Goal: Information Seeking & Learning: Learn about a topic

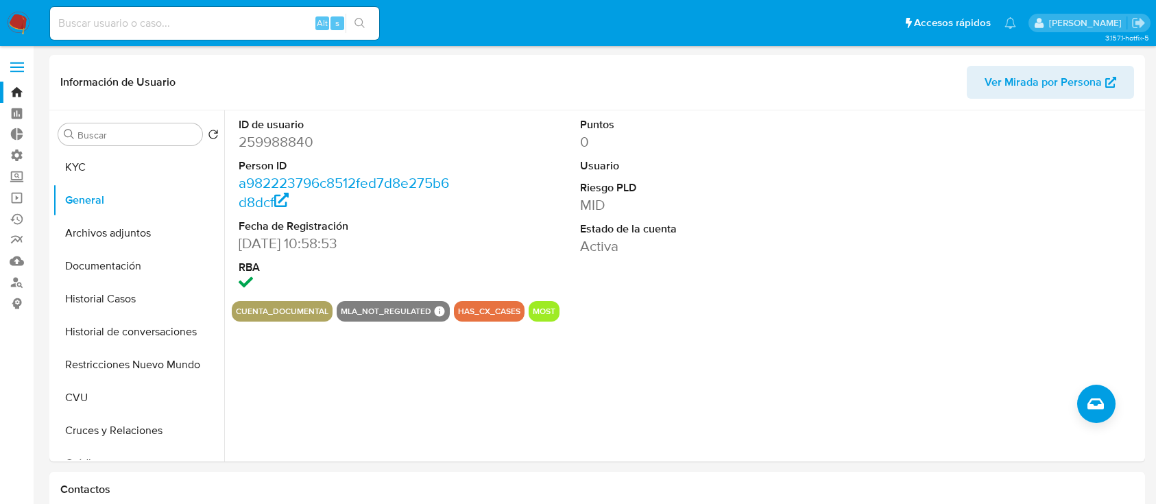
select select "10"
click at [207, 25] on input at bounding box center [214, 23] width 329 height 18
paste input "hNTWzmGoEGy1eoBFx8fMWmJ1"
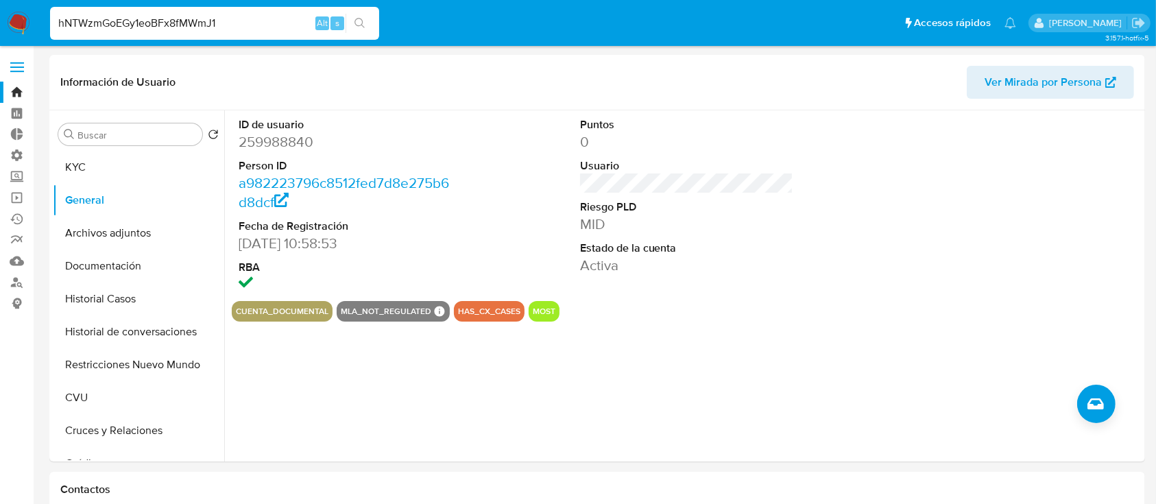
type input "hNTWzmGoEGy1eoBFx8fMWmJ1"
click at [361, 19] on icon "search-icon" at bounding box center [360, 23] width 11 height 11
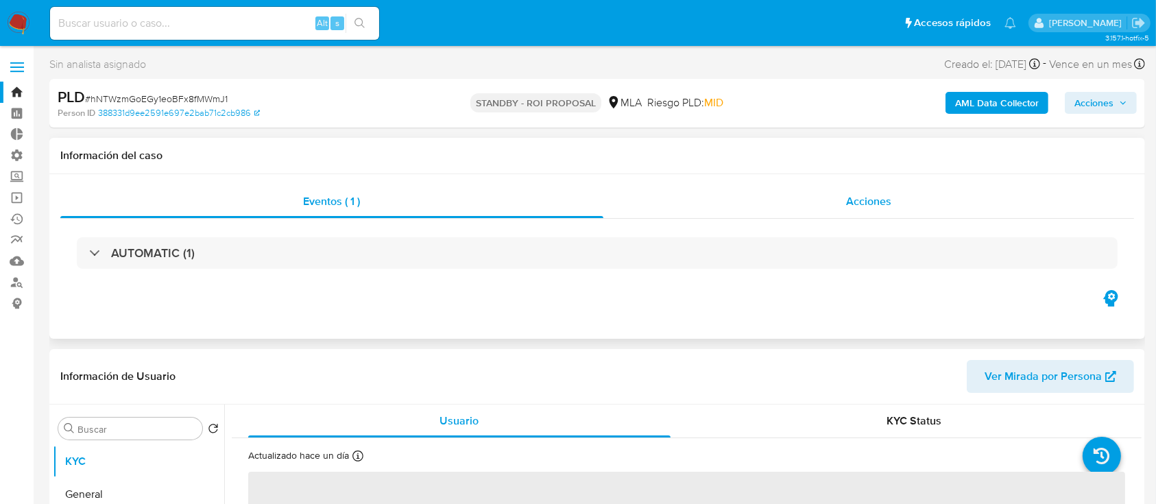
click at [809, 213] on div "Acciones" at bounding box center [868, 201] width 531 height 33
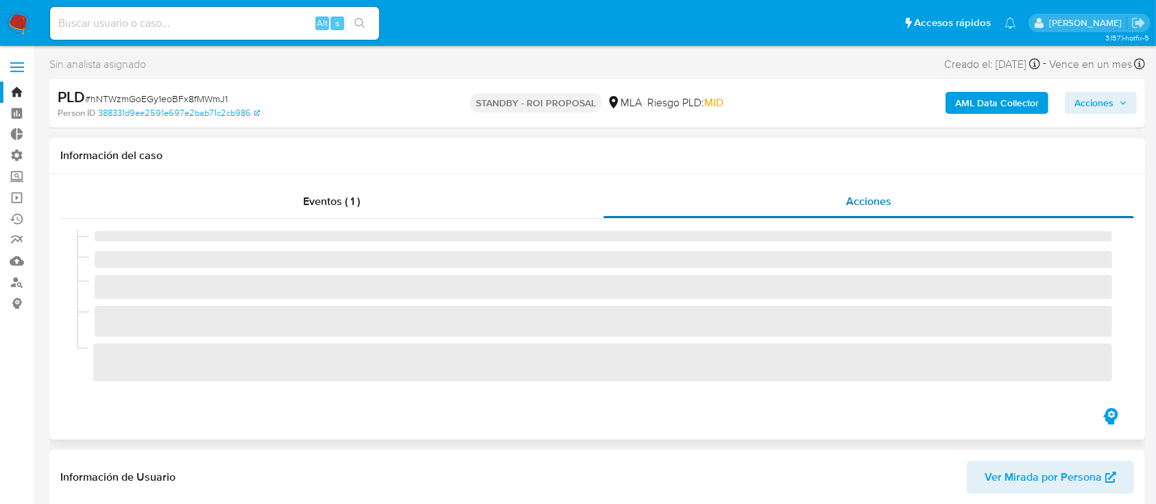
select select "10"
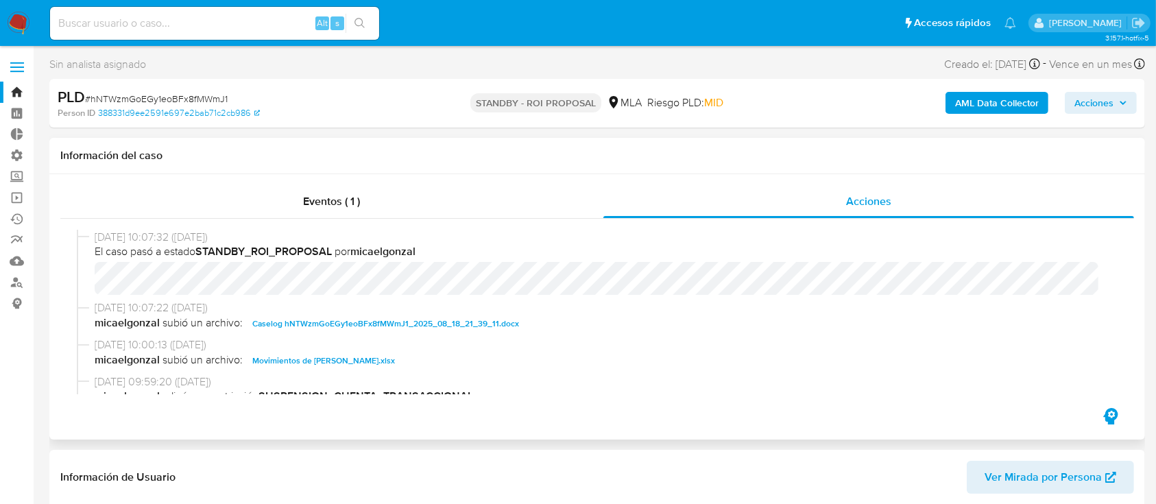
click at [372, 324] on span "Caselog hNTWzmGoEGy1eoBFx8fMWmJ1_2025_08_18_21_39_11.docx" at bounding box center [385, 323] width 267 height 16
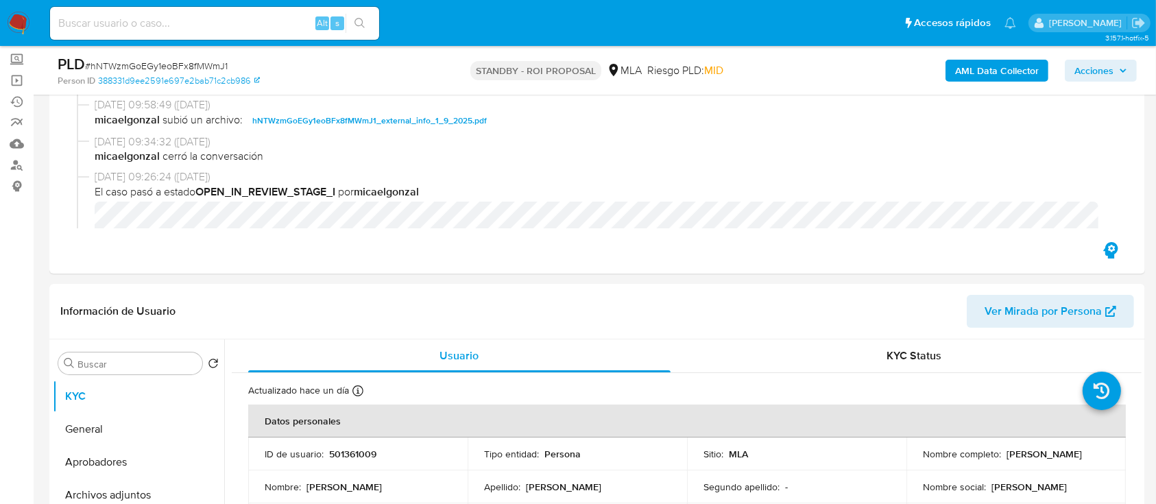
scroll to position [366, 0]
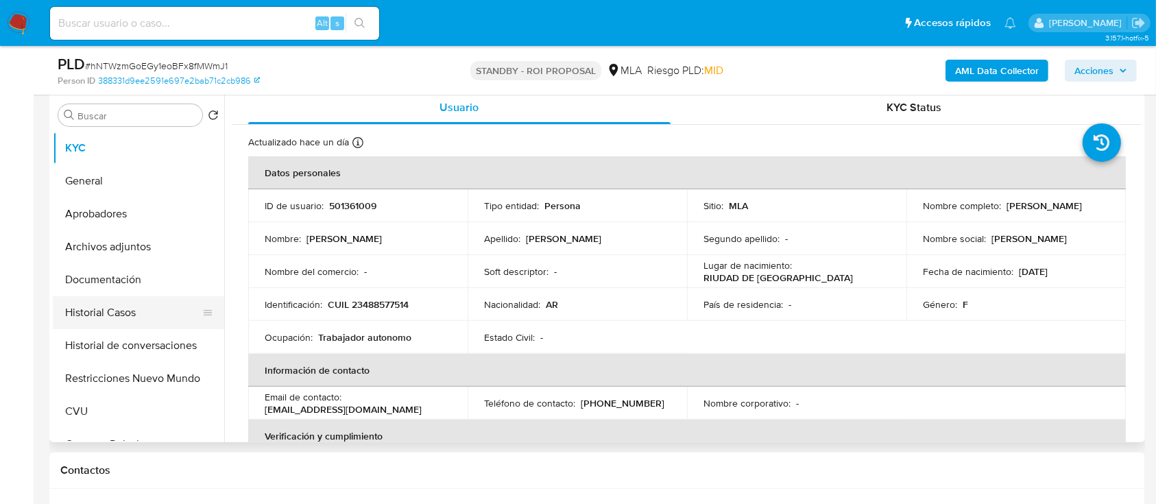
click at [156, 305] on button "Historial Casos" at bounding box center [133, 312] width 160 height 33
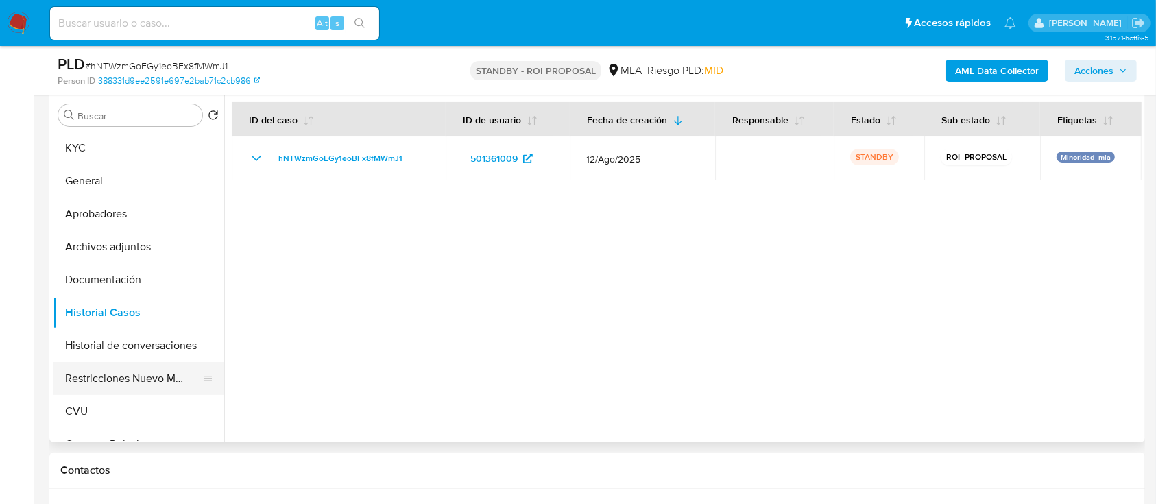
click at [147, 372] on button "Restricciones Nuevo Mundo" at bounding box center [133, 378] width 160 height 33
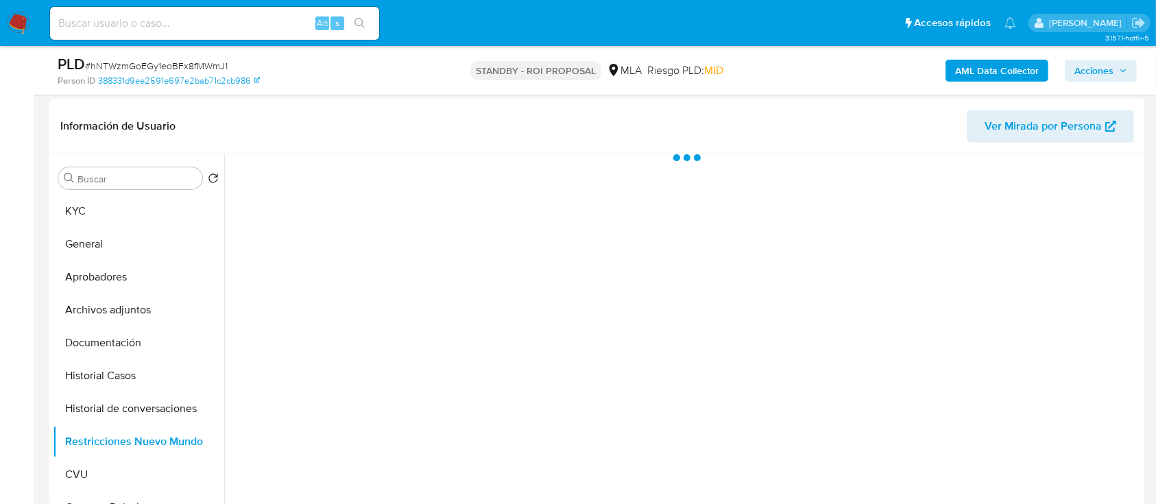
scroll to position [274, 0]
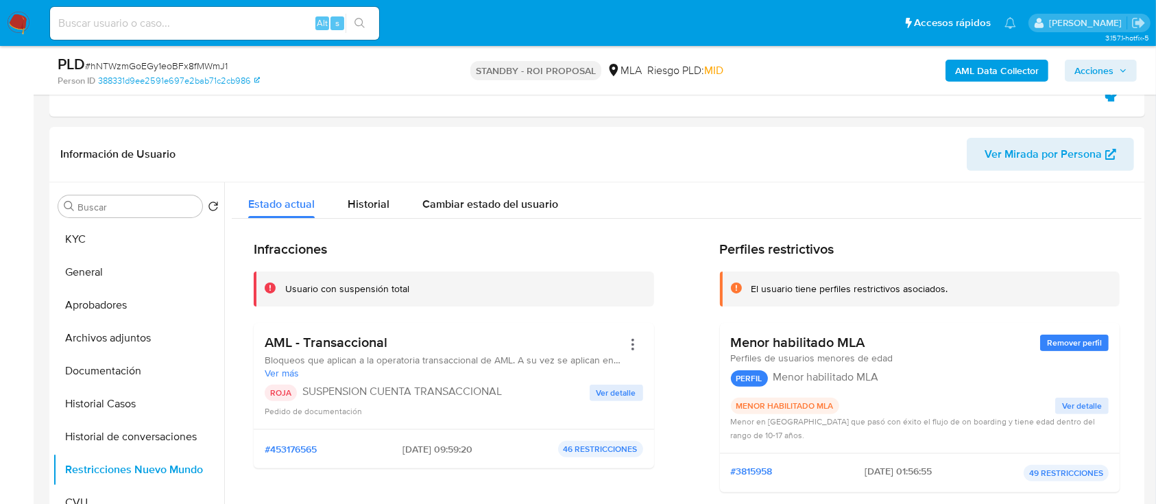
click at [271, 14] on input at bounding box center [214, 23] width 329 height 18
paste input "Png2KG7fbhDyOa7CPQKu2upp"
type input "Png2KG7fbhDyOa7CPQKu2upp"
click at [350, 17] on button "search-icon" at bounding box center [360, 23] width 28 height 19
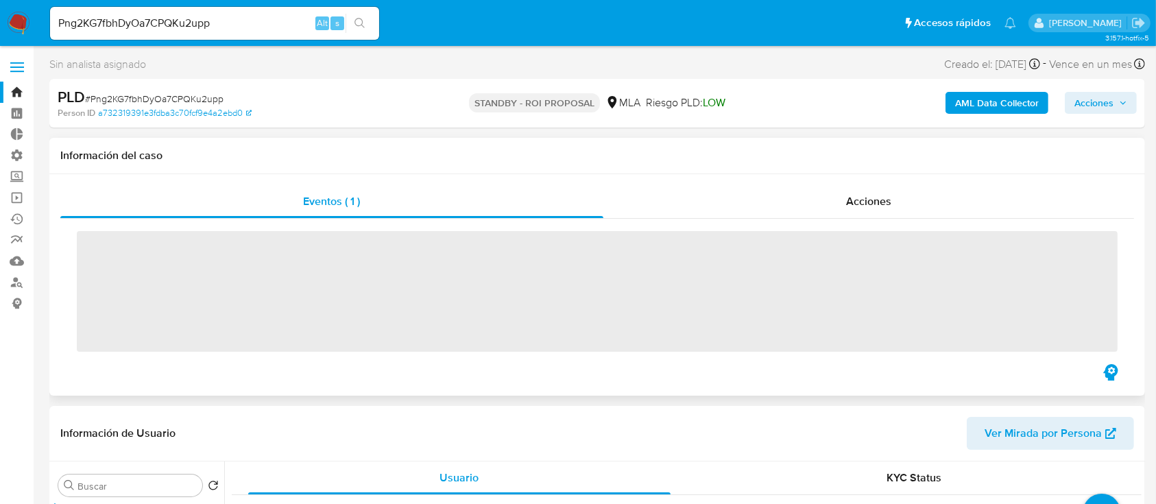
drag, startPoint x: 872, startPoint y: 217, endPoint x: 879, endPoint y: 220, distance: 7.7
click at [872, 217] on div "Acciones" at bounding box center [868, 201] width 531 height 33
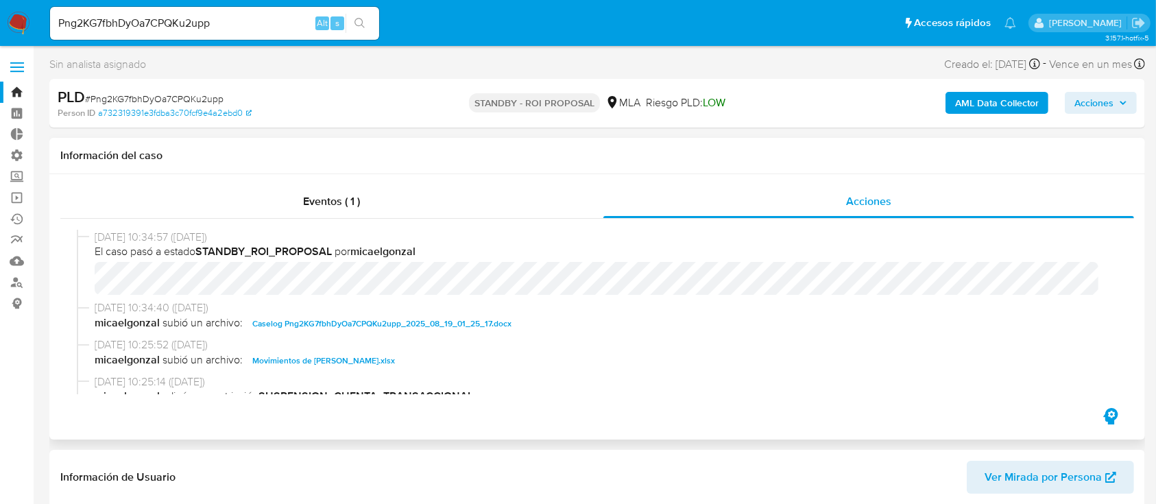
click at [387, 328] on span "Caselog Png2KG7fbhDyOa7CPQKu2upp_2025_08_19_01_25_17.docx" at bounding box center [381, 323] width 259 height 16
select select "10"
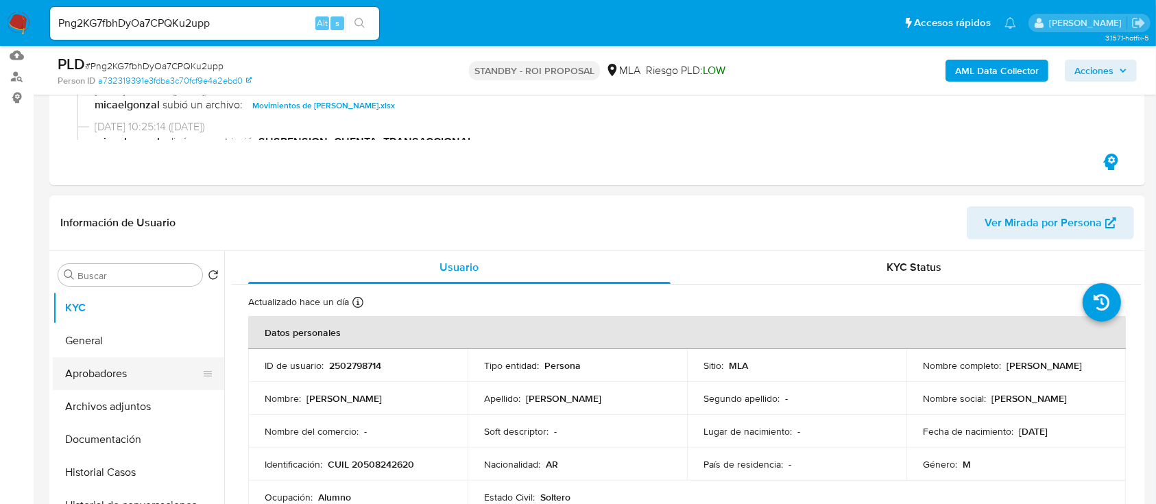
scroll to position [274, 0]
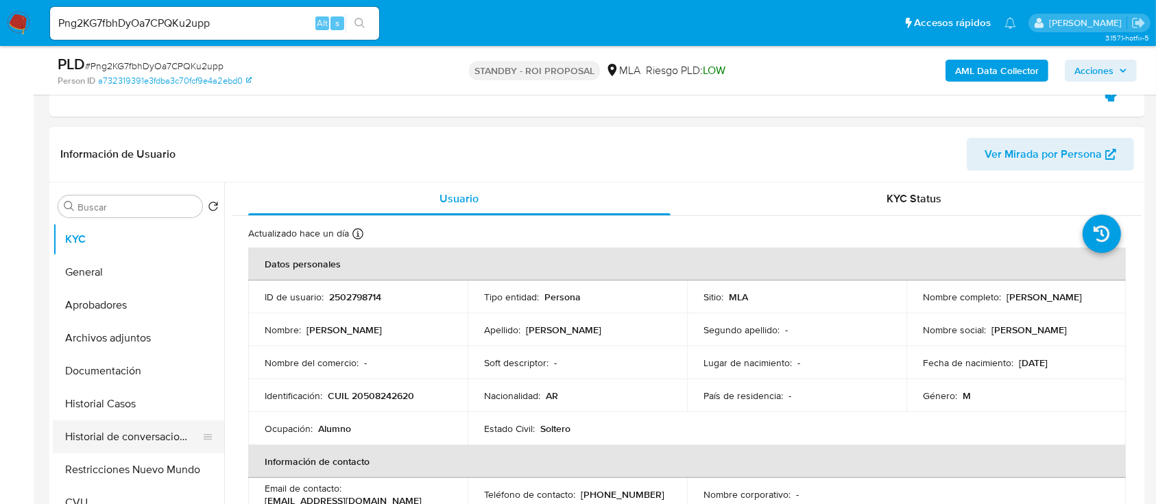
click at [134, 398] on button "Historial Casos" at bounding box center [138, 403] width 171 height 33
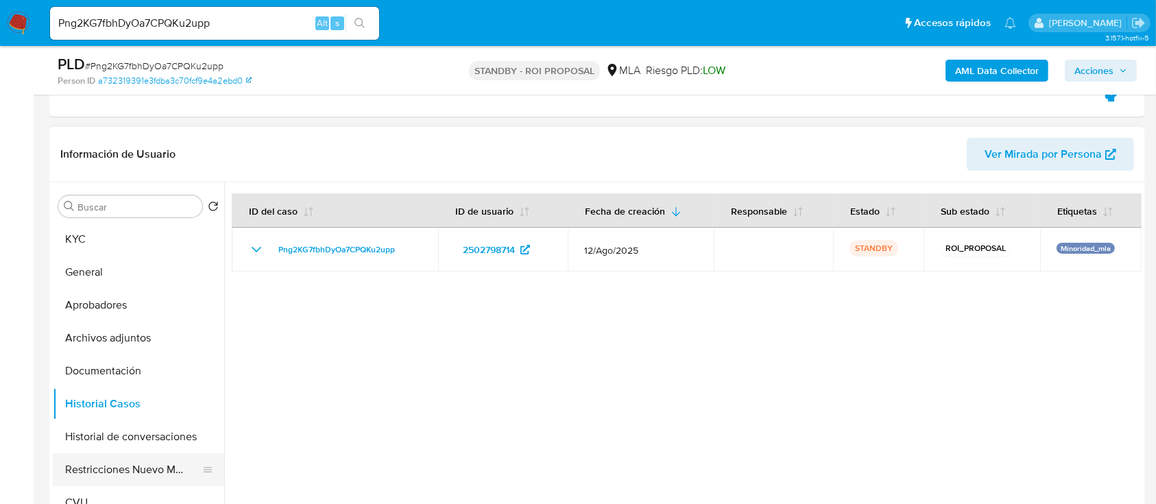
click at [111, 470] on button "Restricciones Nuevo Mundo" at bounding box center [133, 469] width 160 height 33
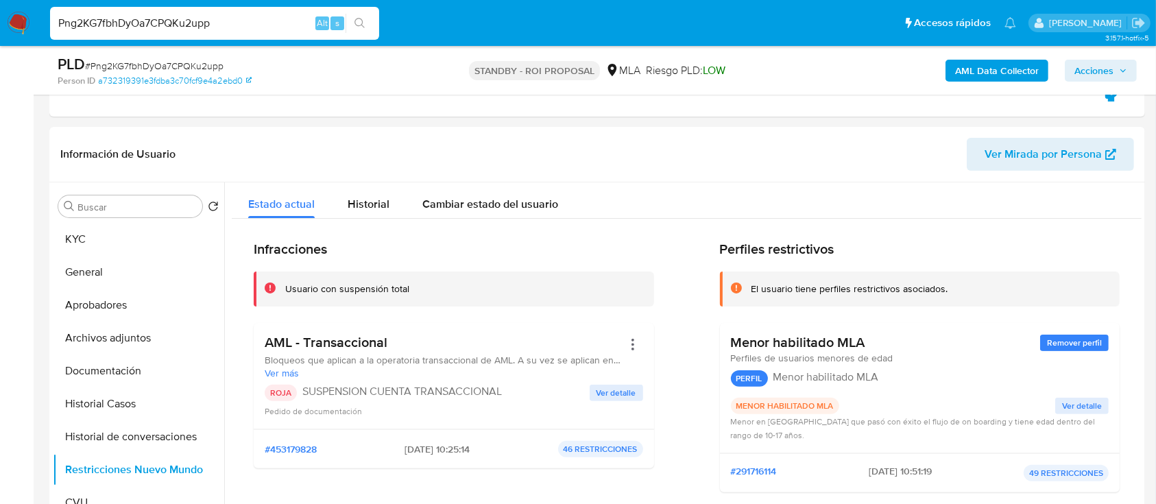
click at [291, 19] on input "Png2KG7fbhDyOa7CPQKu2upp" at bounding box center [214, 23] width 329 height 18
paste input "LiS23eRzBlkG2syXbVuOL3AU"
type input "LiS23eRzBlkG2syXbVuOL3AU"
click at [373, 26] on button "search-icon" at bounding box center [360, 23] width 28 height 19
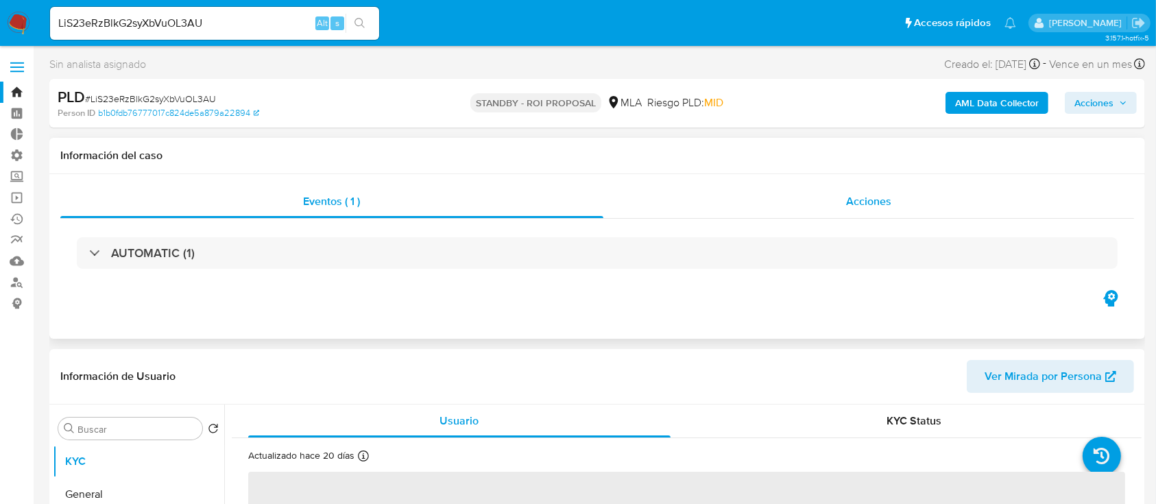
click at [798, 200] on div "Acciones" at bounding box center [868, 201] width 531 height 33
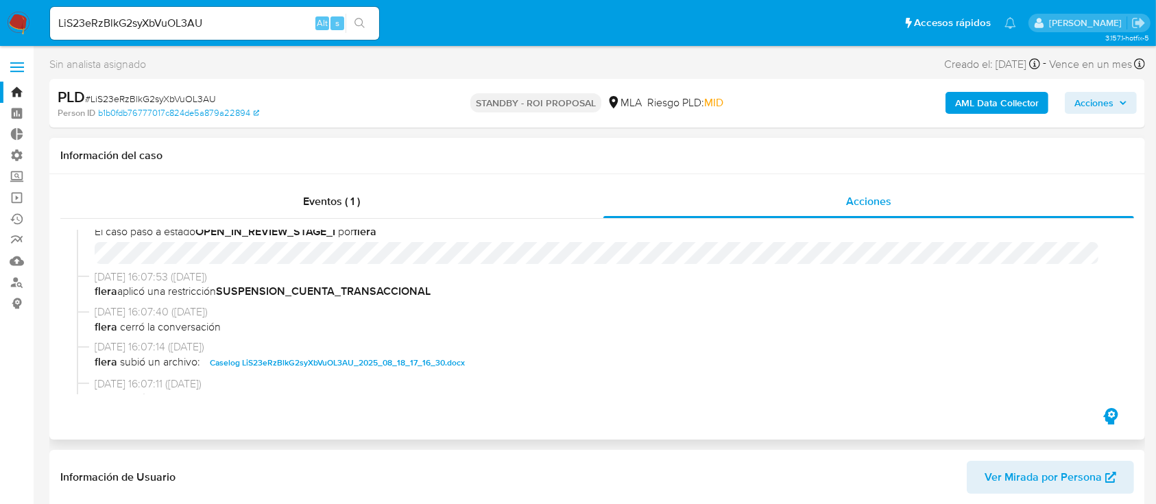
select select "10"
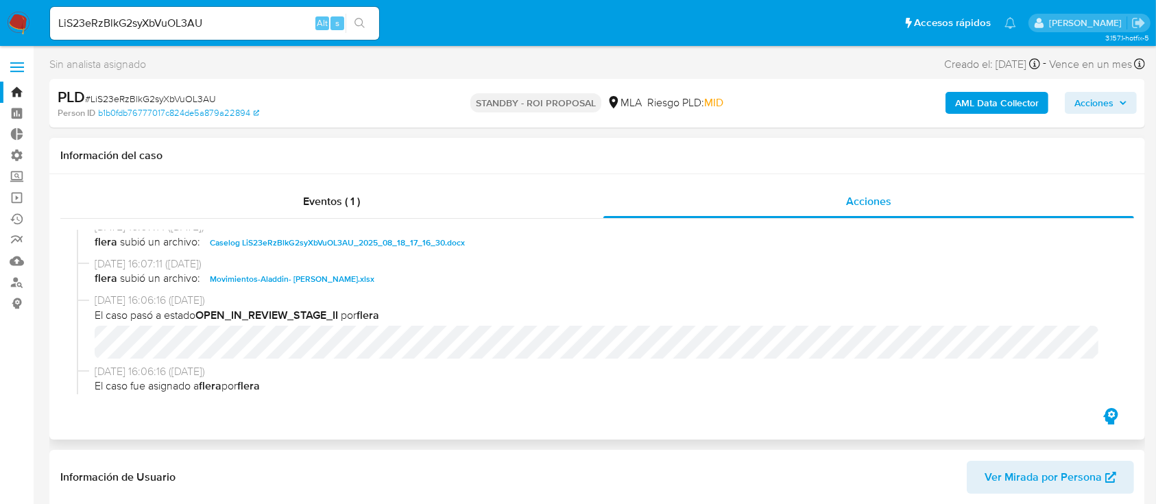
scroll to position [182, 0]
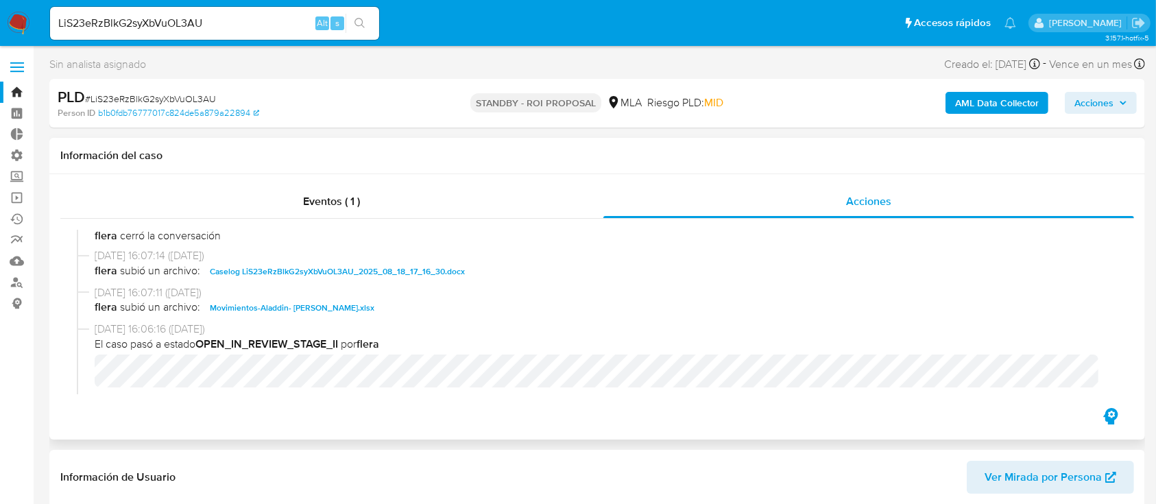
click at [318, 274] on span "Caselog LiS23eRzBlkG2syXbVuOL3AU_2025_08_18_17_16_30.docx" at bounding box center [337, 271] width 255 height 16
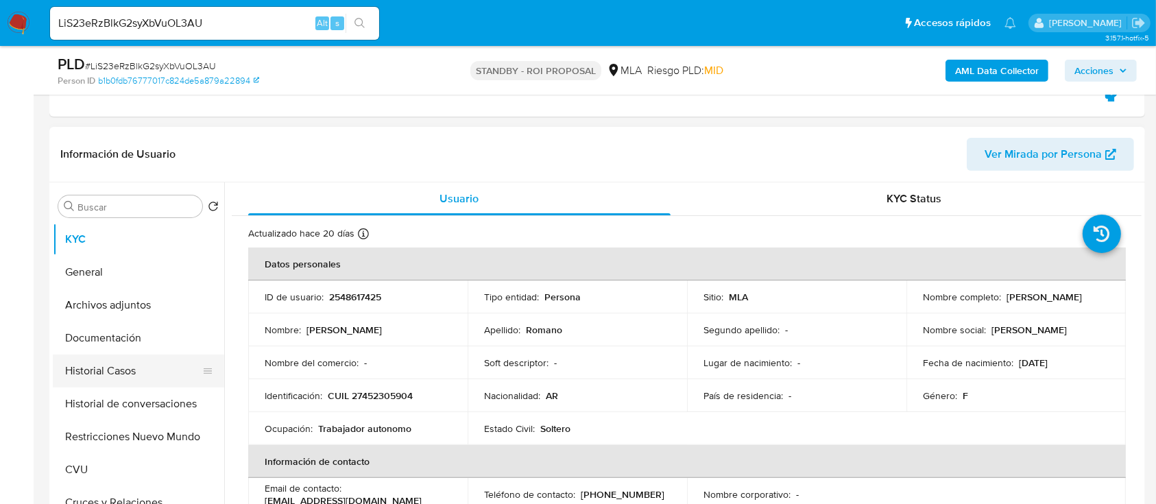
click at [165, 369] on button "Historial Casos" at bounding box center [133, 371] width 160 height 33
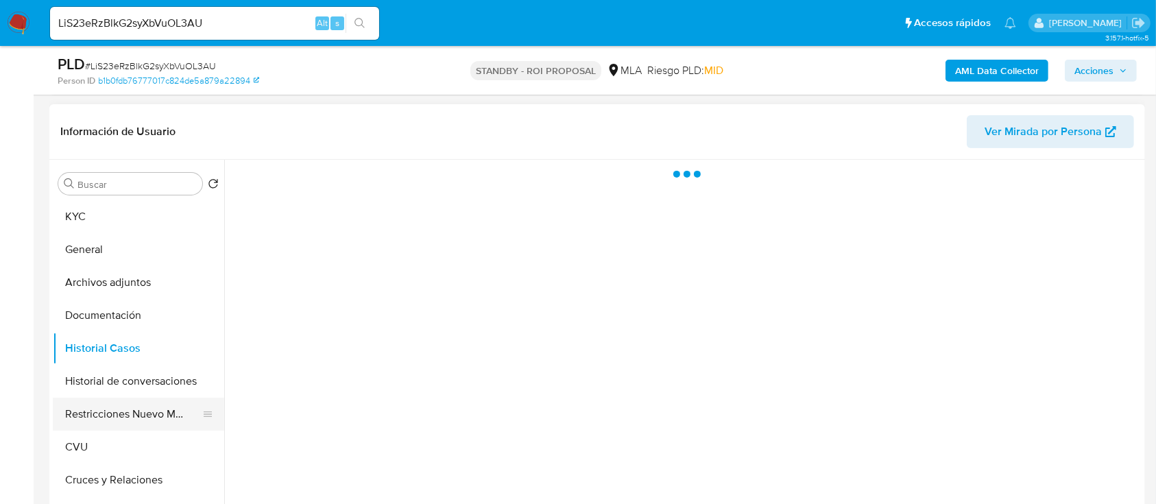
scroll to position [366, 0]
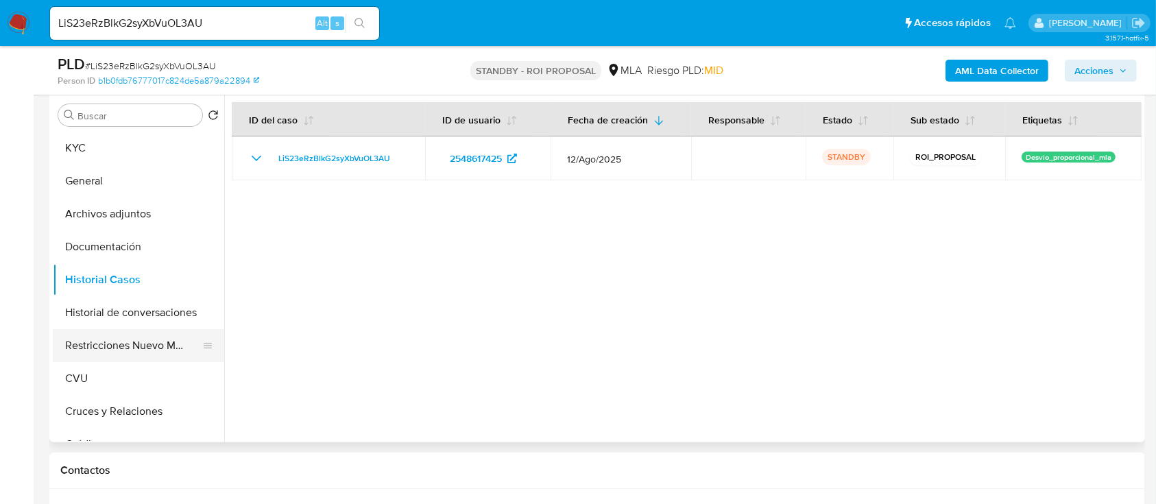
click at [84, 348] on button "Restricciones Nuevo Mundo" at bounding box center [133, 345] width 160 height 33
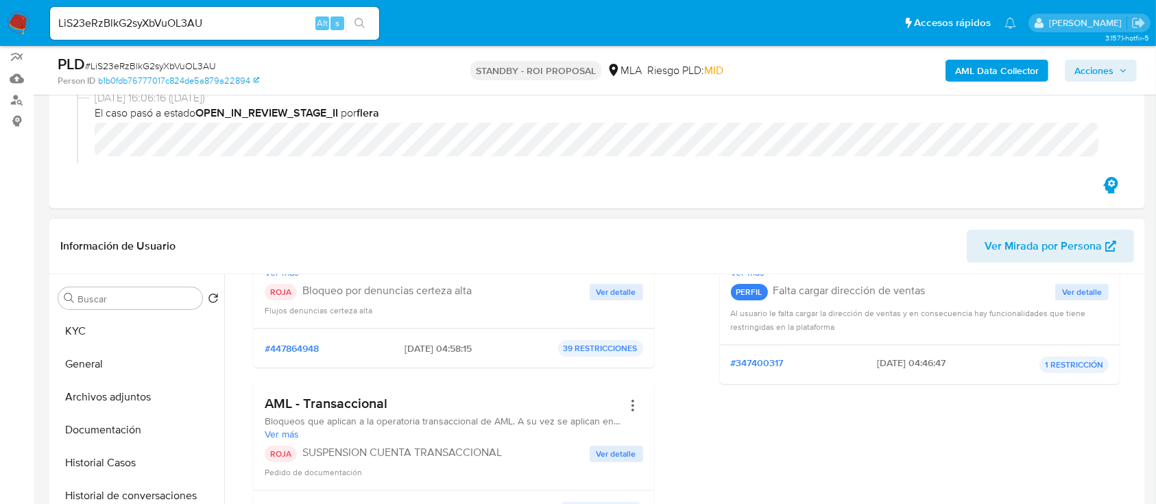
scroll to position [91, 0]
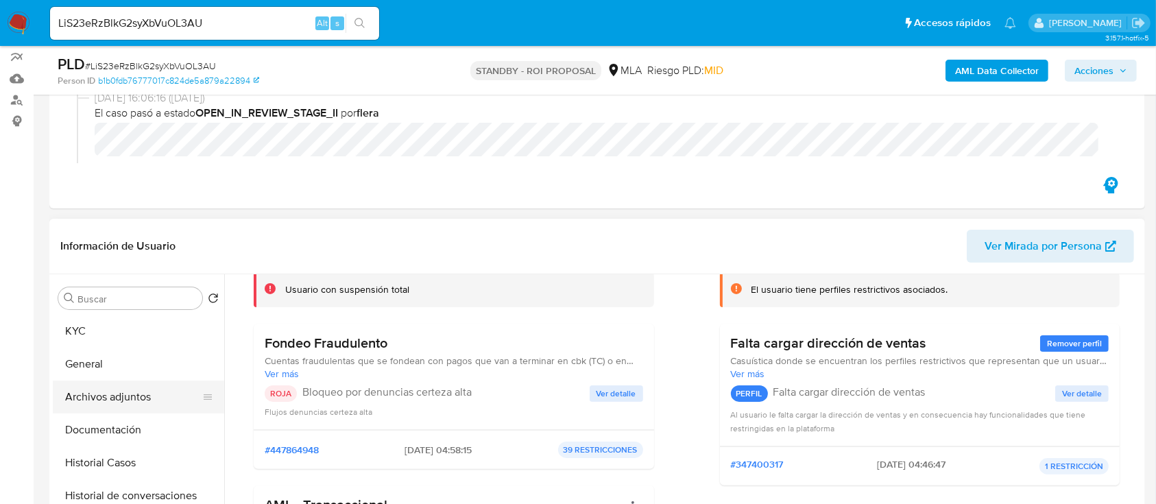
click at [142, 398] on button "Archivos adjuntos" at bounding box center [133, 397] width 160 height 33
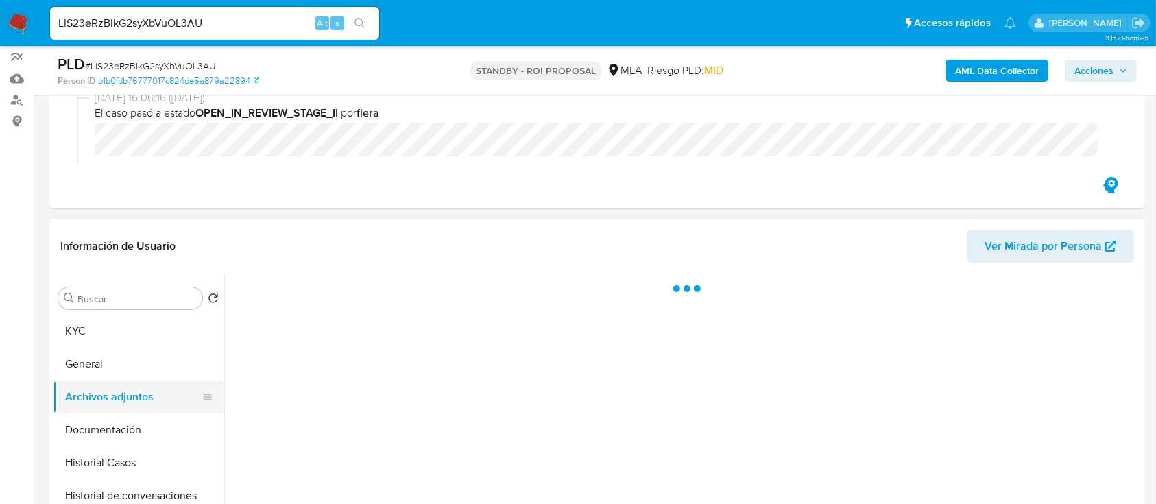
scroll to position [0, 0]
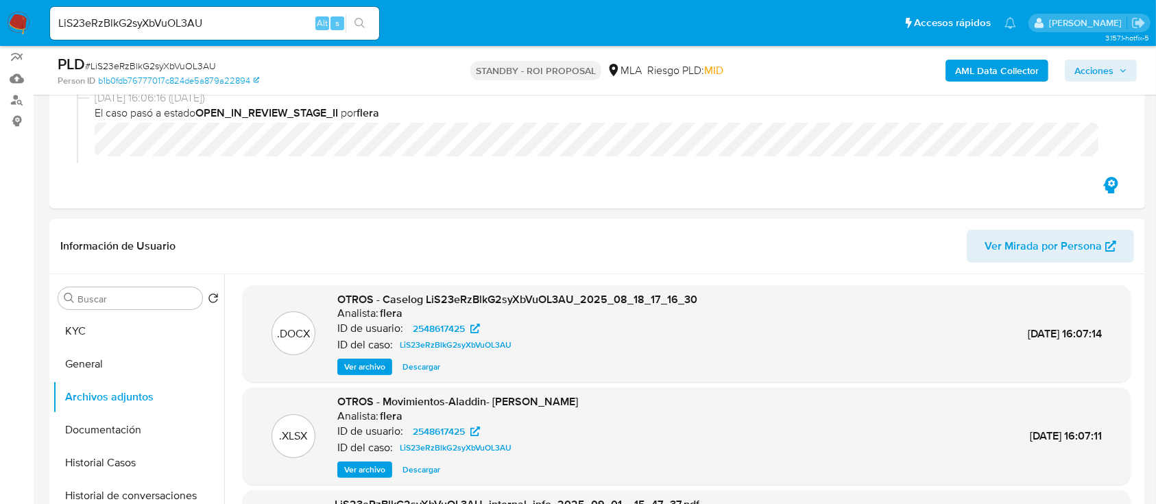
click at [180, 17] on input "LiS23eRzBlkG2syXbVuOL3AU" at bounding box center [214, 23] width 329 height 18
paste input "iGORQ6vJ7rGSK4ePN0rekOIY"
type input "iGORQ6vJ7rGSK4ePN0rekOIY"
click at [358, 24] on icon "search-icon" at bounding box center [360, 23] width 11 height 11
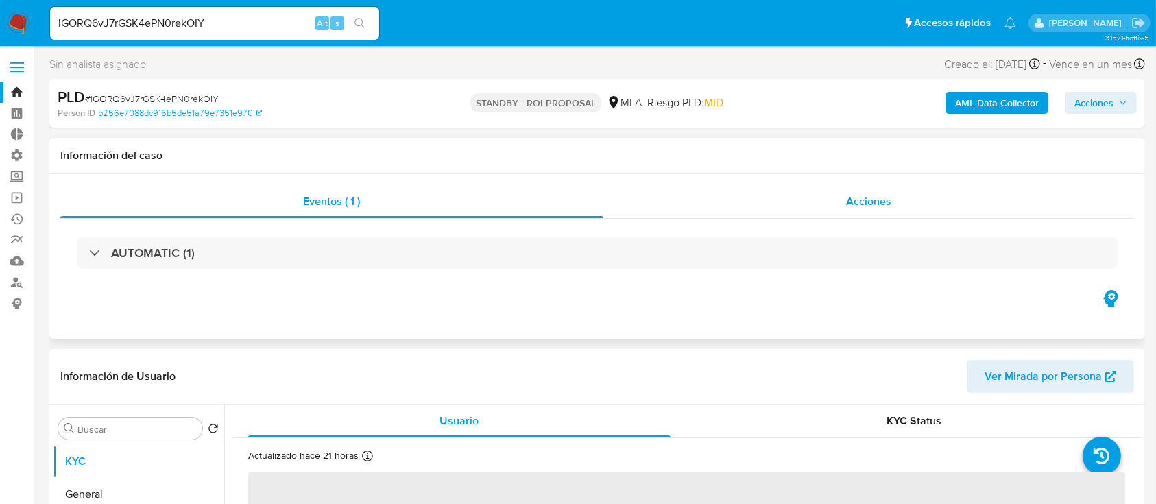
click at [874, 207] on span "Acciones" at bounding box center [868, 201] width 45 height 16
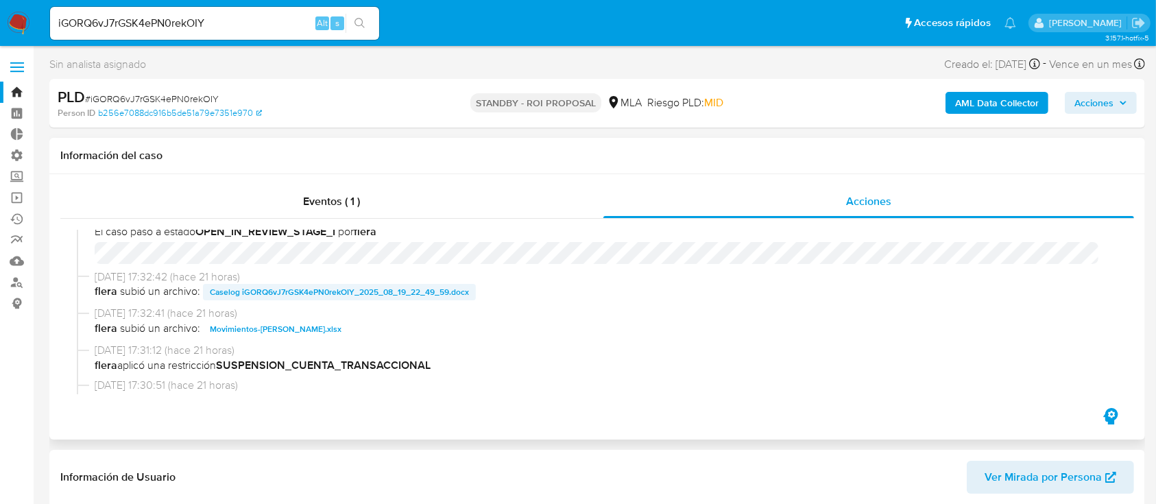
select select "10"
click at [352, 286] on span "Caselog iGORQ6vJ7rGSK4ePN0rekOIY_2025_08_19_22_49_59.docx" at bounding box center [339, 292] width 259 height 16
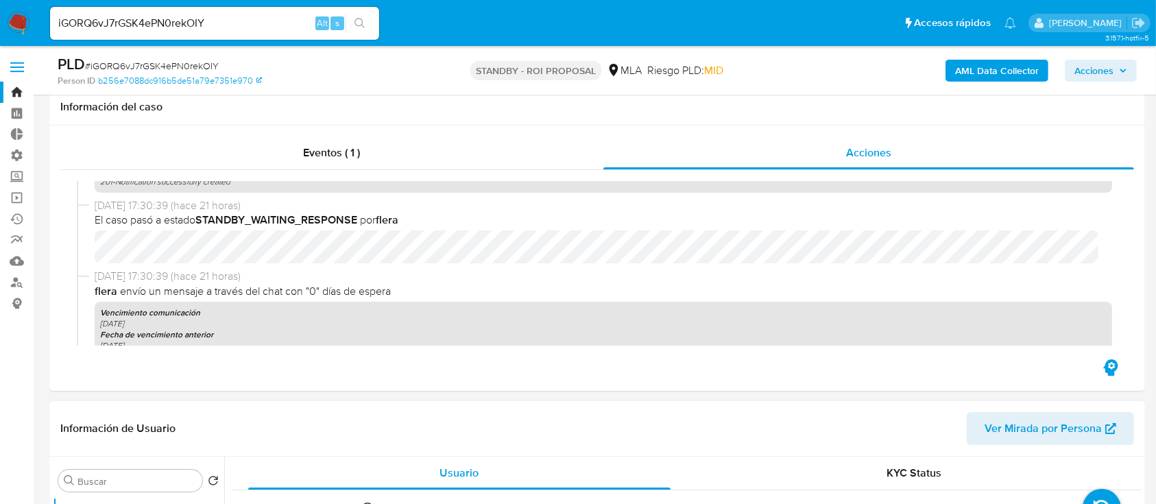
scroll to position [366, 0]
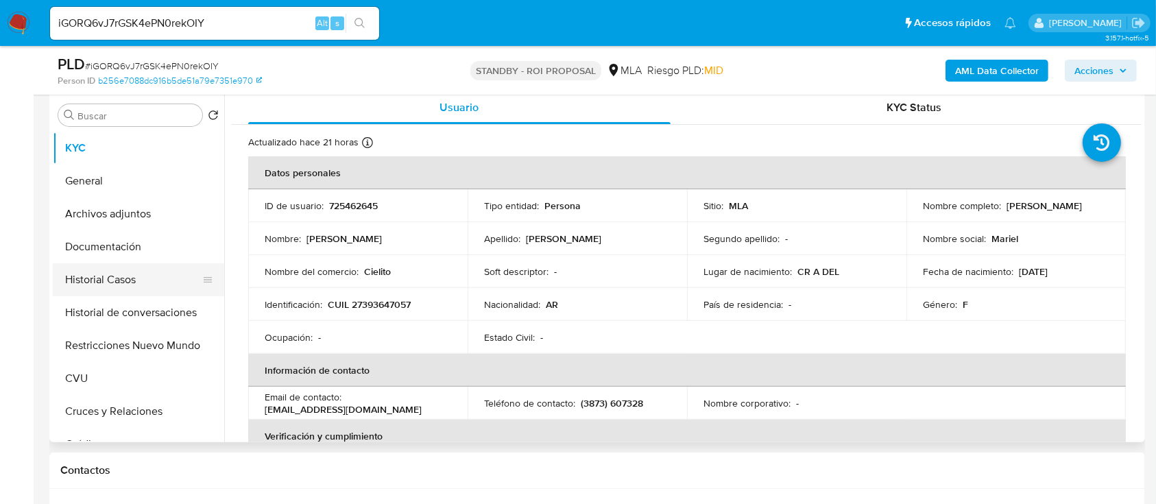
click at [144, 281] on button "Historial Casos" at bounding box center [133, 279] width 160 height 33
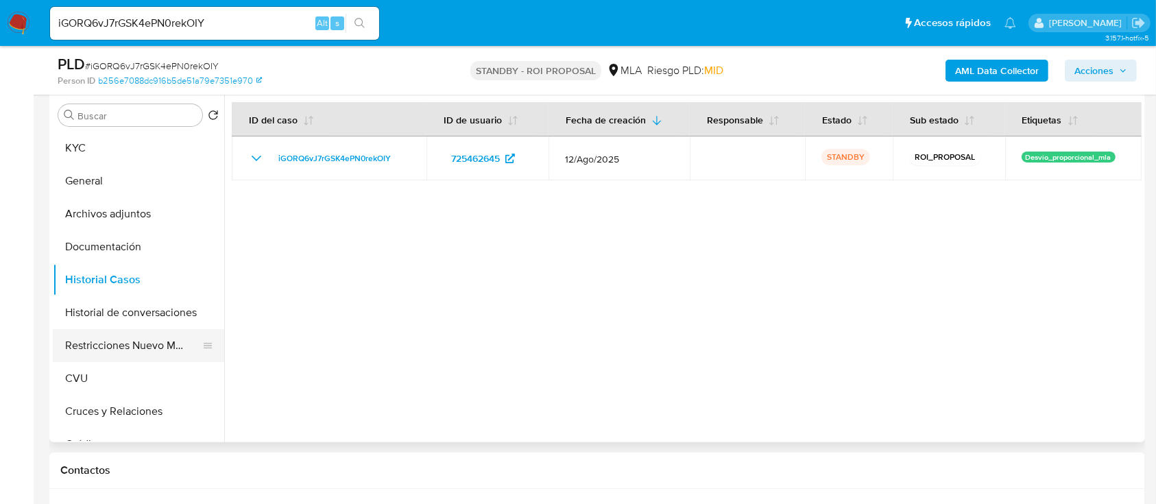
click at [148, 344] on button "Restricciones Nuevo Mundo" at bounding box center [133, 345] width 160 height 33
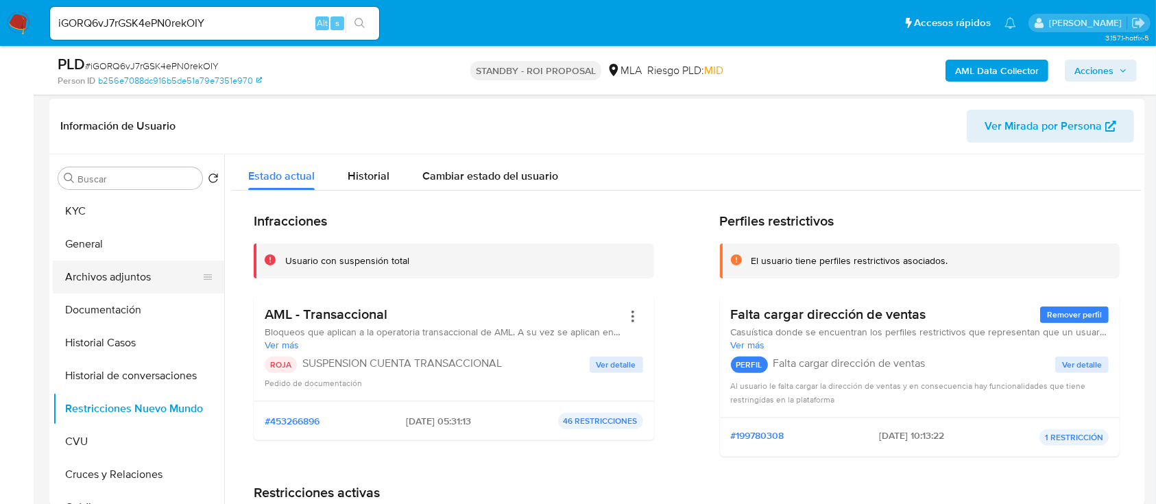
scroll to position [274, 0]
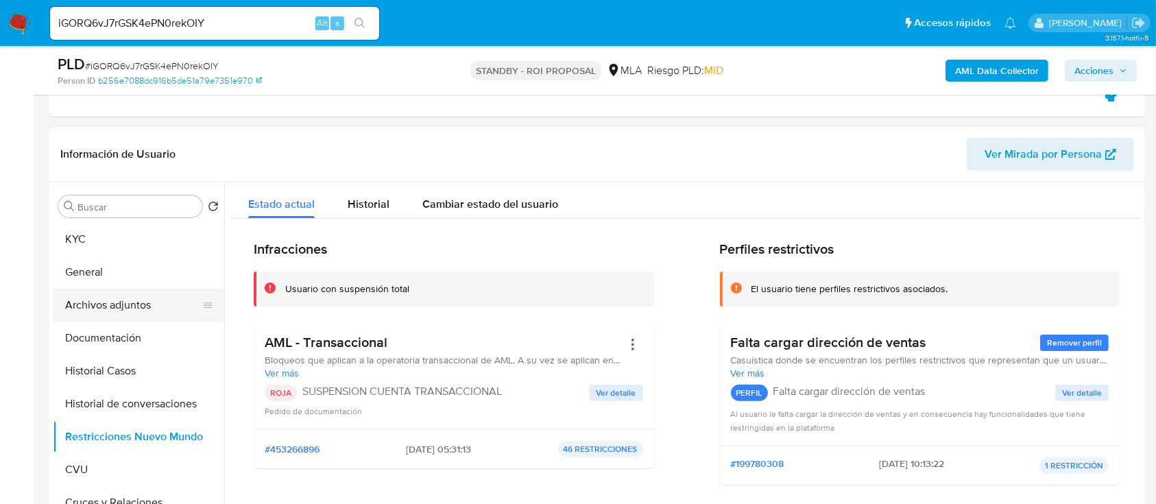
click at [145, 300] on button "Archivos adjuntos" at bounding box center [133, 305] width 160 height 33
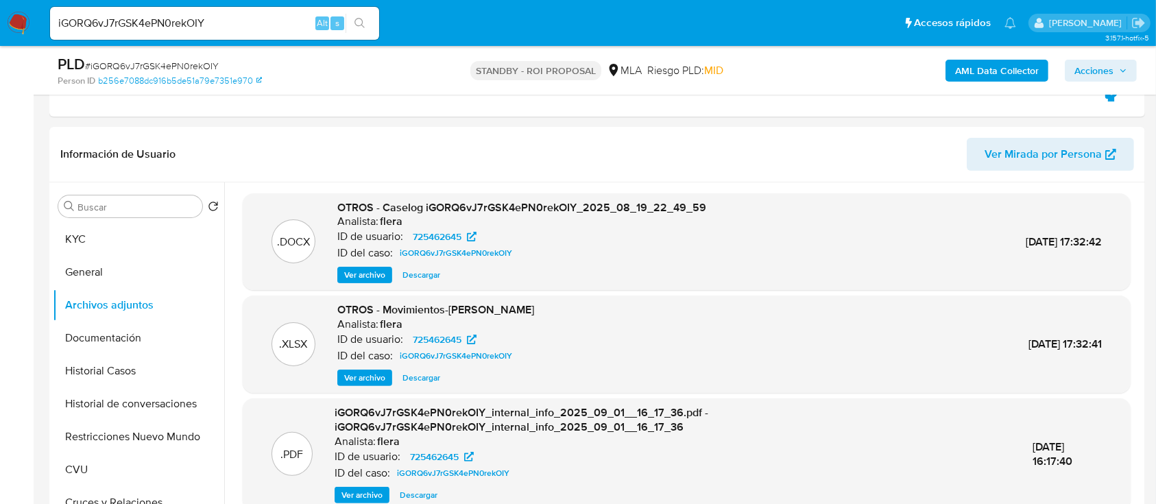
click at [261, 21] on input "iGORQ6vJ7rGSK4ePN0rekOIY" at bounding box center [214, 23] width 329 height 18
click at [263, 21] on input "iGORQ6vJ7rGSK4ePN0rekOIY" at bounding box center [214, 23] width 329 height 18
paste input "70UAQlzBKwnVe3zCvSxbxaA1"
type input "70UAQlzBKwnVe3zCvSxbxaA1"
click at [359, 24] on icon "search-icon" at bounding box center [360, 23] width 11 height 11
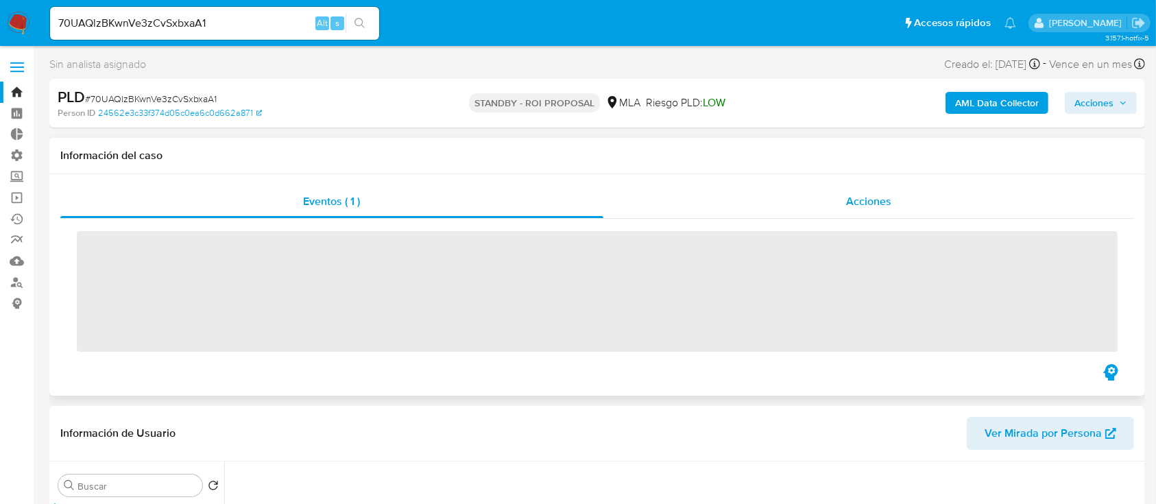
click at [829, 196] on div "Acciones" at bounding box center [868, 201] width 531 height 33
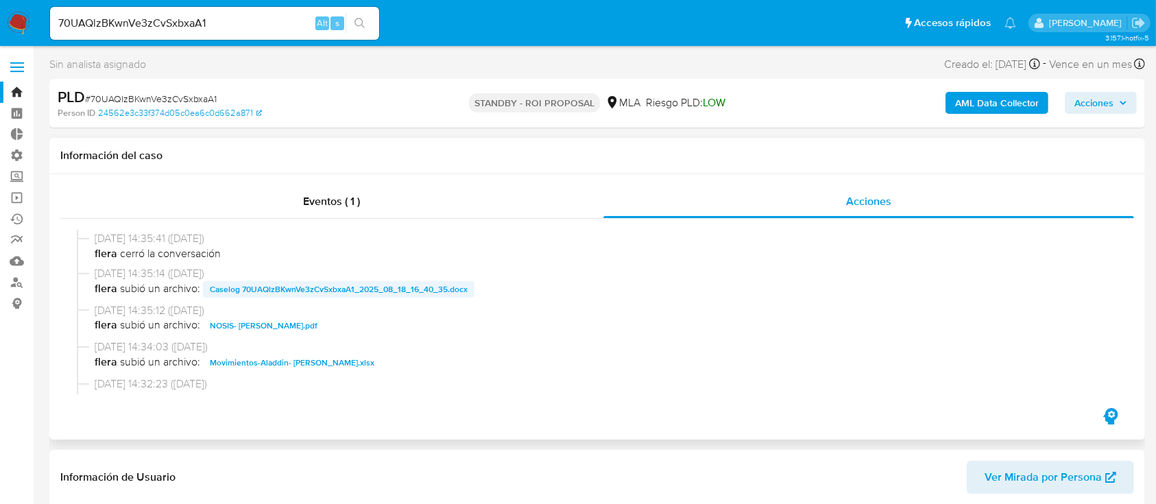
select select "10"
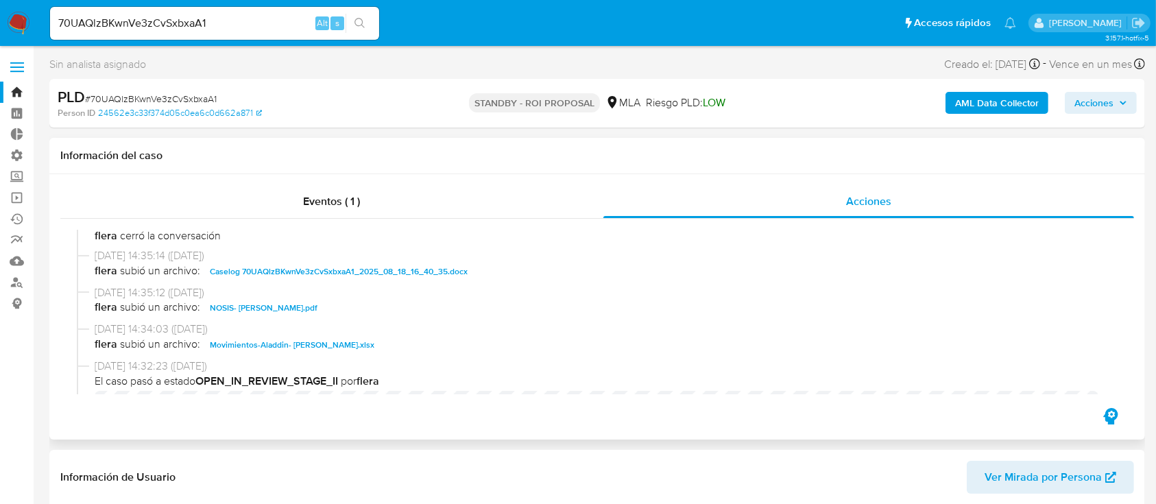
click at [314, 270] on span "Caselog 70UAQlzBKwnVe3zCvSxbxaA1_2025_08_18_16_40_35.docx" at bounding box center [339, 271] width 258 height 16
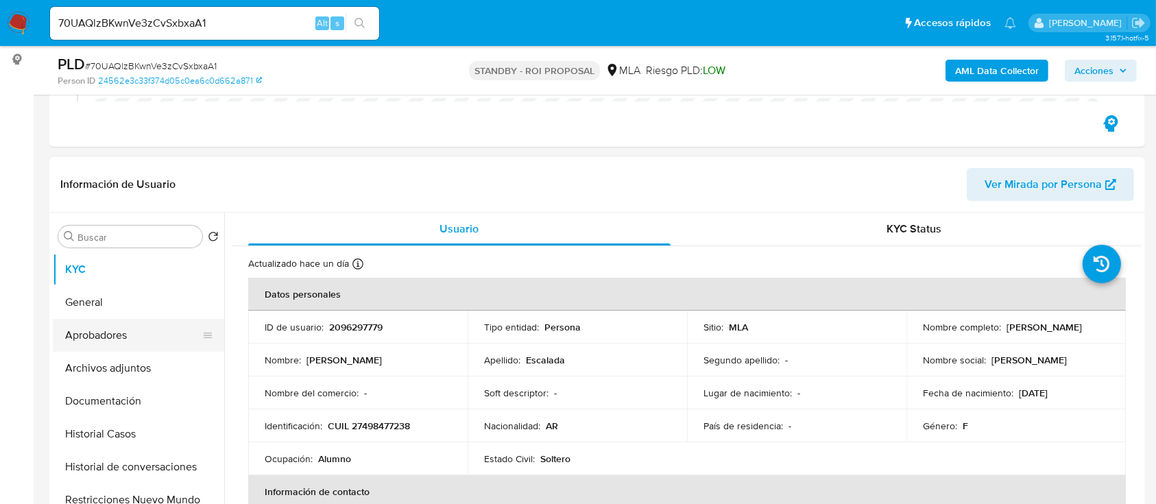
scroll to position [274, 0]
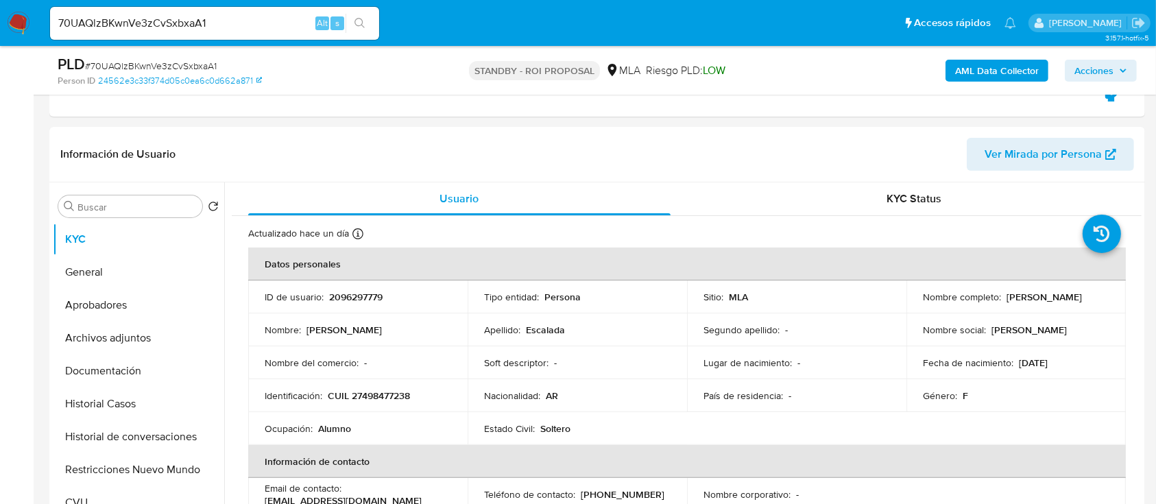
drag, startPoint x: 144, startPoint y: 466, endPoint x: 0, endPoint y: 430, distance: 148.5
click at [144, 466] on button "Restricciones Nuevo Mundo" at bounding box center [138, 469] width 171 height 33
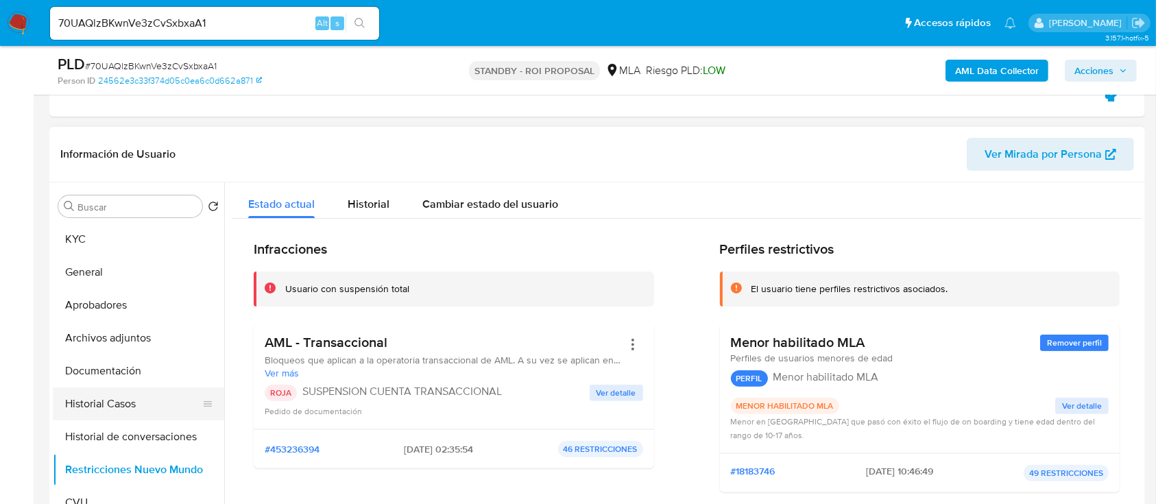
click at [132, 405] on button "Historial Casos" at bounding box center [133, 403] width 160 height 33
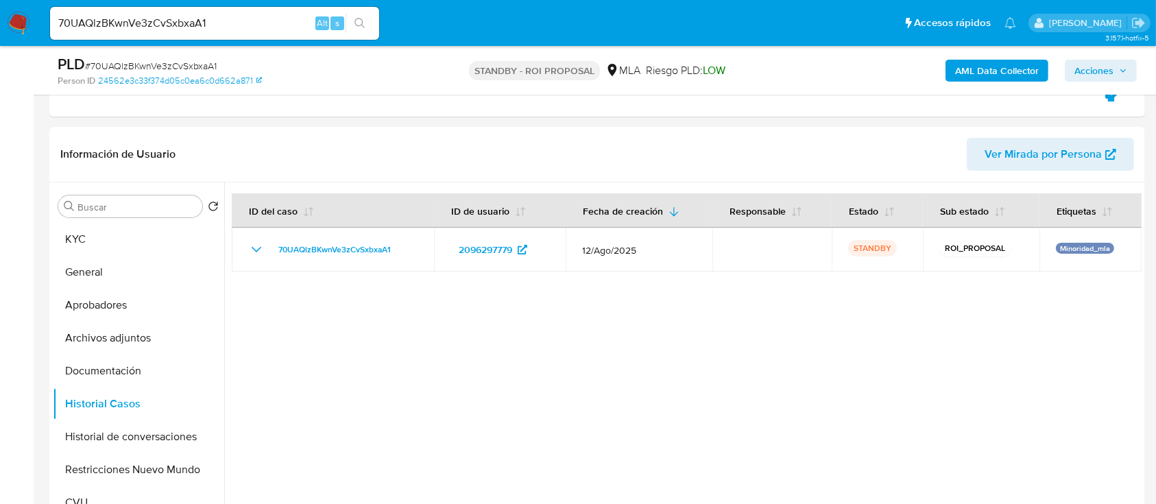
click at [282, 21] on input "70UAQlzBKwnVe3zCvSxbxaA1" at bounding box center [214, 23] width 329 height 18
paste input "sLzszf7OfkKCa91WZ0XYZFSY"
type input "sLzszf7OfkKCa91WZ0XYZFSY"
click at [364, 25] on icon "search-icon" at bounding box center [360, 23] width 11 height 11
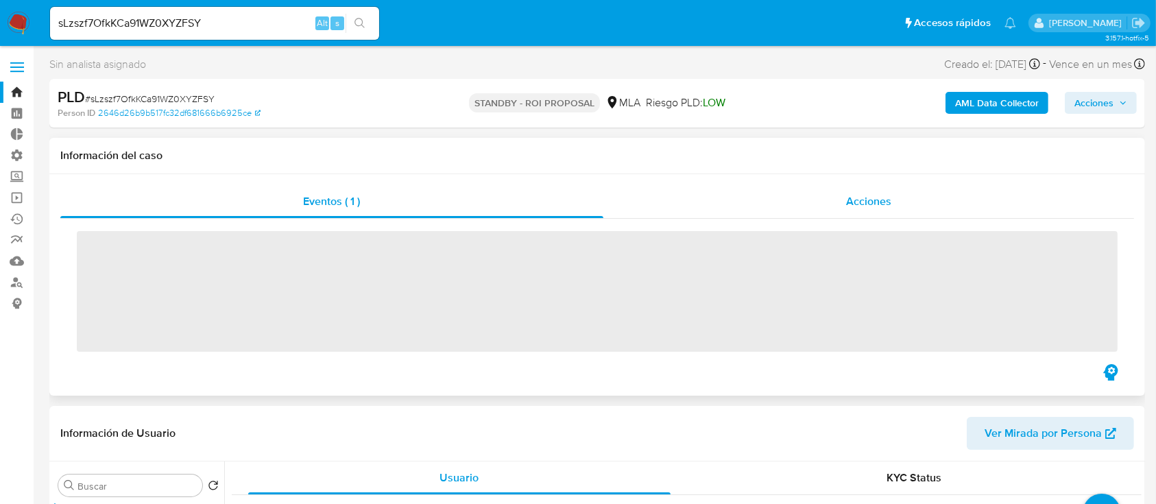
click at [867, 205] on span "Acciones" at bounding box center [868, 201] width 45 height 16
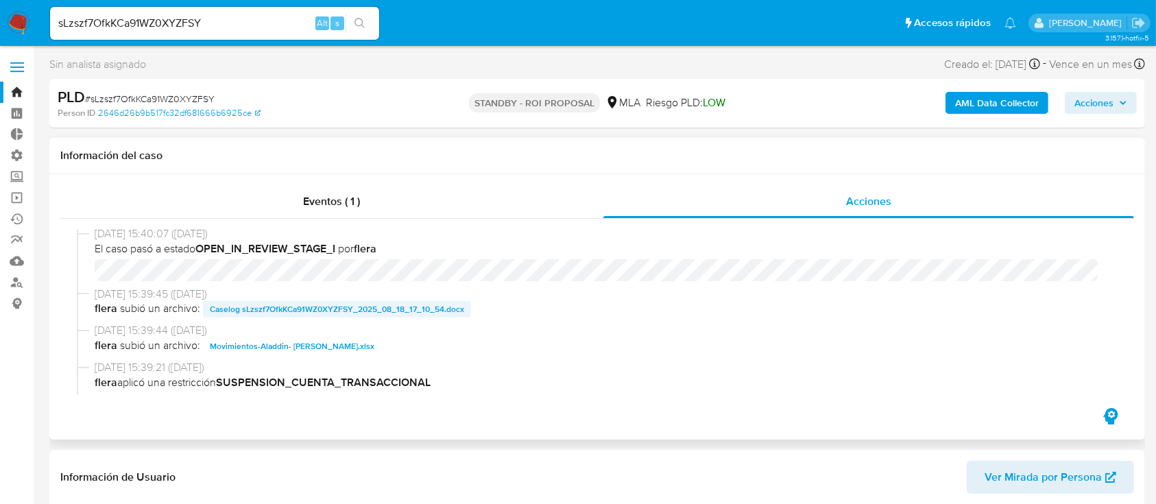
scroll to position [91, 0]
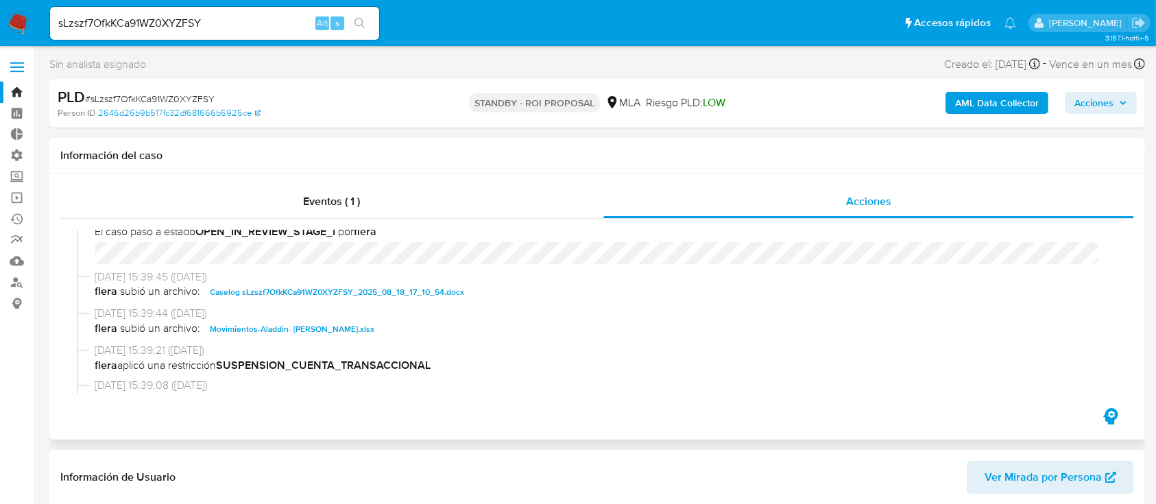
click at [292, 294] on span "Caselog sLzszf7OfkKCa91WZ0XYZFSY_2025_08_18_17_10_54.docx" at bounding box center [337, 292] width 254 height 16
select select "10"
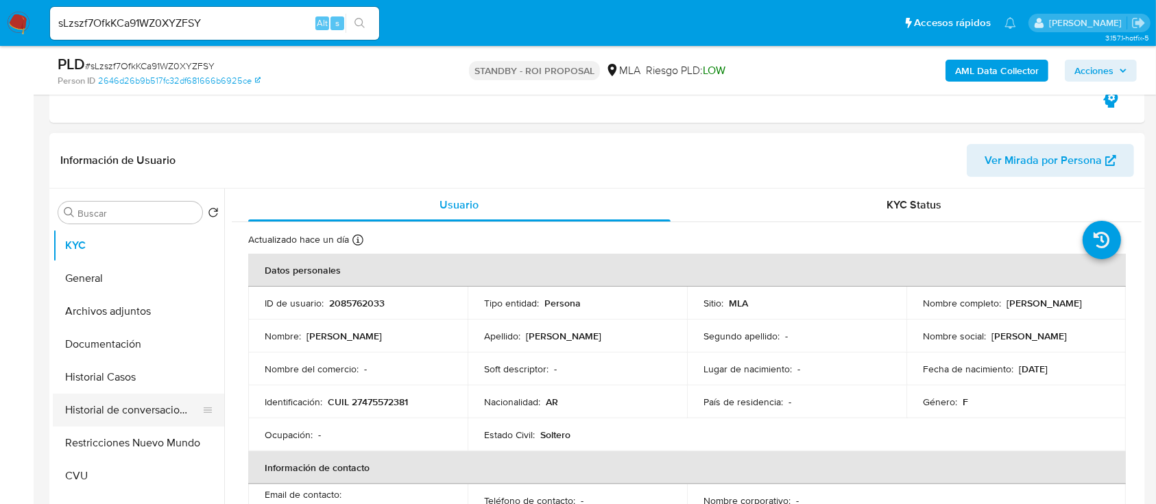
scroll to position [366, 0]
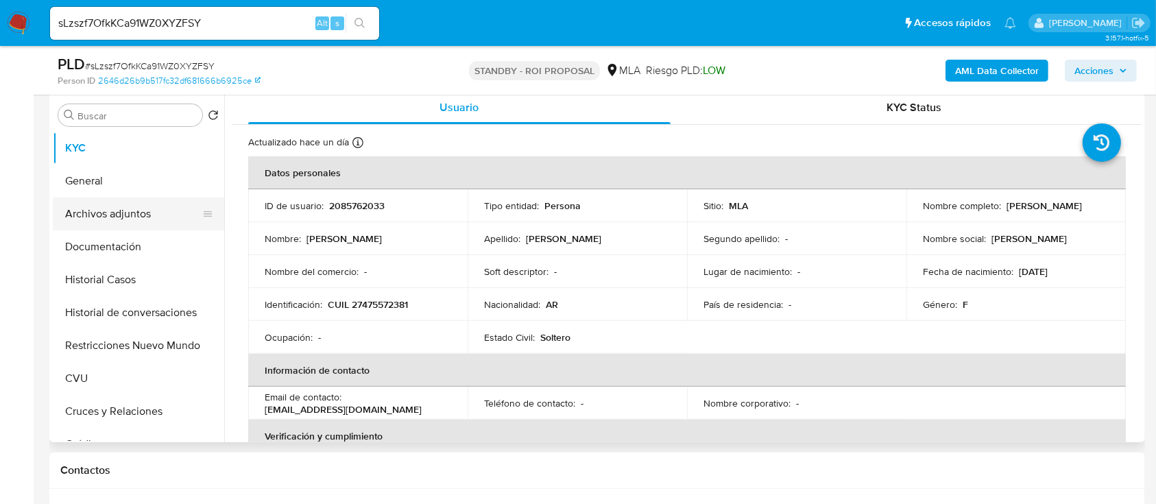
click at [170, 224] on button "Archivos adjuntos" at bounding box center [133, 214] width 160 height 33
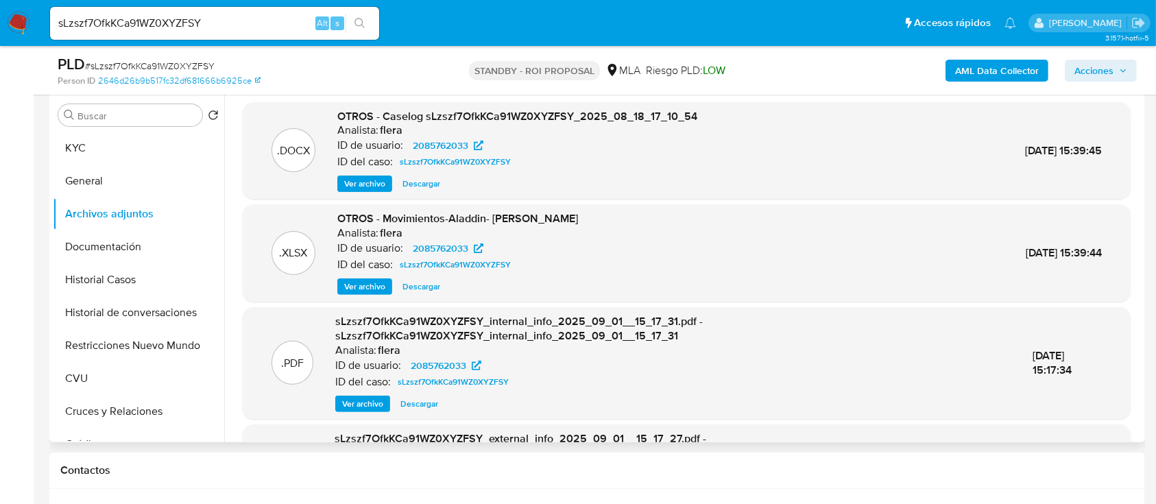
scroll to position [91, 0]
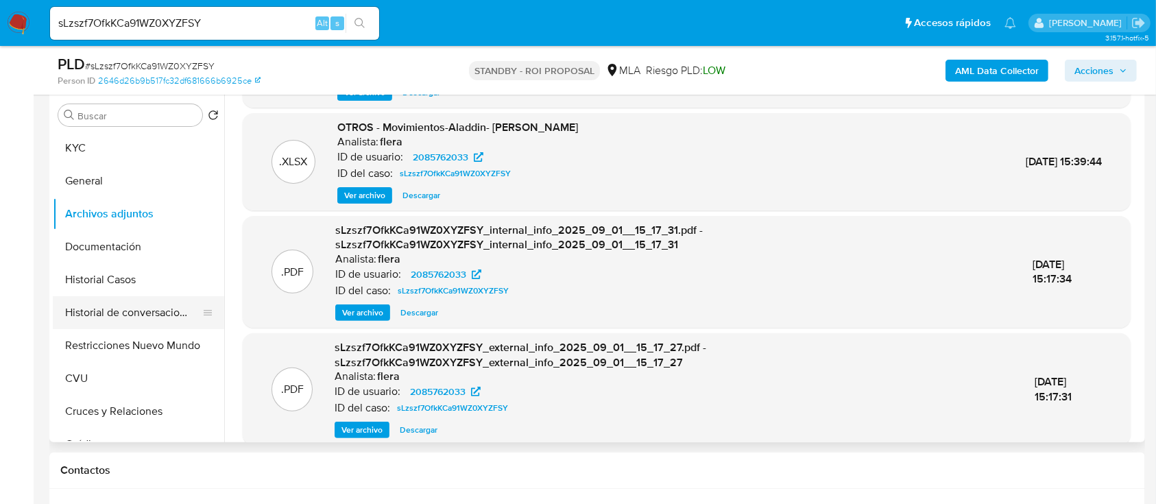
click at [136, 310] on button "Historial de conversaciones" at bounding box center [133, 312] width 160 height 33
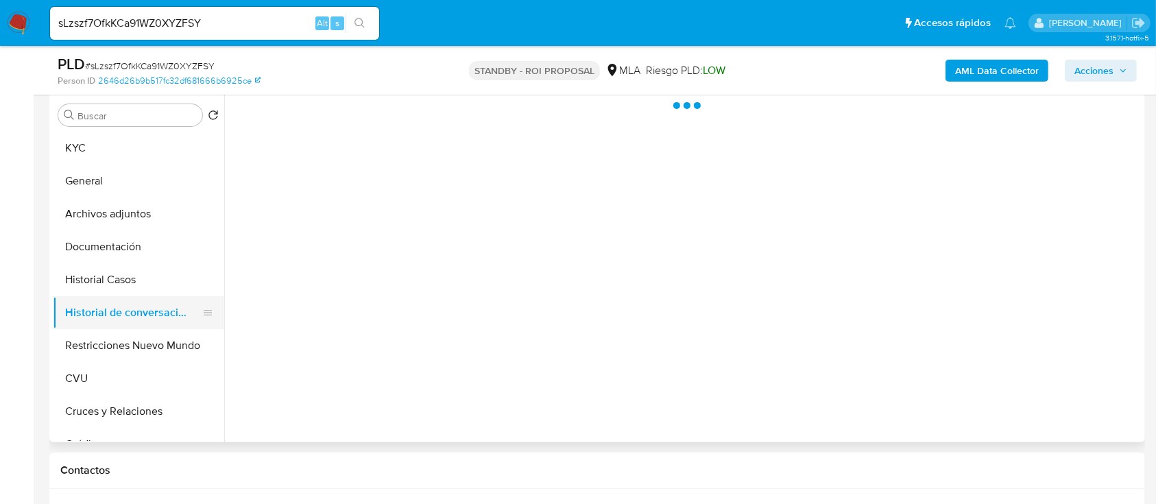
scroll to position [0, 0]
click at [135, 281] on button "Historial Casos" at bounding box center [133, 279] width 160 height 33
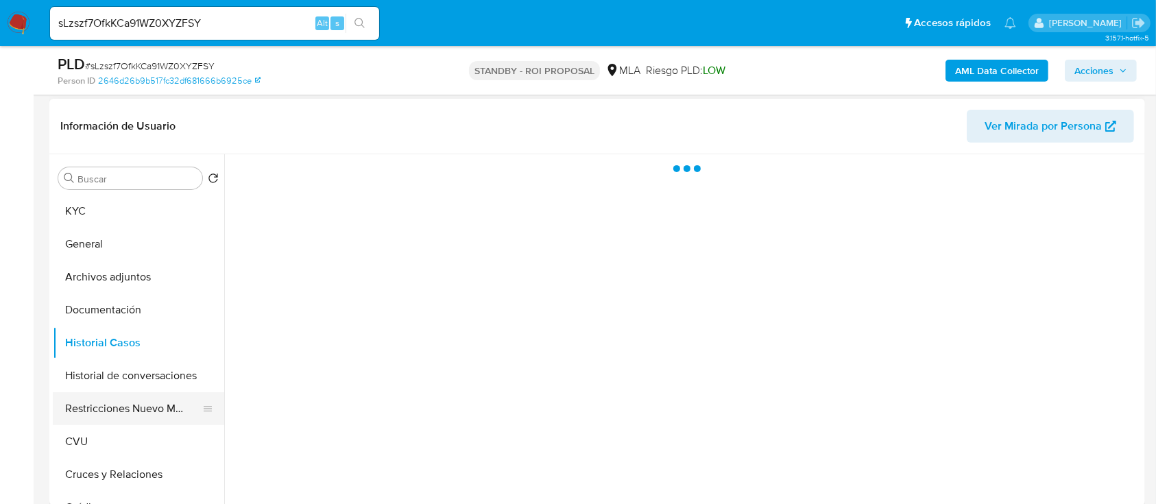
scroll to position [274, 0]
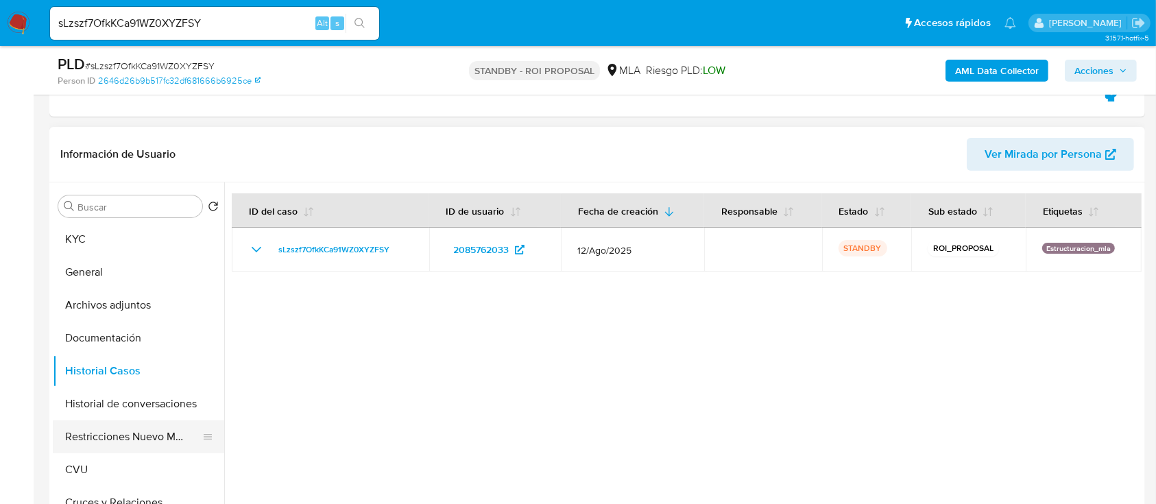
click at [112, 435] on button "Restricciones Nuevo Mundo" at bounding box center [133, 436] width 160 height 33
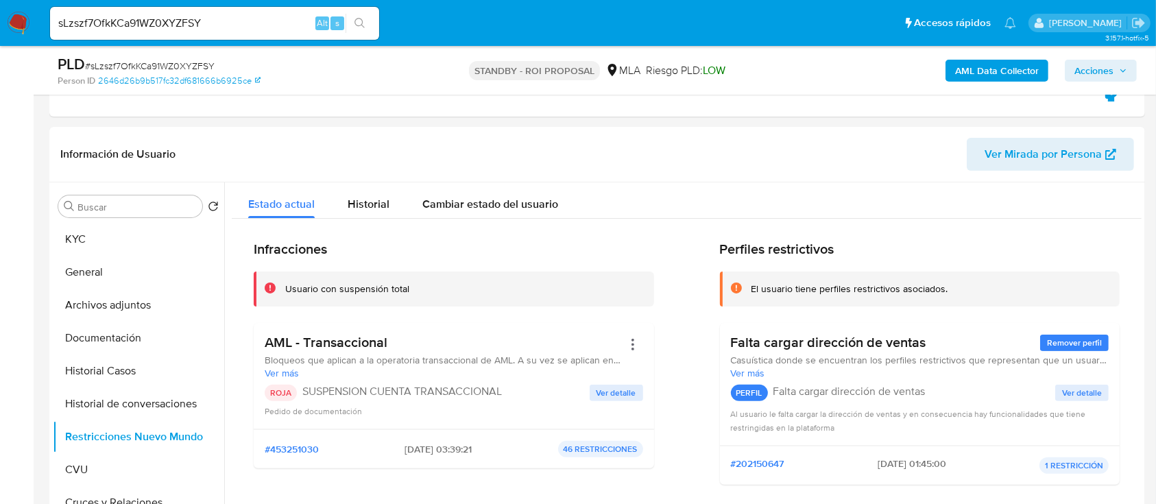
click at [253, 29] on input "sLzszf7OfkKCa91WZ0XYZFSY" at bounding box center [214, 23] width 329 height 18
paste input "ECsP2aDa2CmOkzVZsZOFKRrK"
type input "ECsP2aDa2CmOkzVZsZOFKRrK"
click at [355, 26] on icon "search-icon" at bounding box center [360, 23] width 11 height 11
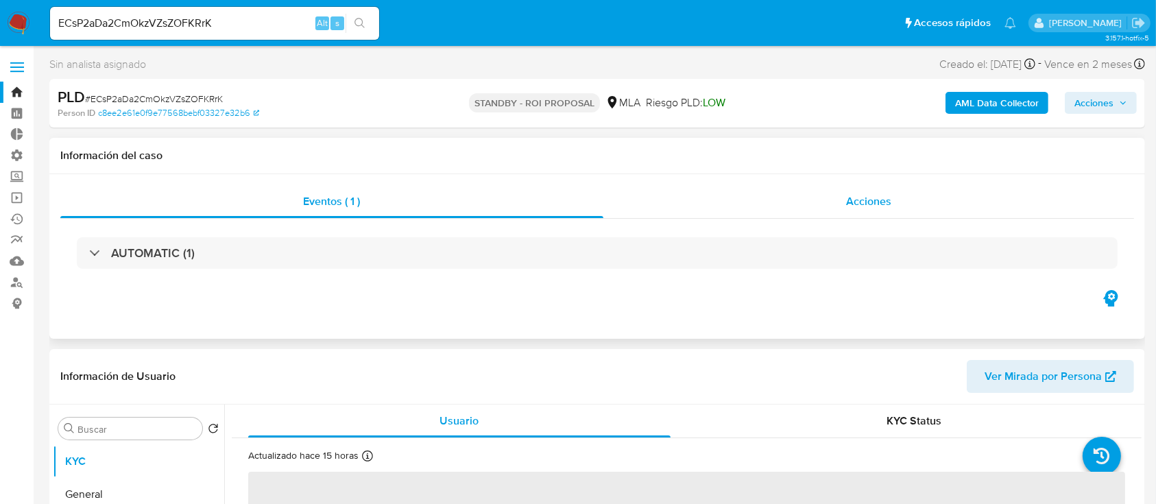
click at [819, 197] on div "Acciones" at bounding box center [868, 201] width 531 height 33
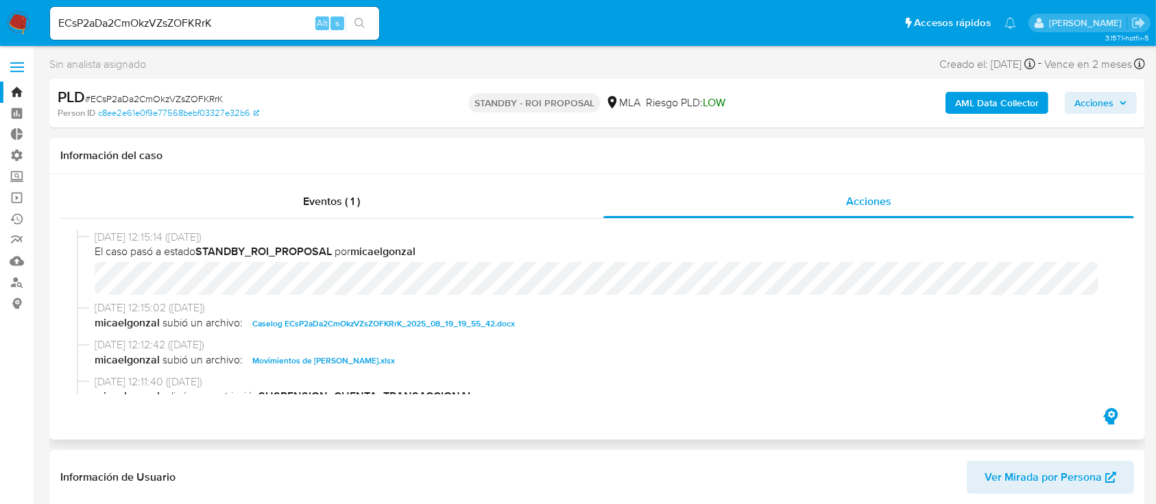
select select "10"
click at [439, 318] on span "Caselog ECsP2aDa2CmOkzVZsZOFKRrK_2025_08_19_19_55_42.docx" at bounding box center [383, 323] width 263 height 16
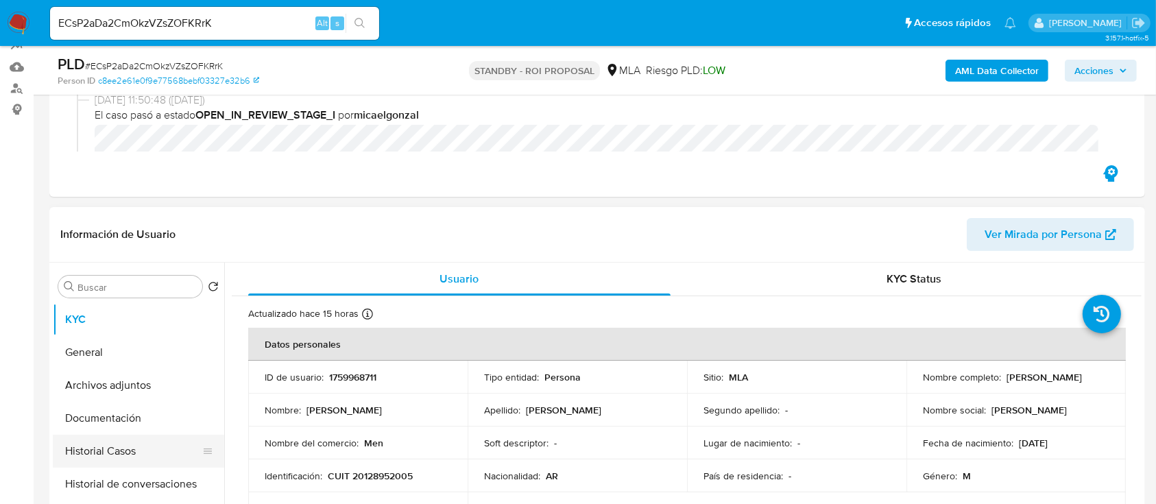
scroll to position [274, 0]
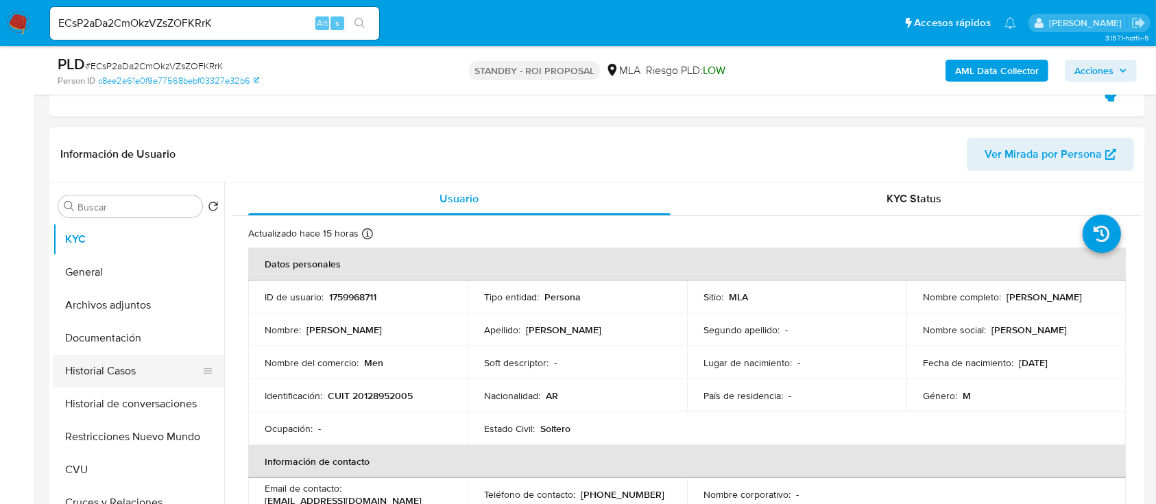
click at [146, 376] on button "Historial Casos" at bounding box center [133, 371] width 160 height 33
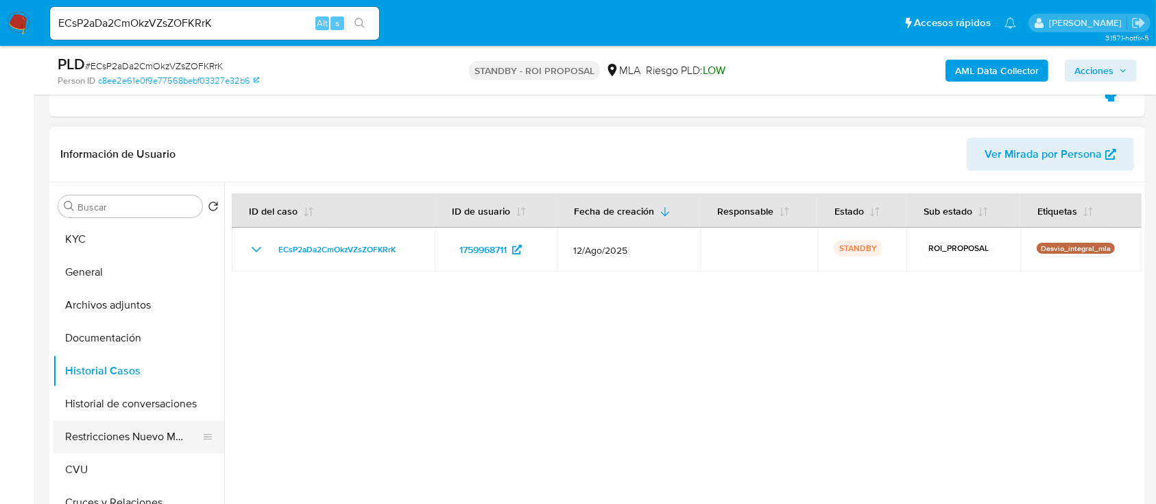
click at [140, 436] on button "Restricciones Nuevo Mundo" at bounding box center [133, 436] width 160 height 33
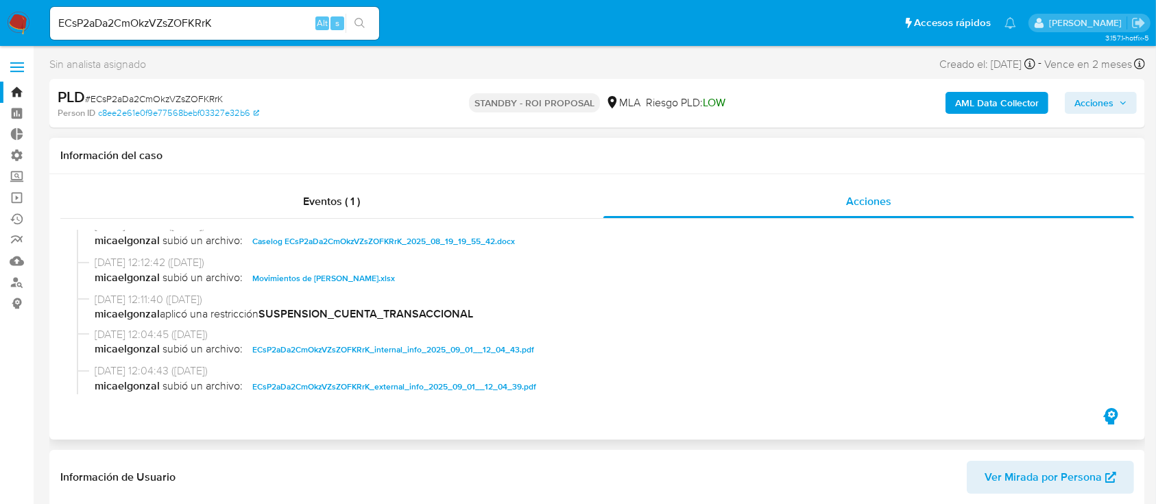
scroll to position [0, 0]
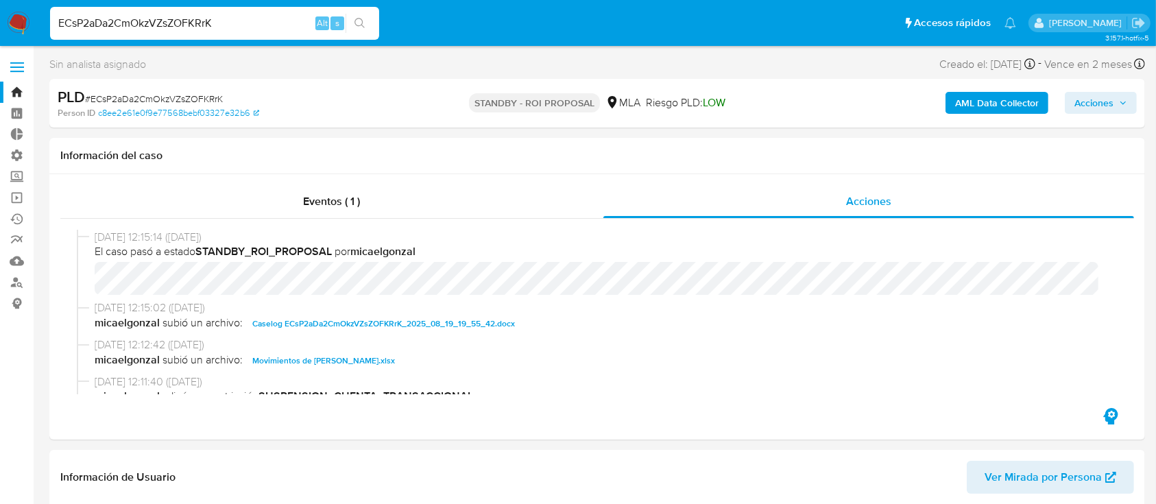
click at [278, 21] on input "ECsP2aDa2CmOkzVZsZOFKRrK" at bounding box center [214, 23] width 329 height 18
paste input "qJA4cAih4Bn3UR0kJfKlCgnQ"
type input "qJA4cAih4Bn3UR0kJfKlCgnQ"
click at [355, 20] on icon "search-icon" at bounding box center [360, 23] width 11 height 11
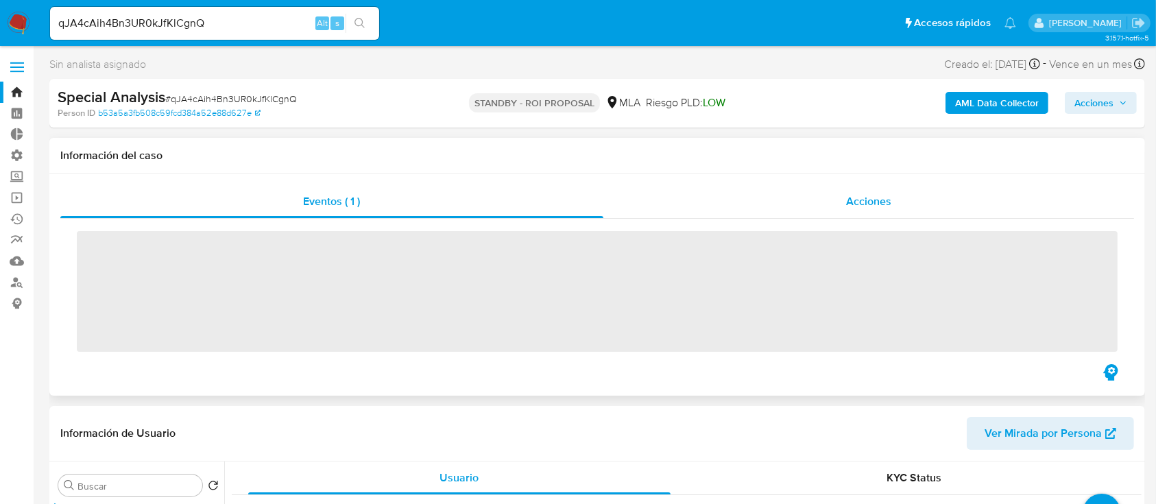
click at [747, 195] on div "Acciones" at bounding box center [868, 201] width 531 height 33
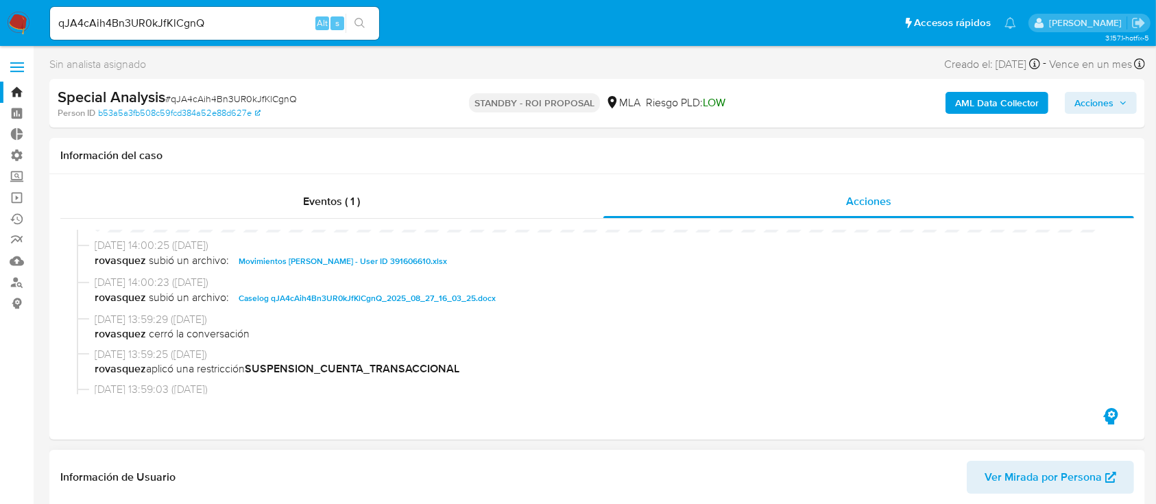
scroll to position [91, 0]
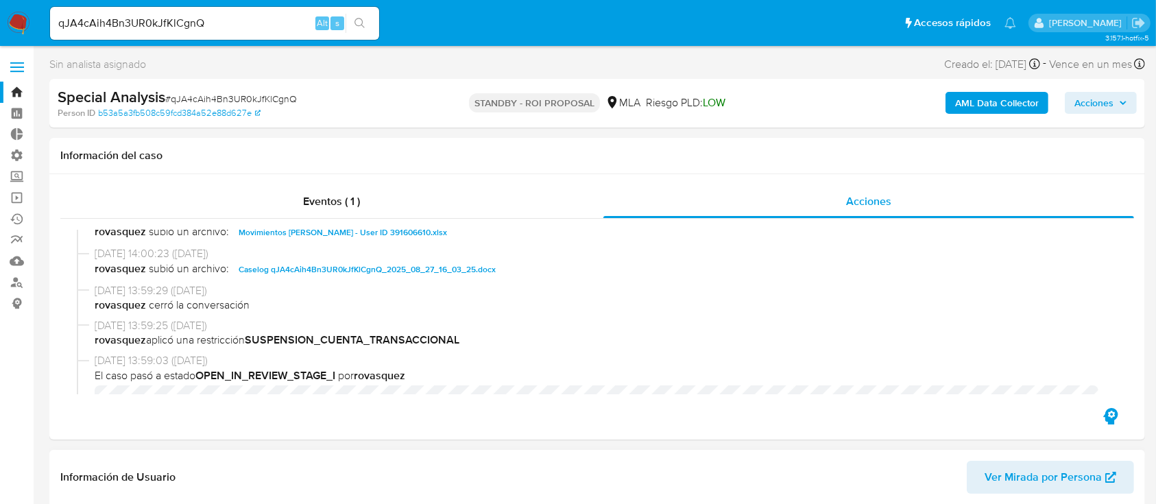
select select "10"
click at [372, 261] on span "Caselog qJA4cAih4Bn3UR0kJfKlCgnQ_2025_08_27_16_03_25.docx" at bounding box center [367, 269] width 257 height 16
click at [390, 234] on span "Movimientos [PERSON_NAME] - User ID 391606610.xlsx" at bounding box center [343, 232] width 208 height 16
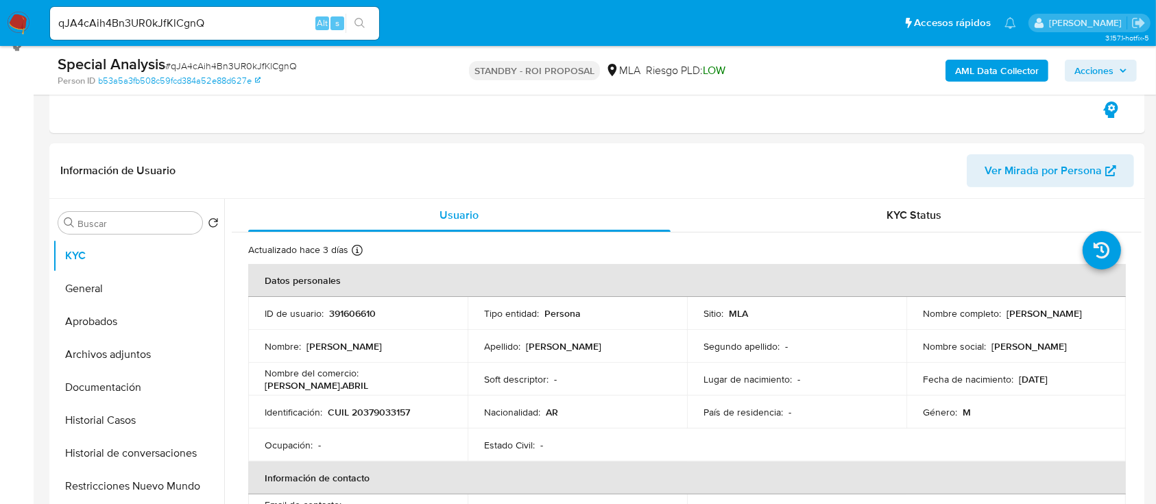
scroll to position [274, 0]
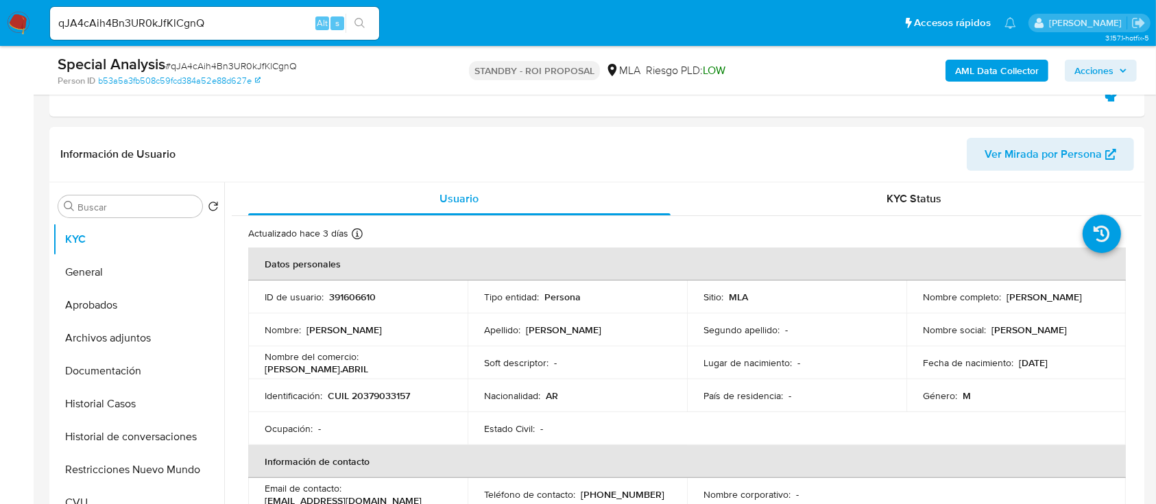
drag, startPoint x: 148, startPoint y: 331, endPoint x: 0, endPoint y: 355, distance: 150.1
click at [148, 331] on button "Archivos adjuntos" at bounding box center [138, 338] width 171 height 33
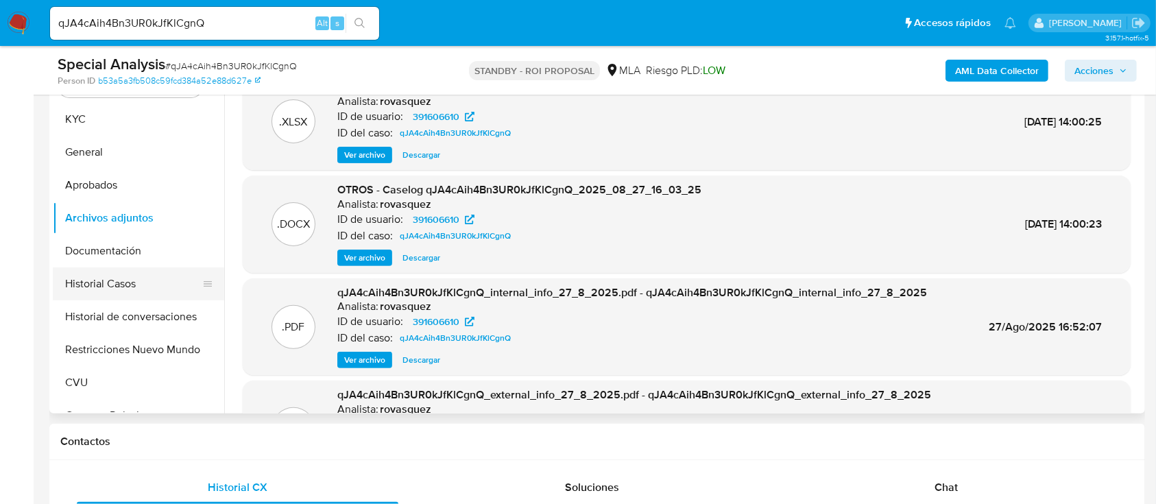
scroll to position [366, 0]
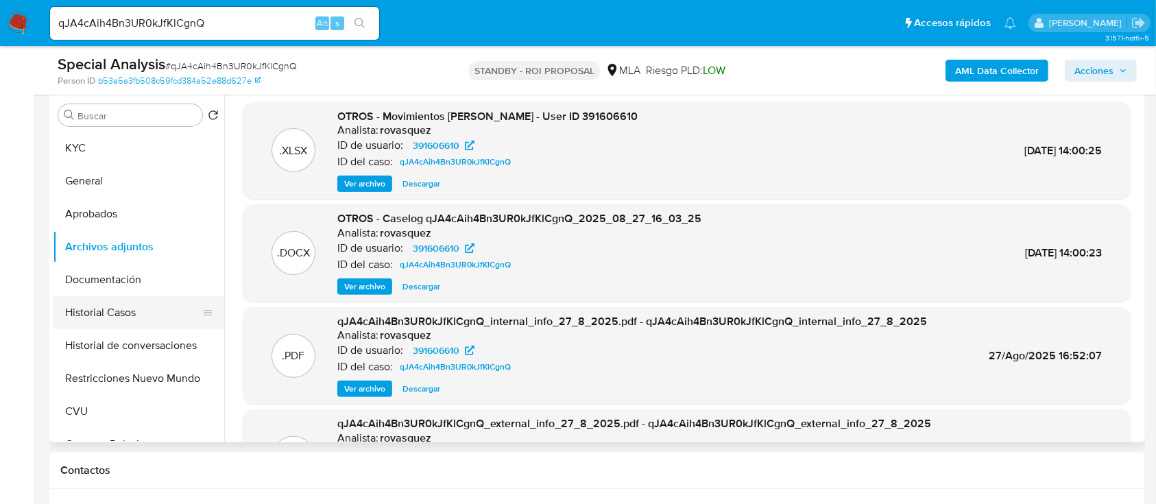
click at [140, 310] on button "Historial Casos" at bounding box center [133, 312] width 160 height 33
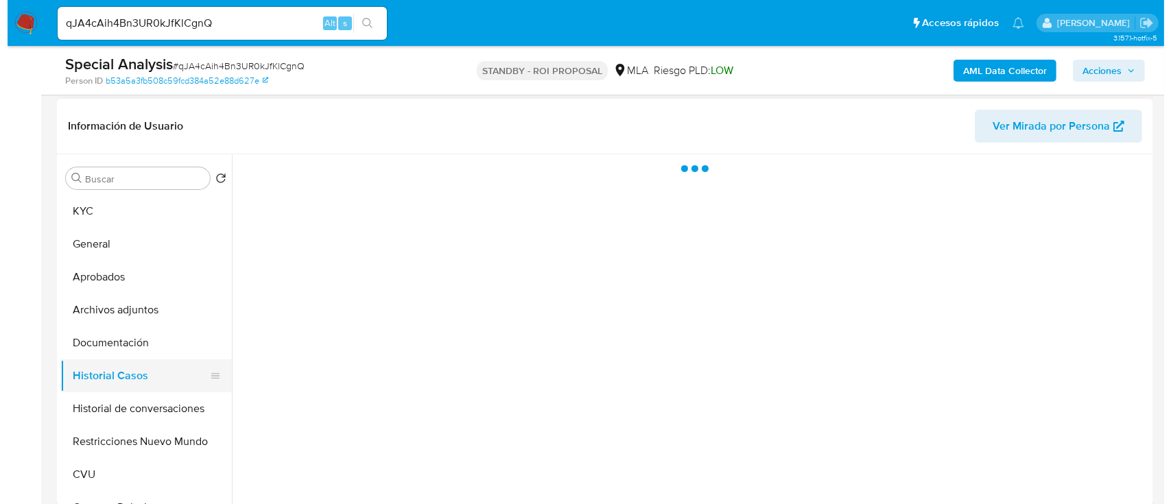
scroll to position [274, 0]
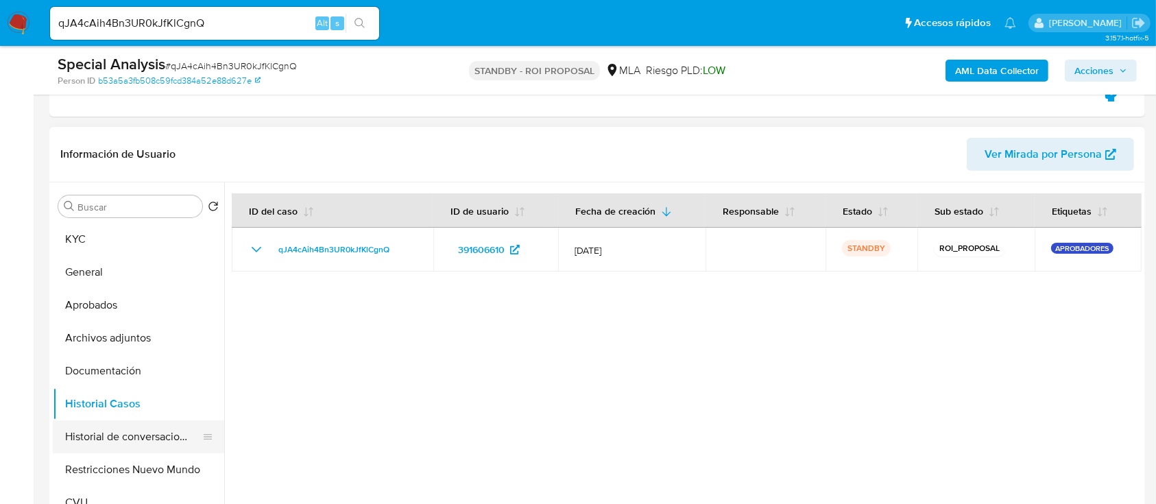
click at [95, 433] on button "Historial de conversaciones" at bounding box center [133, 436] width 160 height 33
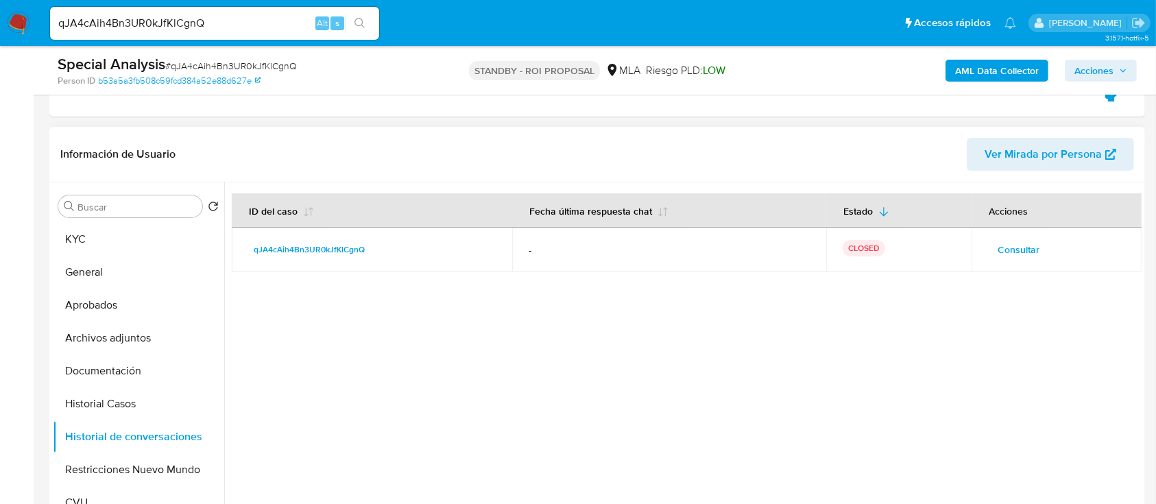
click at [988, 250] on button "Consultar" at bounding box center [1018, 250] width 61 height 22
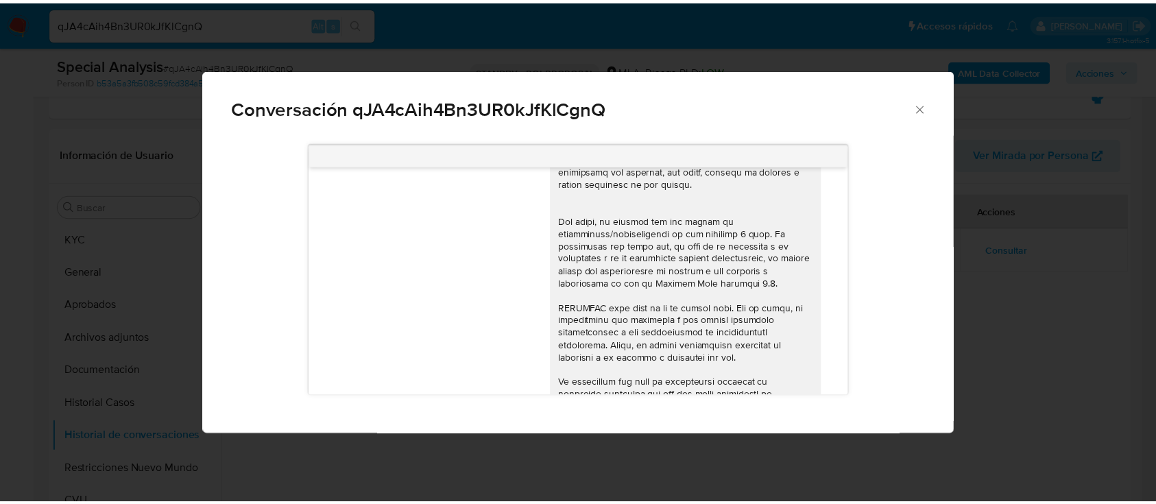
scroll to position [403, 0]
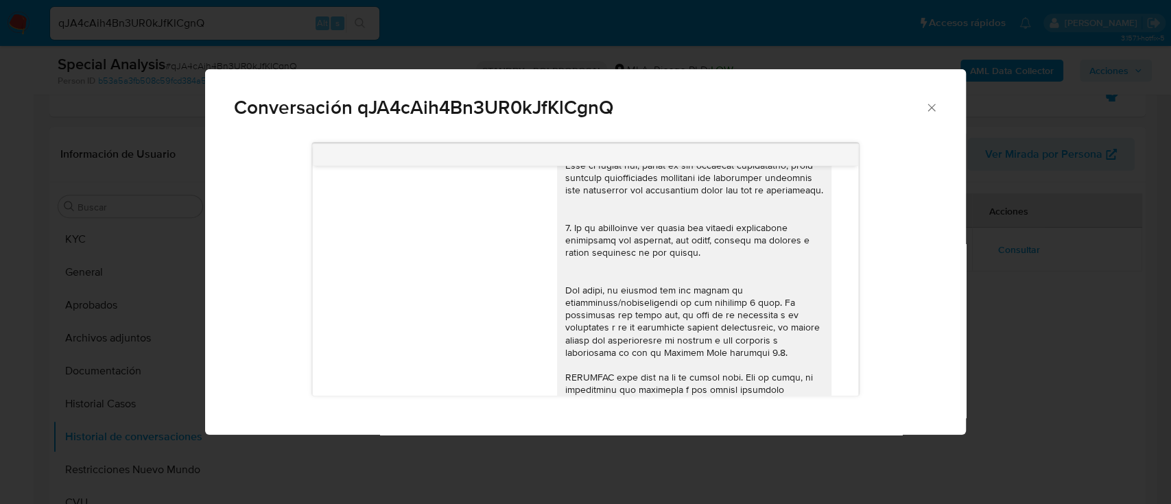
click at [193, 457] on div "Conversación qJA4cAih4Bn3UR0kJfKlCgnQ [DATE] 20:12:38 Hola, Esperamos que te en…" at bounding box center [585, 252] width 1171 height 504
click at [160, 470] on button "Restricciones Nuevo Mundo" at bounding box center [133, 469] width 160 height 33
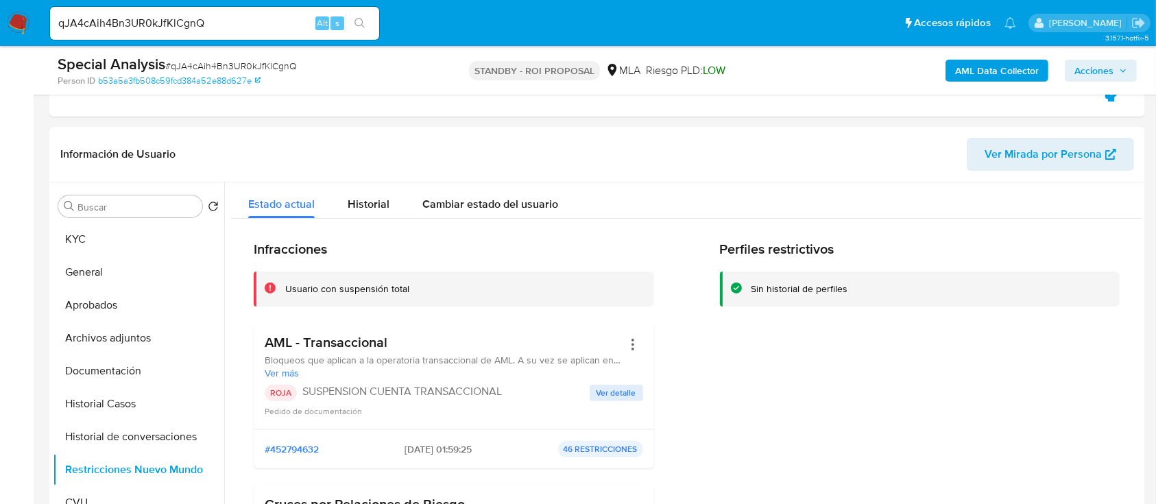
click at [273, 25] on input "qJA4cAih4Bn3UR0kJfKlCgnQ" at bounding box center [214, 23] width 329 height 18
paste input "QQJSZczy7sgKytqz3vZxtlW7"
type input "QQJSZczy7sgKytqz3vZxtlW7"
click at [357, 23] on icon "search-icon" at bounding box center [360, 23] width 11 height 11
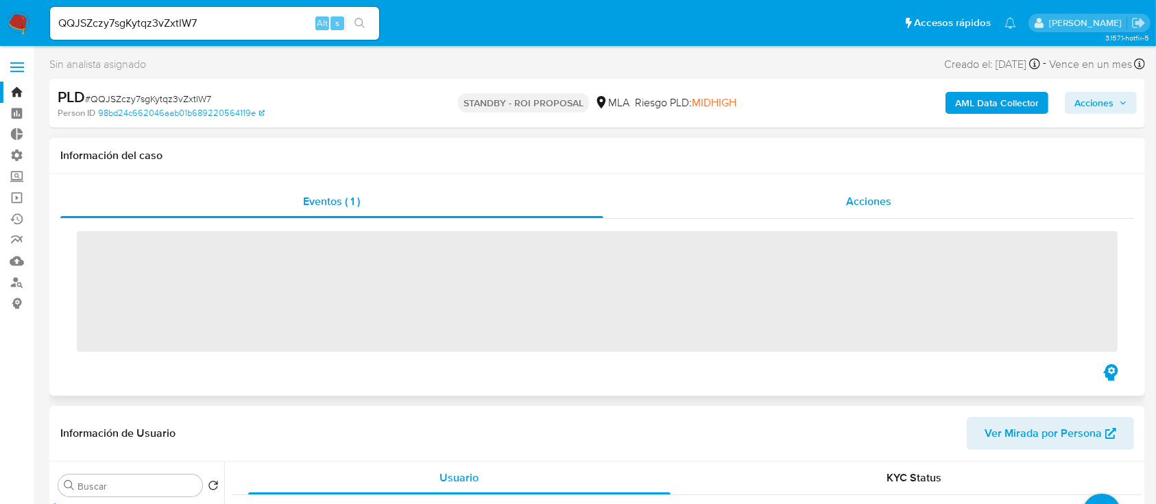
click at [780, 200] on div "Acciones" at bounding box center [868, 201] width 531 height 33
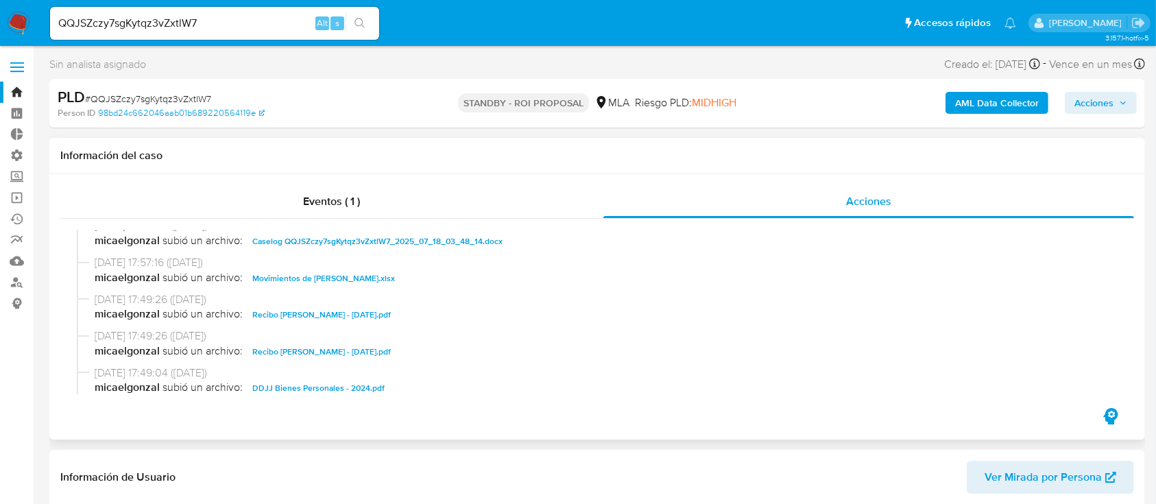
scroll to position [91, 0]
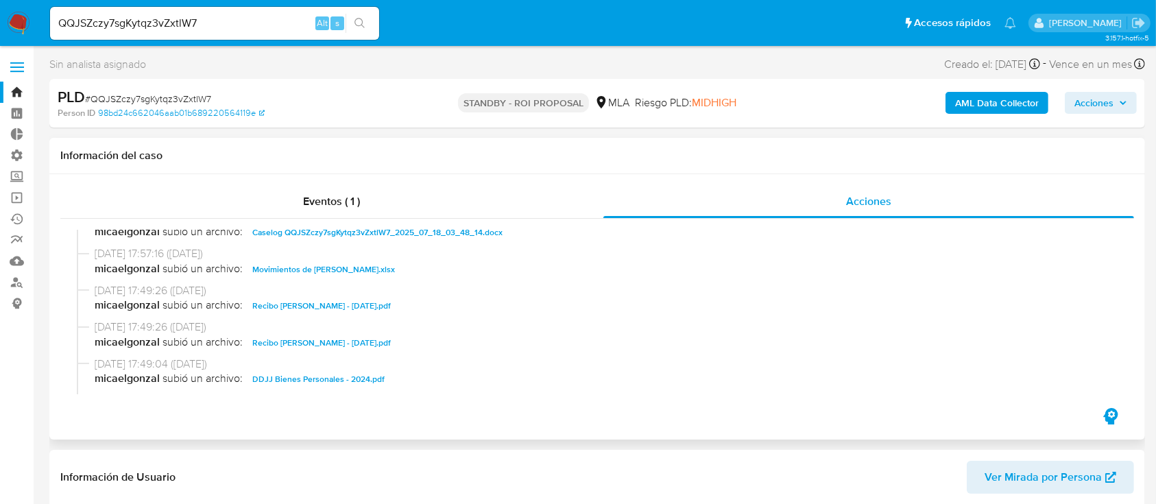
click at [354, 228] on div "[DATE] 18:05:48 ([DATE]) El caso pasó a estado STANDBY_ROI_PROPOSAL por micaelg…" at bounding box center [597, 312] width 1074 height 187
select select "10"
click at [414, 232] on span "Caselog QQJSZczy7sgKytqz3vZxtlW7_2025_07_18_03_48_14.docx" at bounding box center [377, 232] width 250 height 16
click at [395, 267] on span "Movimientos de [PERSON_NAME].xlsx" at bounding box center [323, 269] width 143 height 16
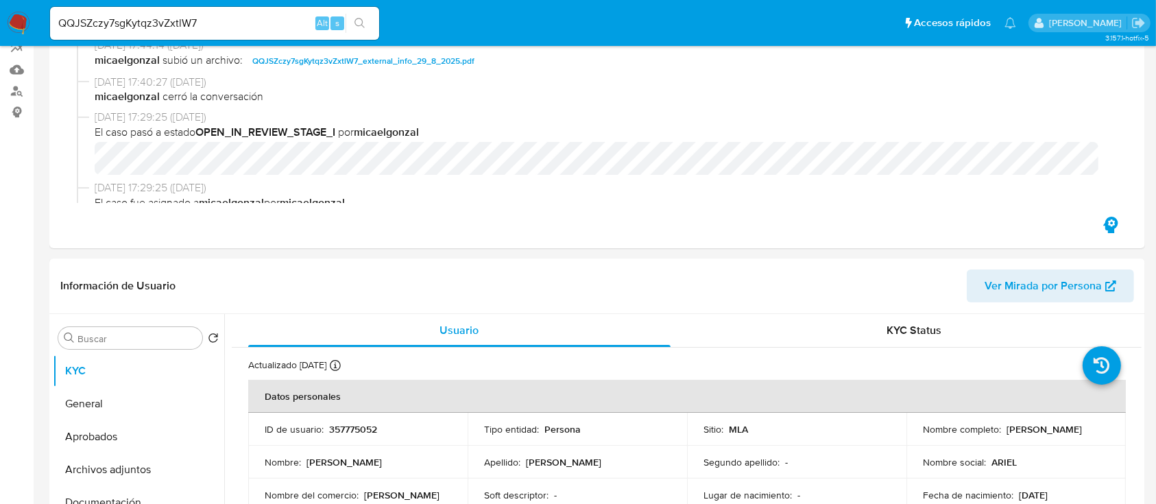
scroll to position [274, 0]
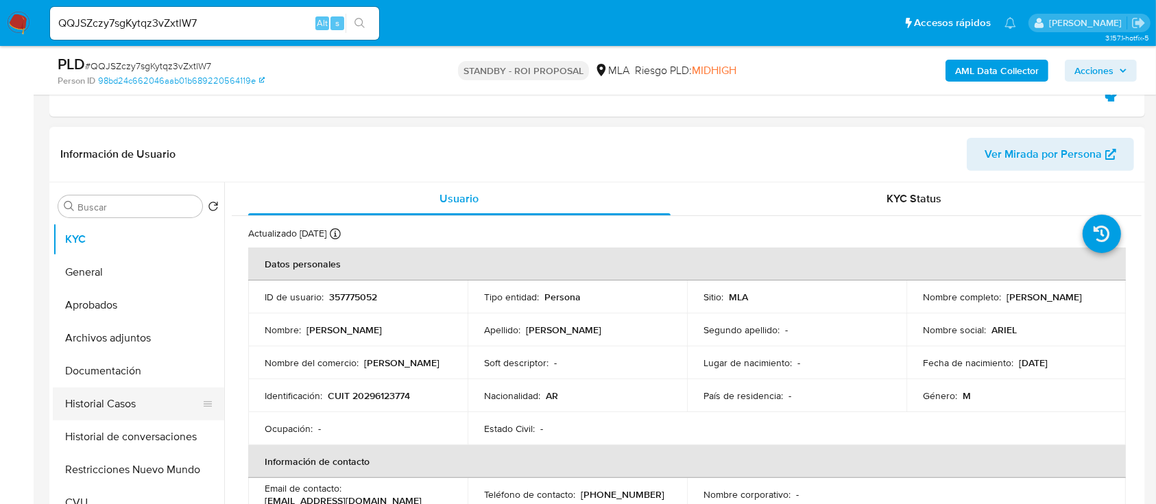
drag, startPoint x: 146, startPoint y: 407, endPoint x: 123, endPoint y: 407, distance: 22.6
click at [146, 407] on button "Historial Casos" at bounding box center [133, 403] width 160 height 33
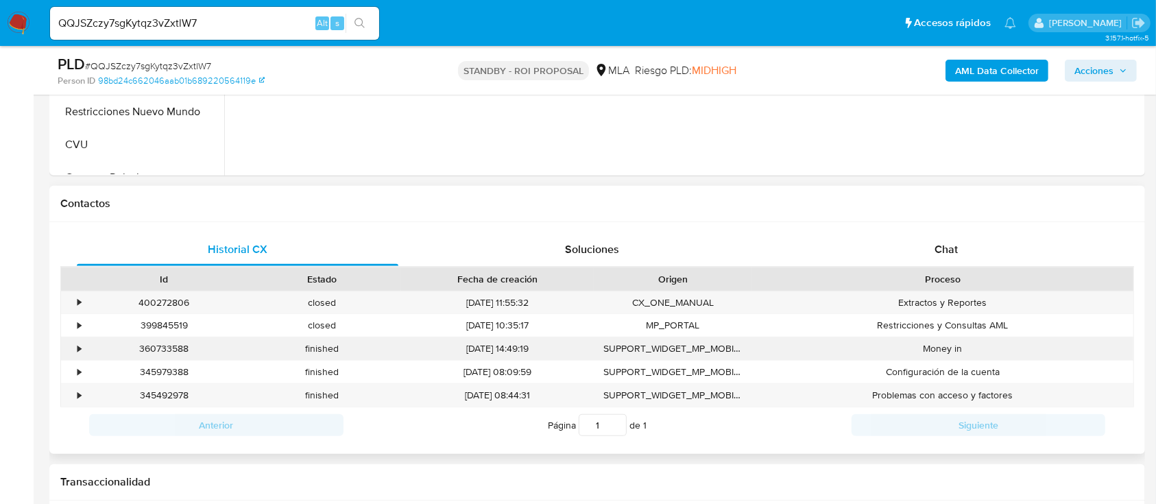
scroll to position [640, 0]
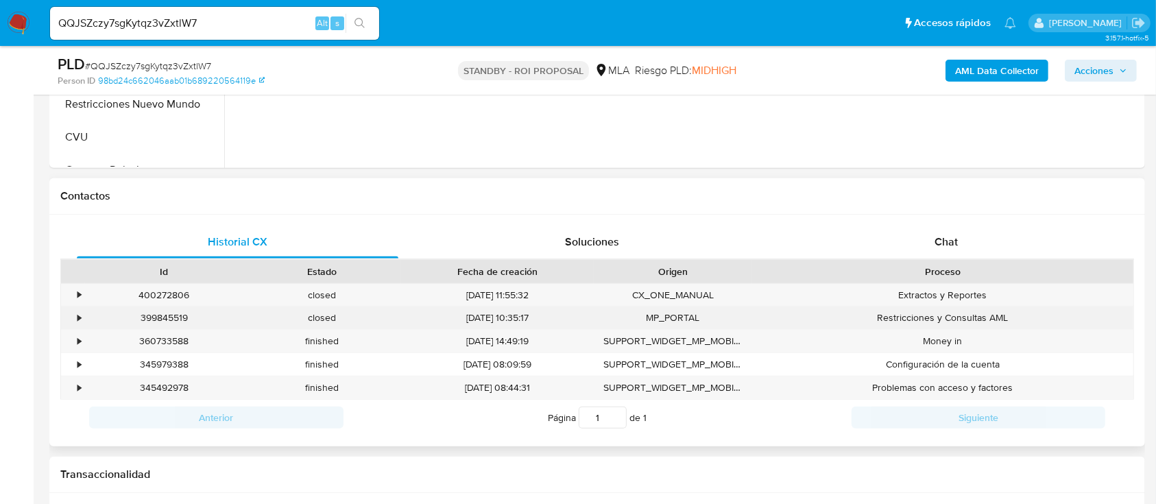
click at [87, 318] on div "399845519" at bounding box center [164, 318] width 158 height 23
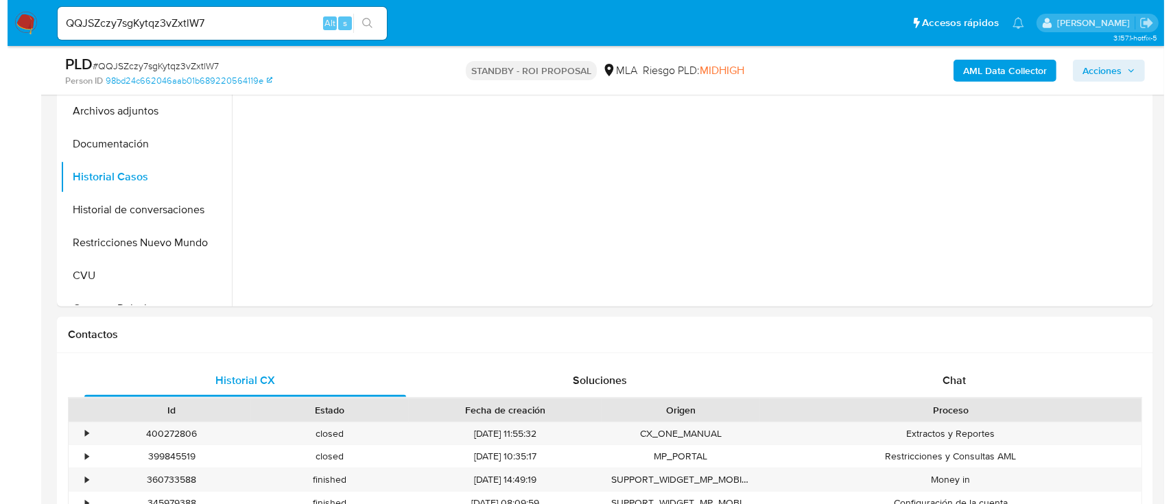
scroll to position [274, 0]
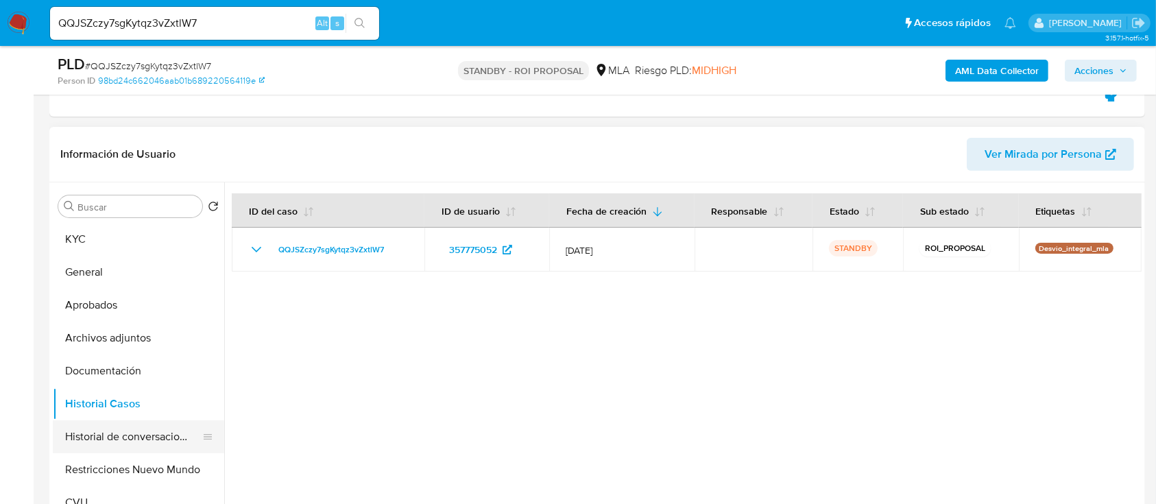
click at [109, 446] on button "Historial de conversaciones" at bounding box center [133, 436] width 160 height 33
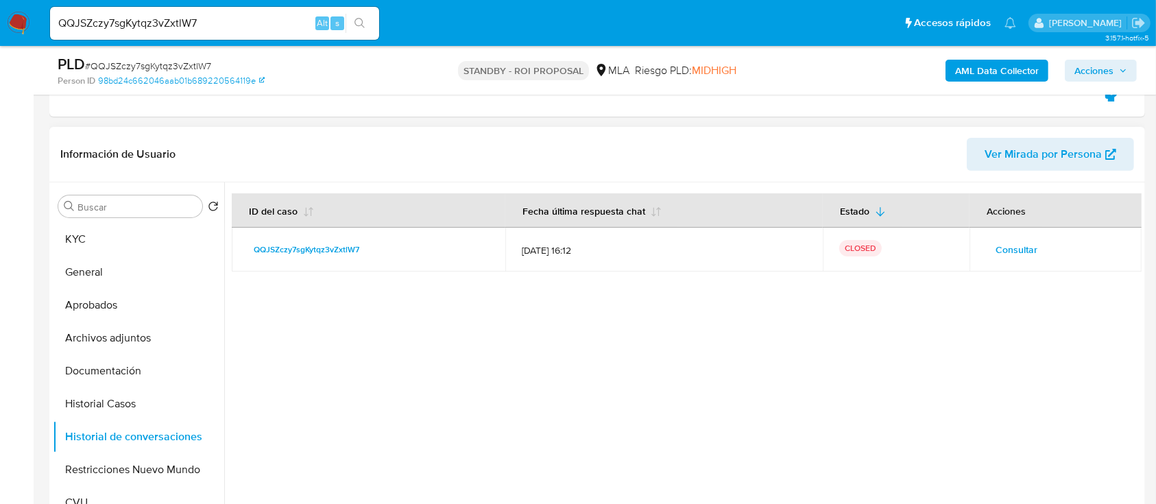
click at [1015, 243] on span "Consultar" at bounding box center [1017, 249] width 42 height 19
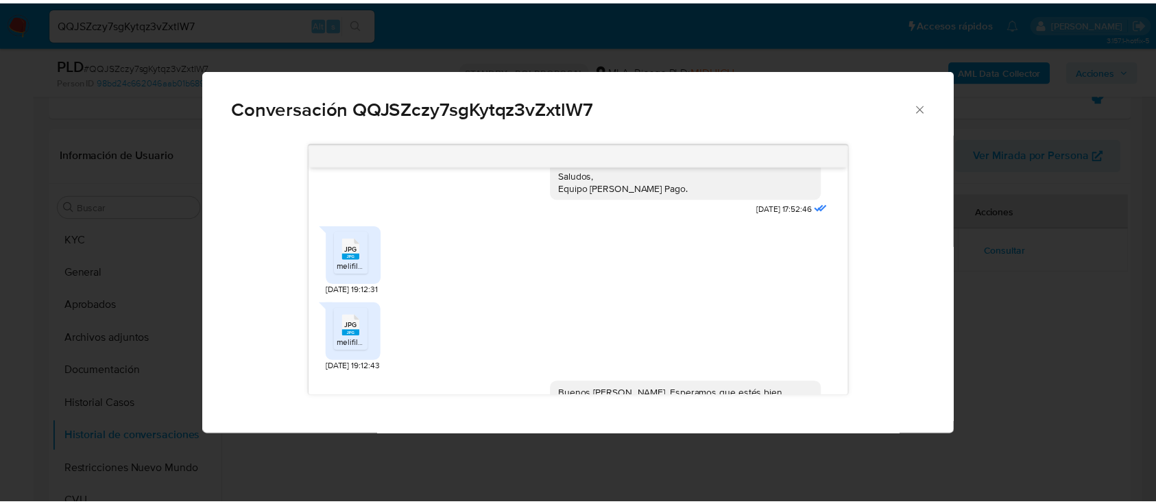
scroll to position [2834, 0]
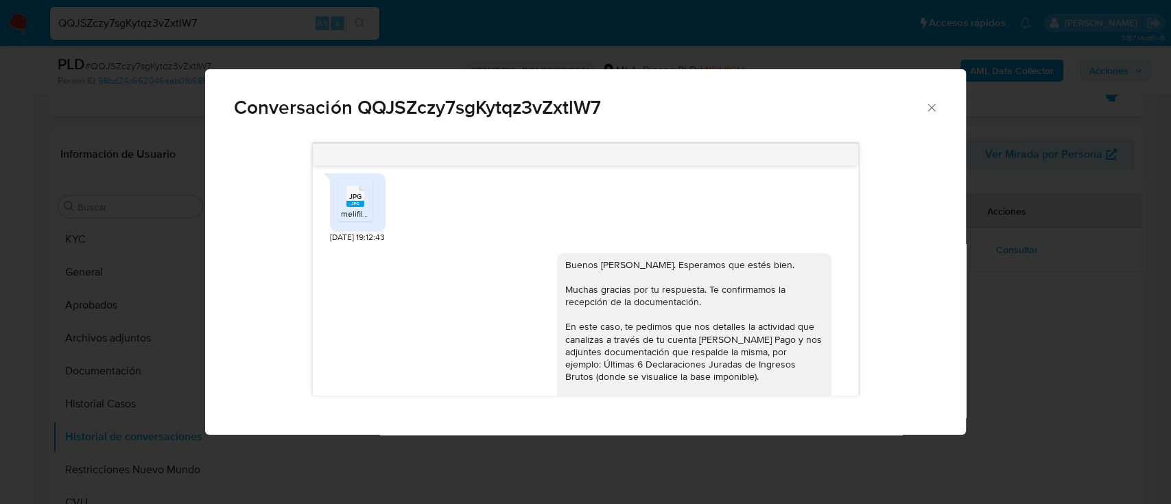
click at [1001, 269] on div "Conversación QQJSZczy7sgKytqz3vZxtlW7 Hola buenas noches [DATE] 23:37:39 En el …" at bounding box center [585, 252] width 1171 height 504
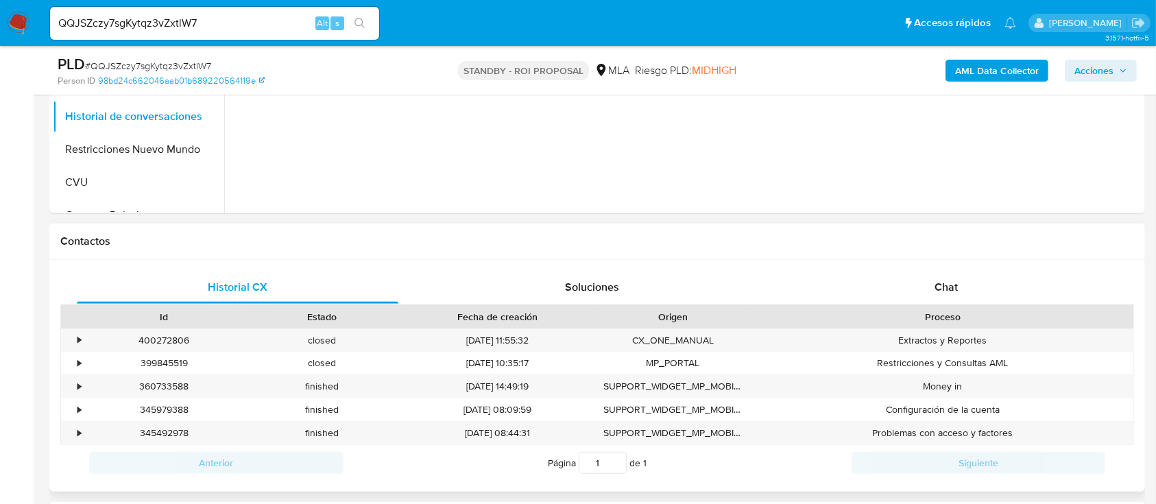
scroll to position [731, 0]
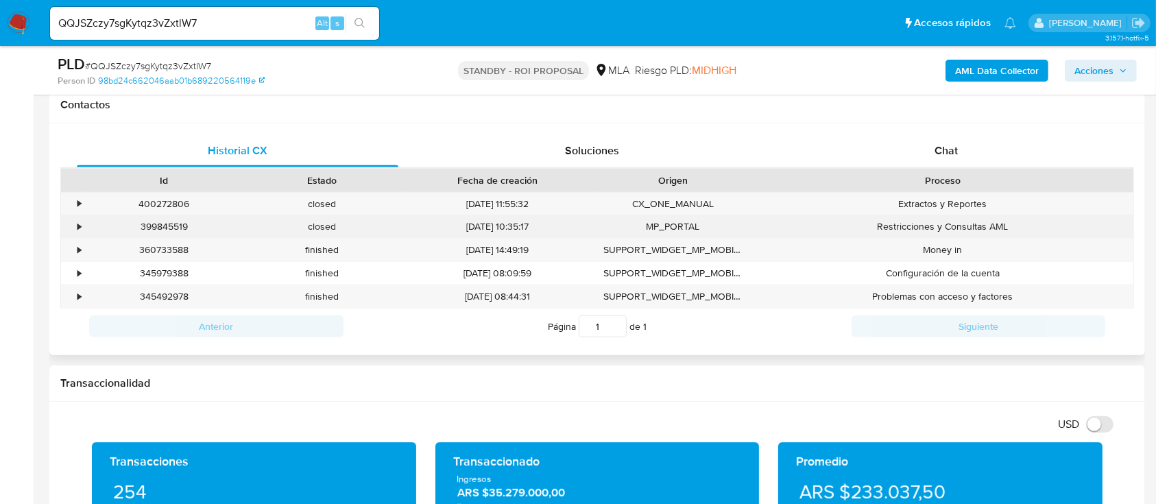
click at [74, 228] on div "•" at bounding box center [73, 226] width 24 height 23
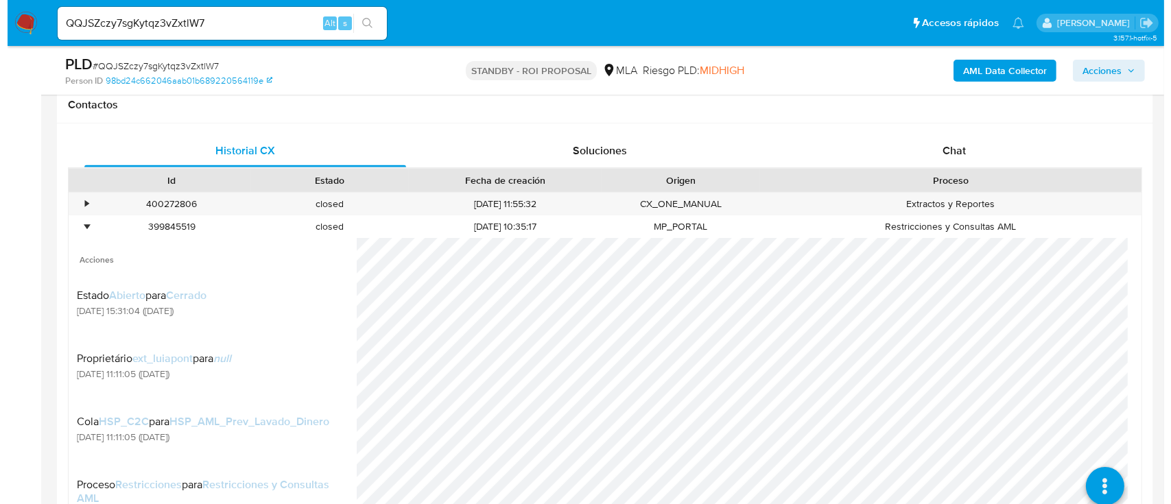
scroll to position [155, 0]
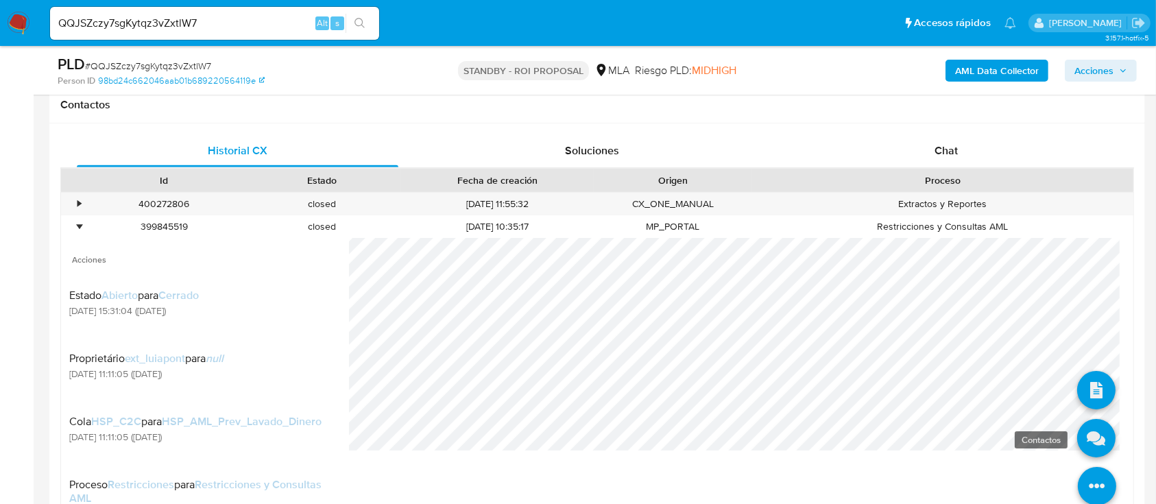
click at [1077, 433] on icon at bounding box center [1096, 438] width 38 height 38
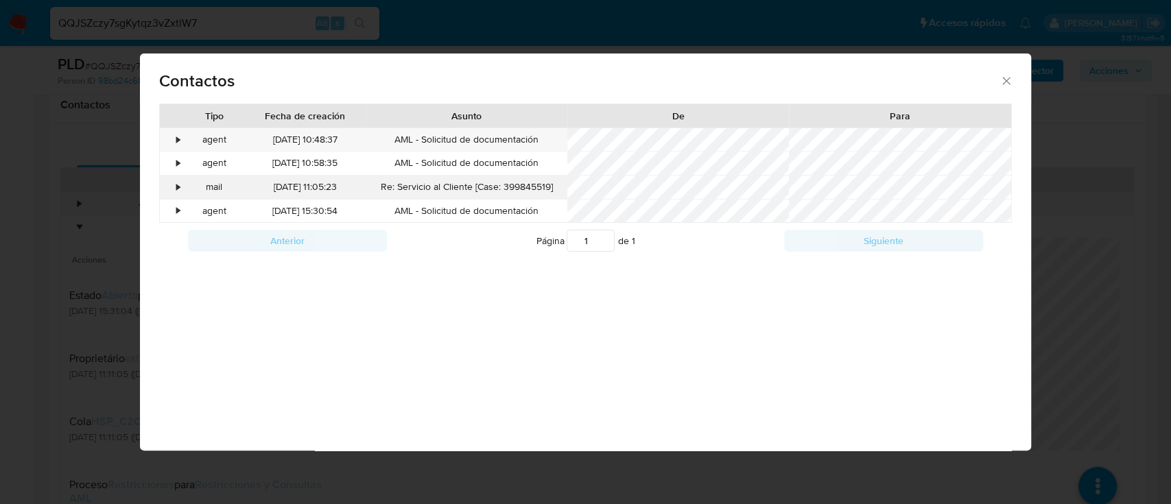
click at [181, 180] on div "•" at bounding box center [172, 187] width 24 height 23
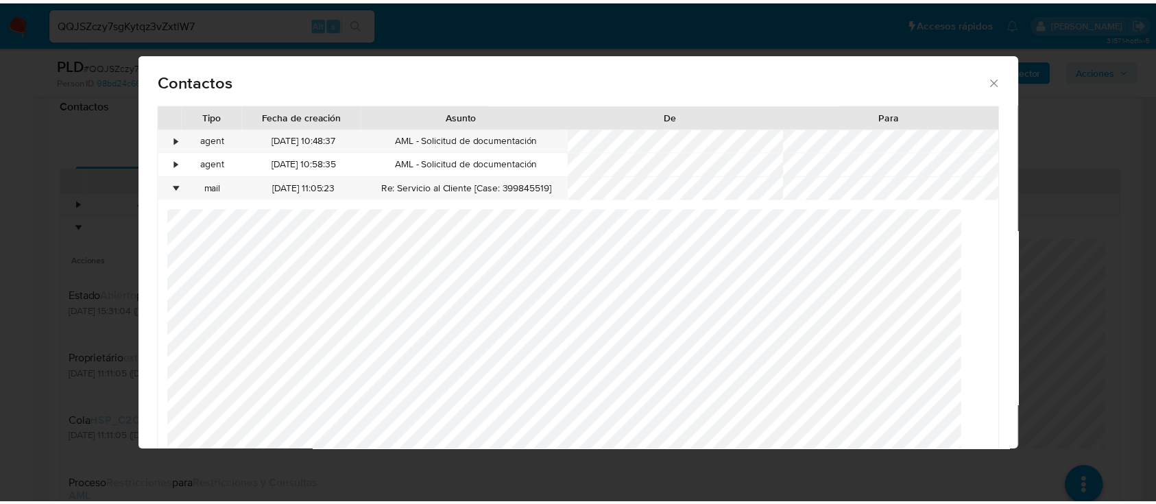
scroll to position [995, 0]
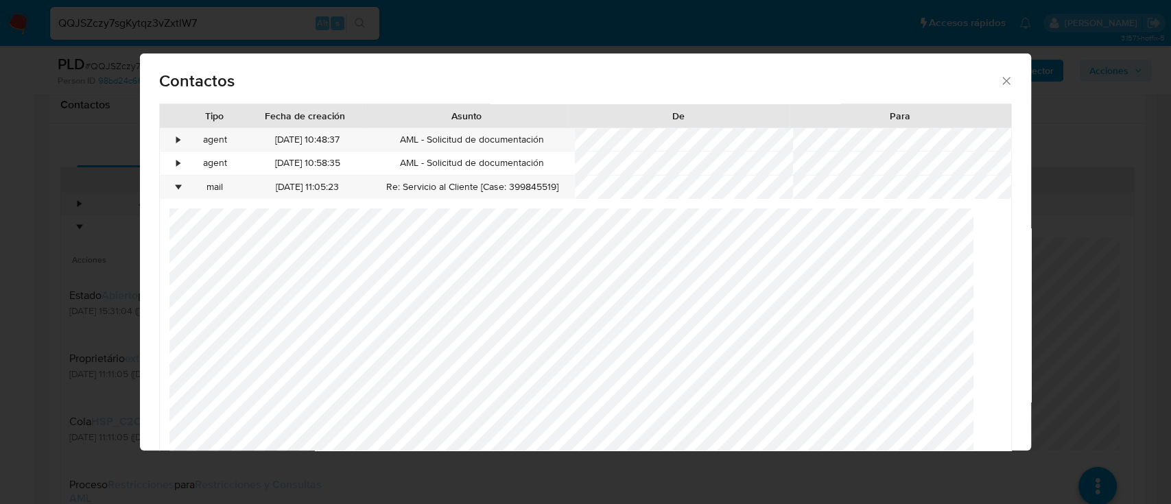
click at [215, 29] on div "Contactos Tipo Fecha de creación Asunto De Para • agent [DATE] 10:48:37 AML - S…" at bounding box center [585, 252] width 1171 height 504
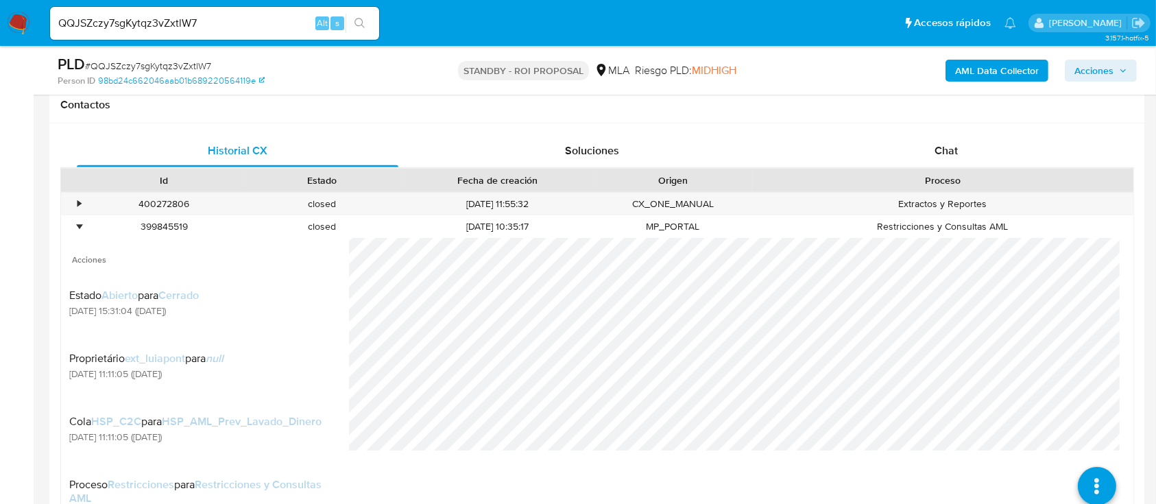
click at [231, 26] on input "QQJSZczy7sgKytqz3vZxtlW7" at bounding box center [214, 23] width 329 height 18
paste input "e96ICCnY5mmSaHR57GXYQTog"
type input "e96ICCnY5mmSaHR57GXYQTog"
click at [356, 29] on button "search-icon" at bounding box center [360, 23] width 28 height 19
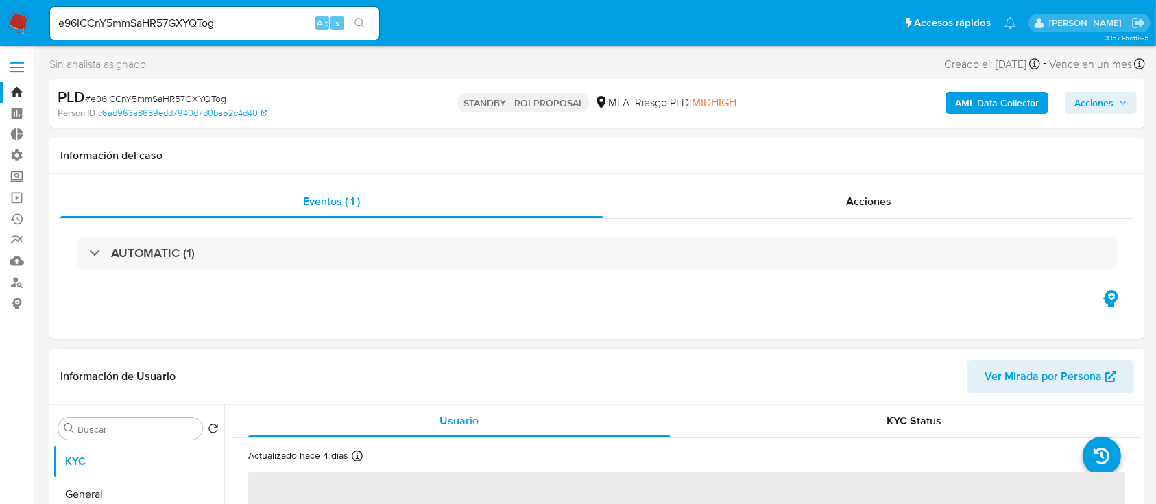
select select "10"
click at [750, 200] on div "Acciones" at bounding box center [868, 201] width 531 height 33
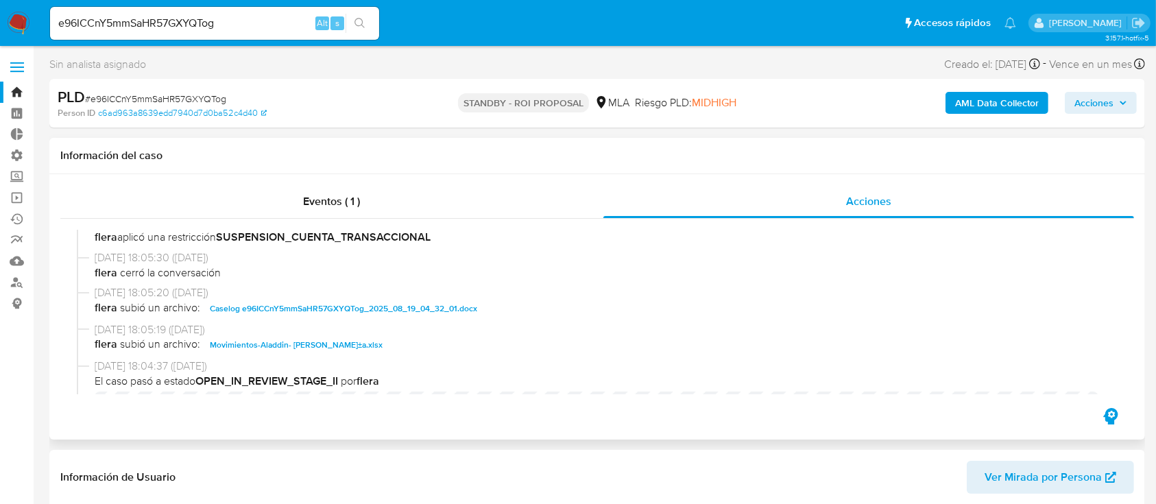
scroll to position [182, 0]
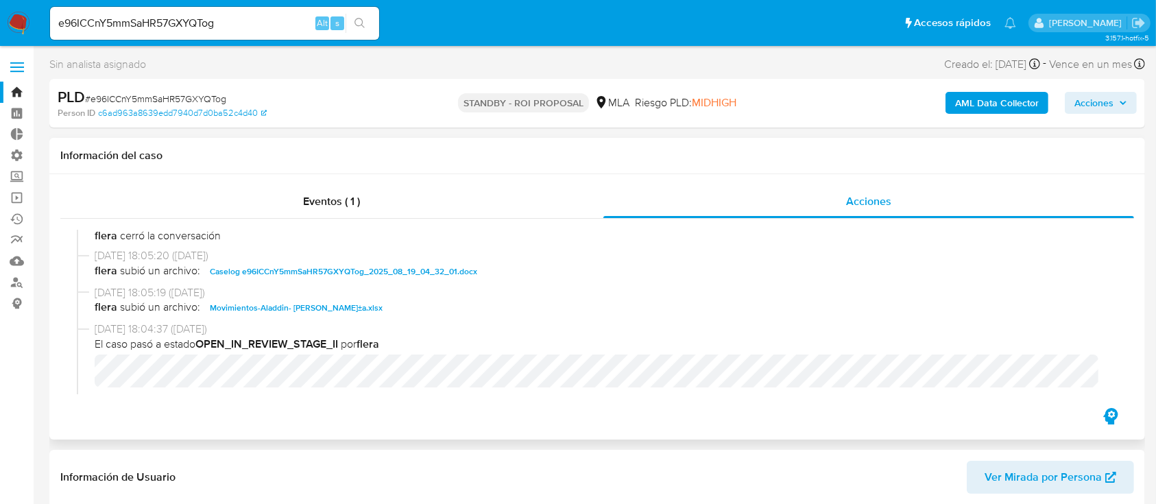
click at [289, 260] on span "[DATE] 18:05:20 ([DATE])" at bounding box center [604, 255] width 1018 height 15
click at [283, 298] on span "[DATE] 18:05:19 ([DATE])" at bounding box center [604, 292] width 1018 height 15
click at [289, 271] on span "Caselog e96ICCnY5mmSaHR57GXYQTog_2025_08_19_04_32_01.docx" at bounding box center [343, 271] width 267 height 16
click at [289, 311] on span "Movimientos-Aladdin- [PERSON_NAME]±a.xlsx" at bounding box center [296, 308] width 173 height 16
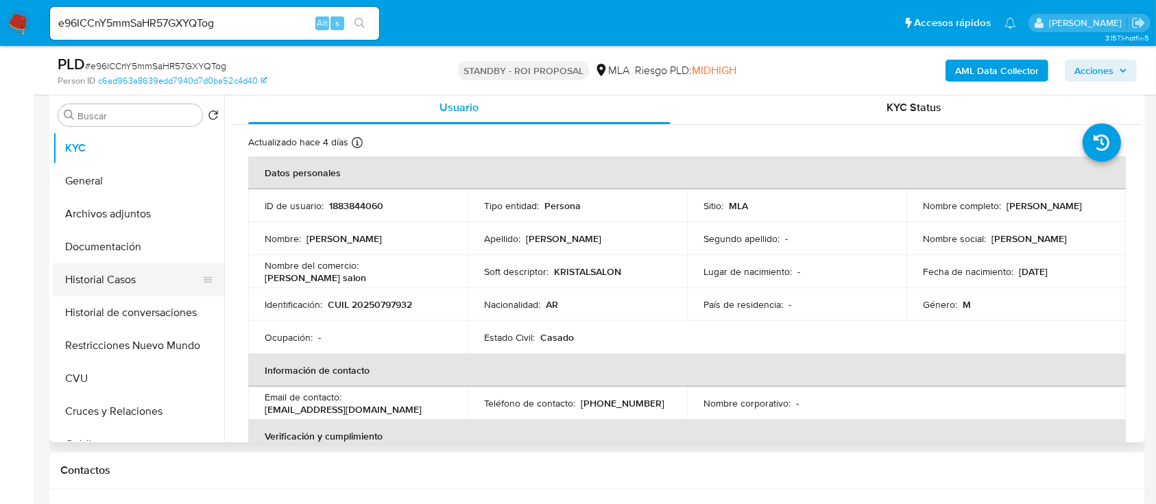
click at [146, 278] on button "Historial Casos" at bounding box center [133, 279] width 160 height 33
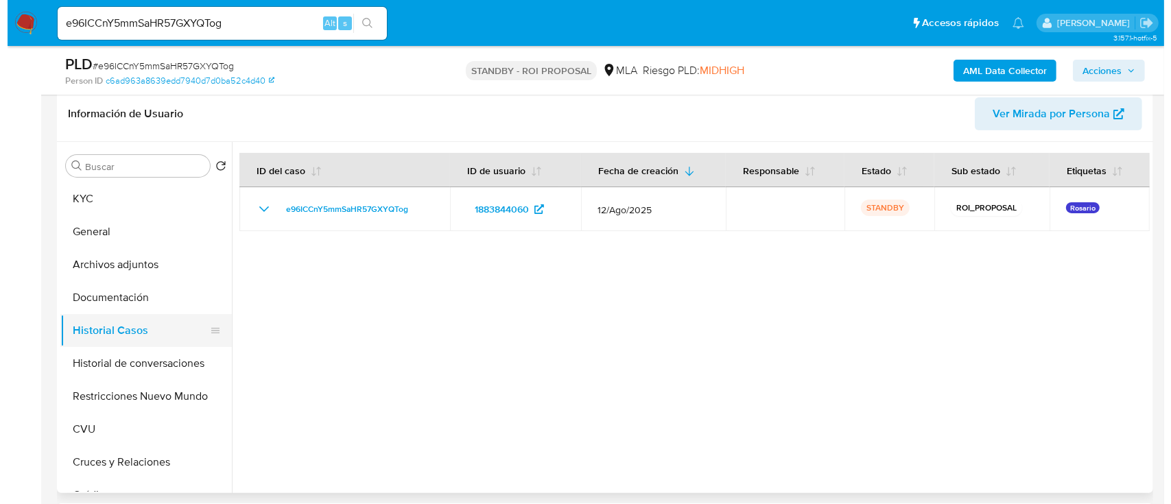
scroll to position [274, 0]
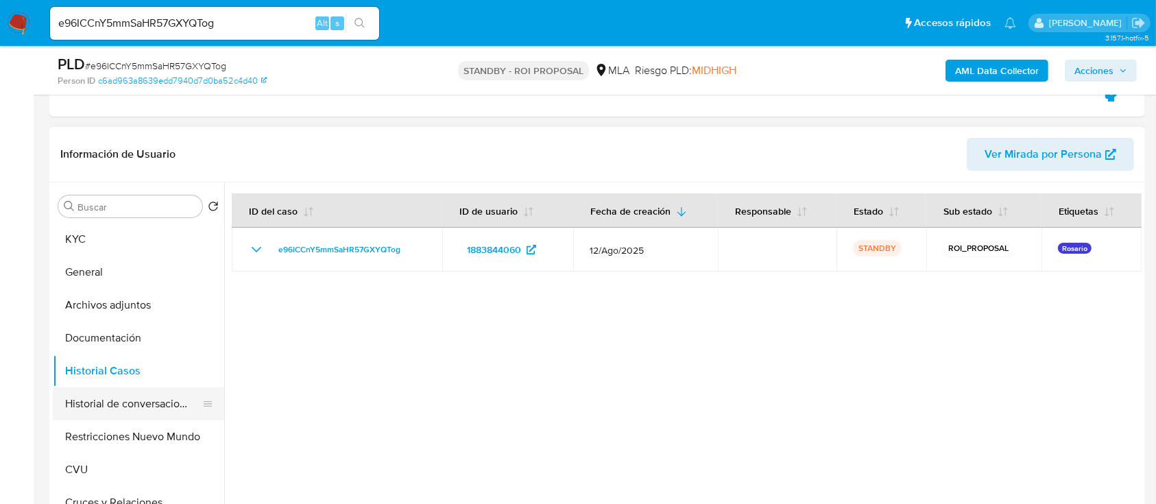
click at [145, 398] on button "Historial de conversaciones" at bounding box center [133, 403] width 160 height 33
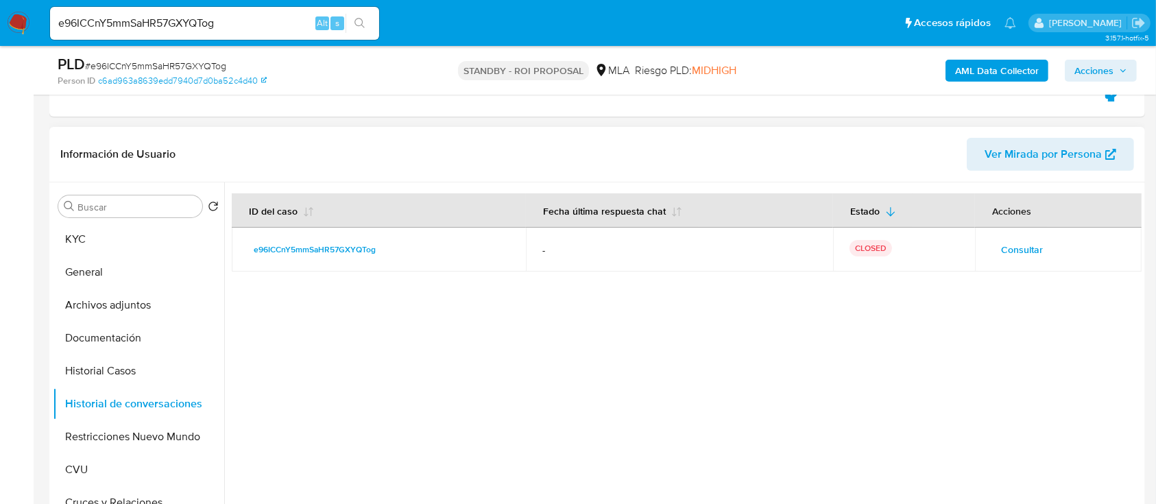
click at [1004, 241] on span "Consultar" at bounding box center [1022, 249] width 42 height 19
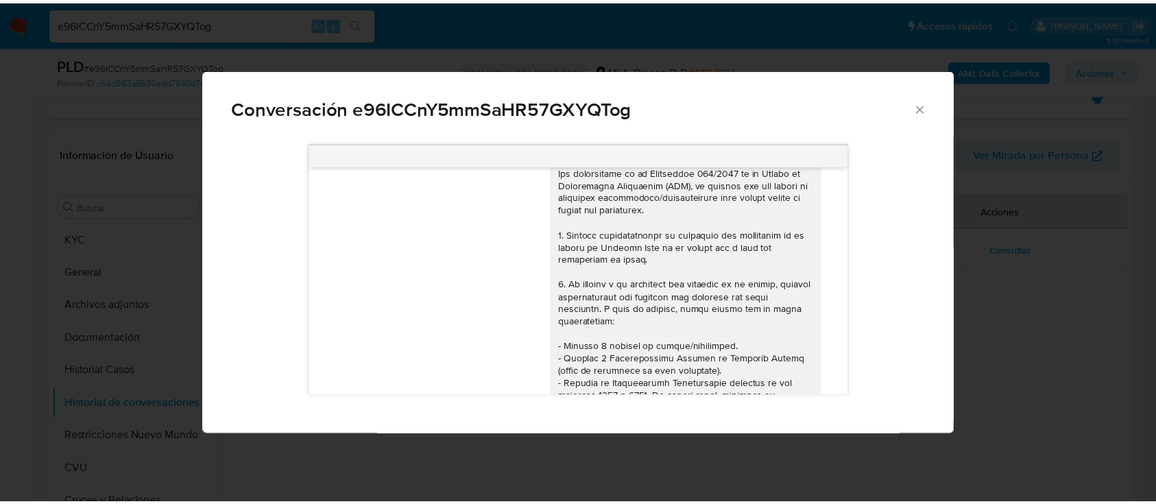
scroll to position [0, 0]
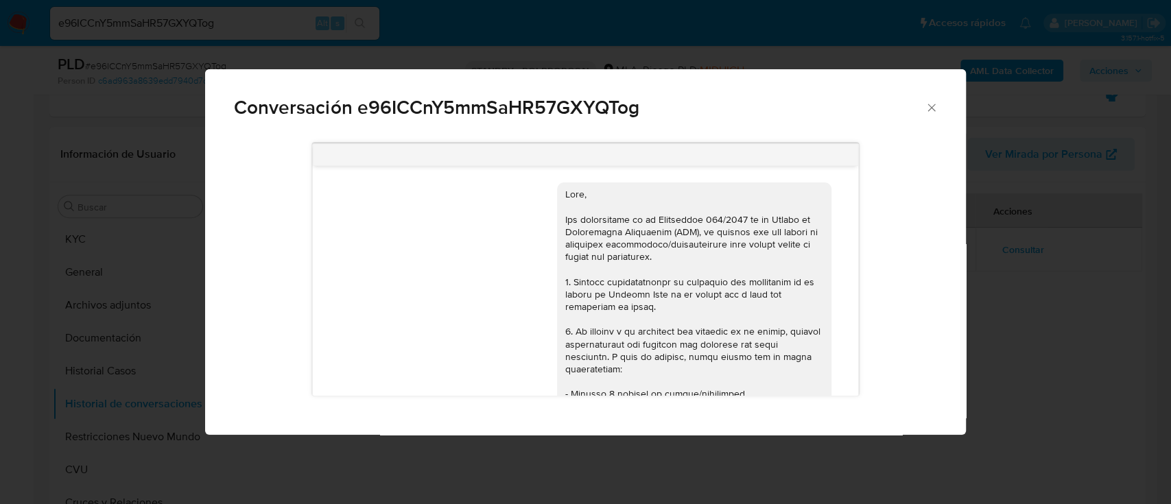
click at [48, 378] on div "Conversación e96ICCnY5mmSaHR57GXYQTog [DATE] 17:35:24 Hola, Esperamos que te en…" at bounding box center [585, 252] width 1171 height 504
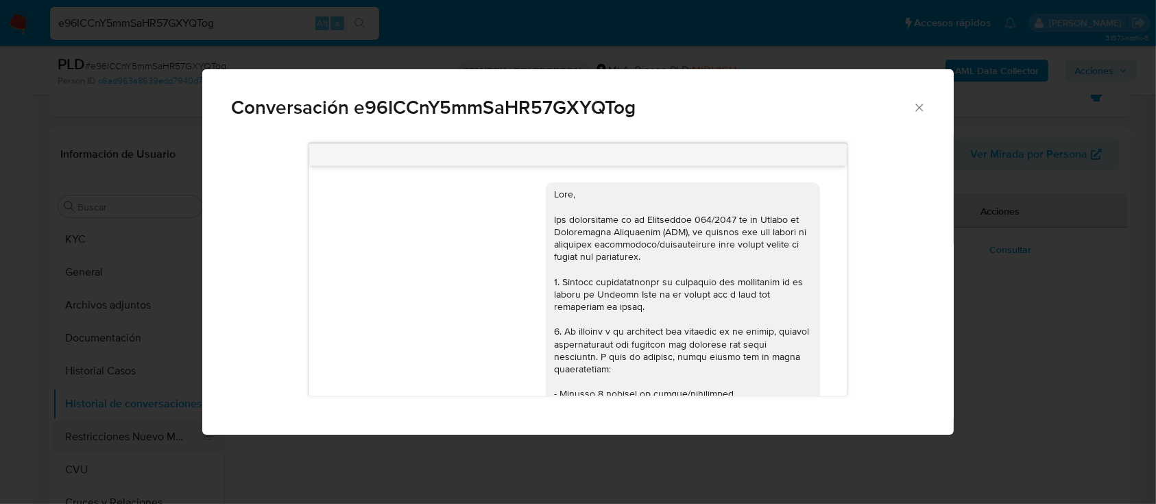
click at [93, 433] on button "Restricciones Nuevo Mundo" at bounding box center [133, 436] width 160 height 33
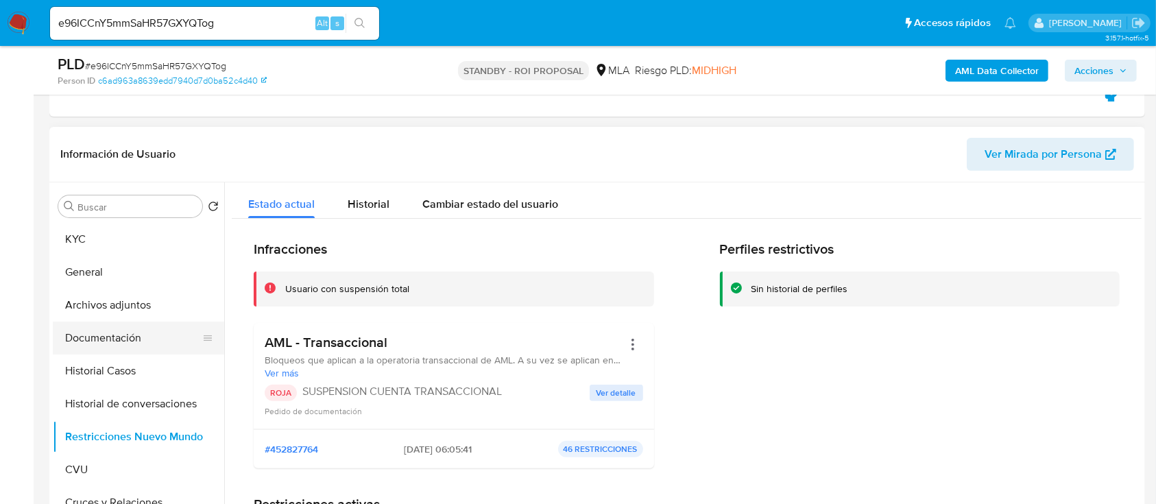
click at [123, 333] on button "Documentación" at bounding box center [133, 338] width 160 height 33
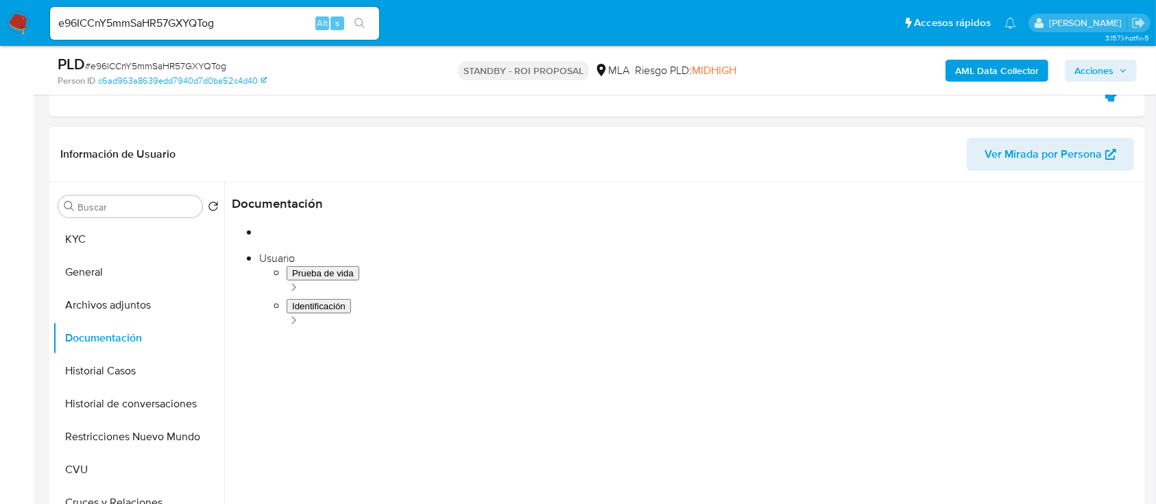
click at [342, 275] on button "Identificación" at bounding box center [335, 284] width 206 height 35
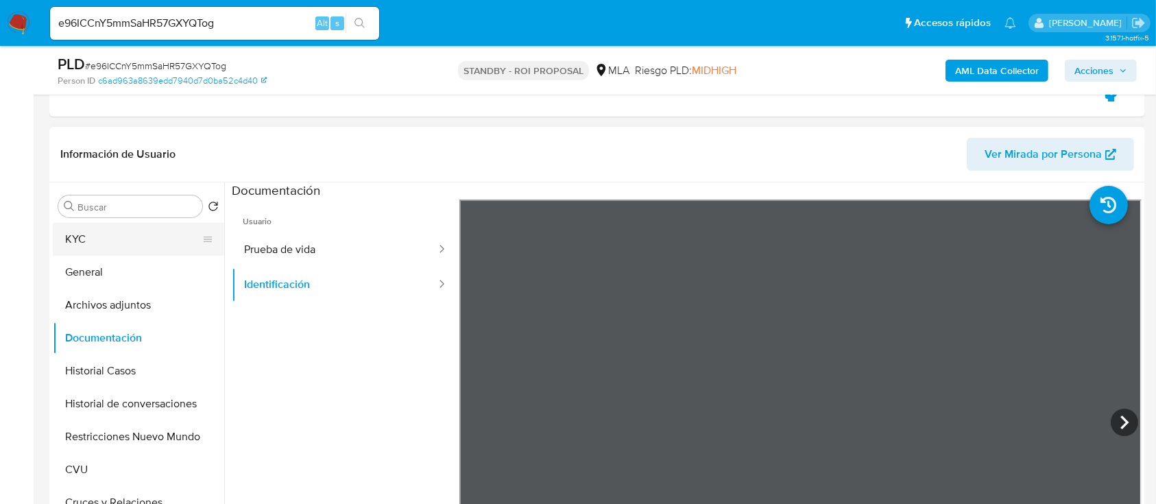
click at [93, 241] on button "KYC" at bounding box center [133, 239] width 160 height 33
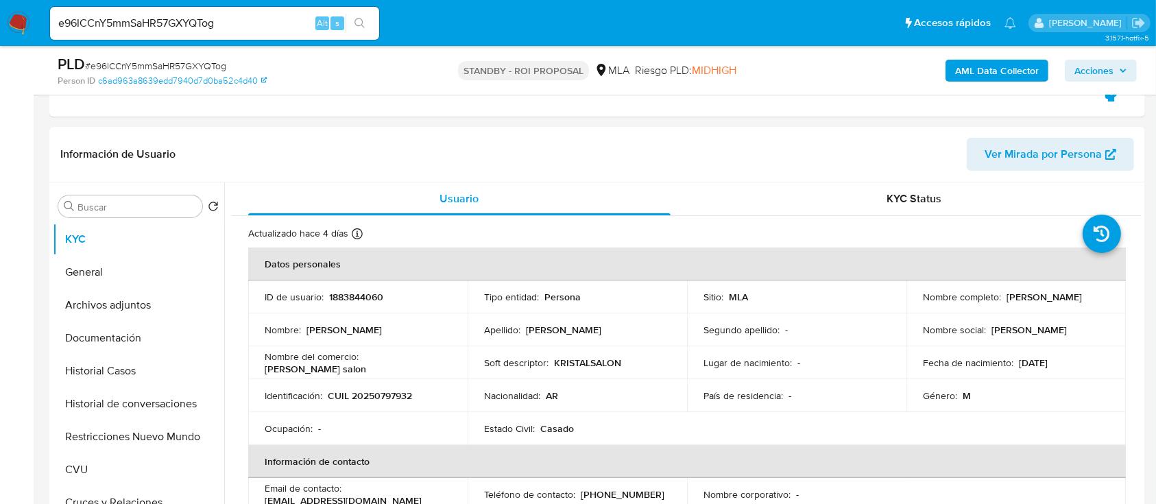
click at [265, 23] on input "e96ICCnY5mmSaHR57GXYQTog" at bounding box center [214, 23] width 329 height 18
paste input "dLqodgHXvREBgWQYktd8MJEz"
type input "dLqodgHXvREBgWQYktd8MJEz"
click at [354, 25] on button "search-icon" at bounding box center [360, 23] width 28 height 19
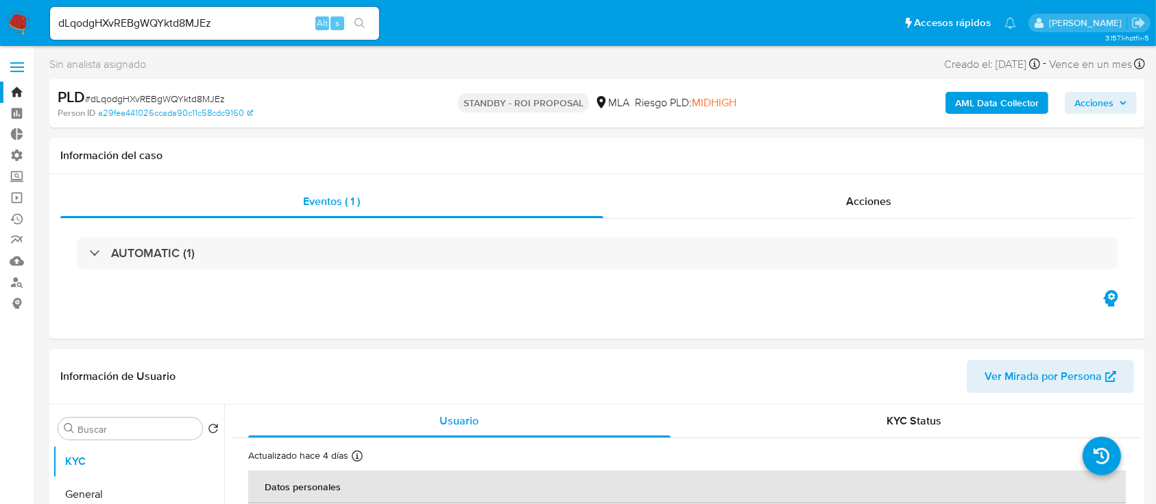
select select "10"
click at [814, 195] on div "Acciones" at bounding box center [868, 201] width 531 height 33
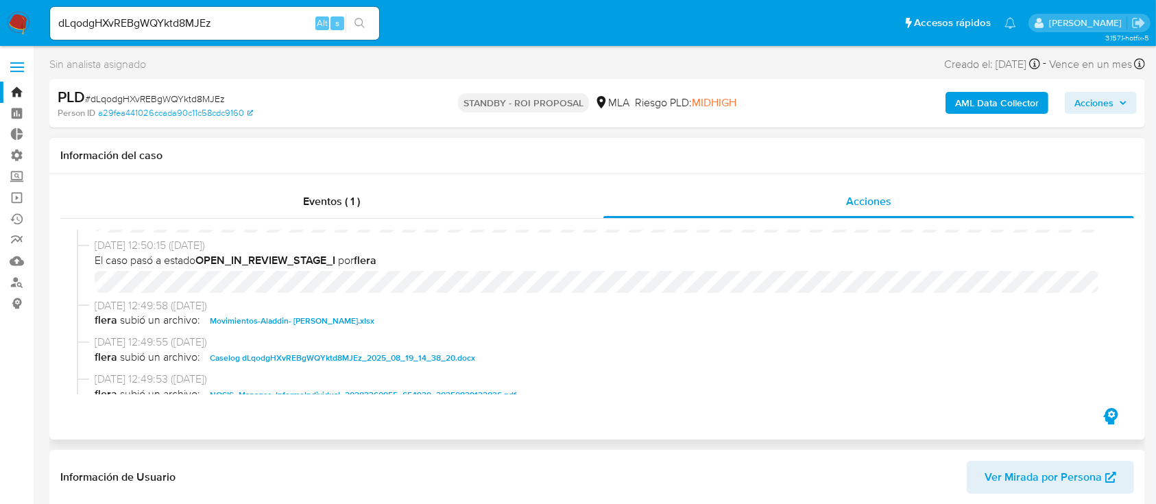
scroll to position [91, 0]
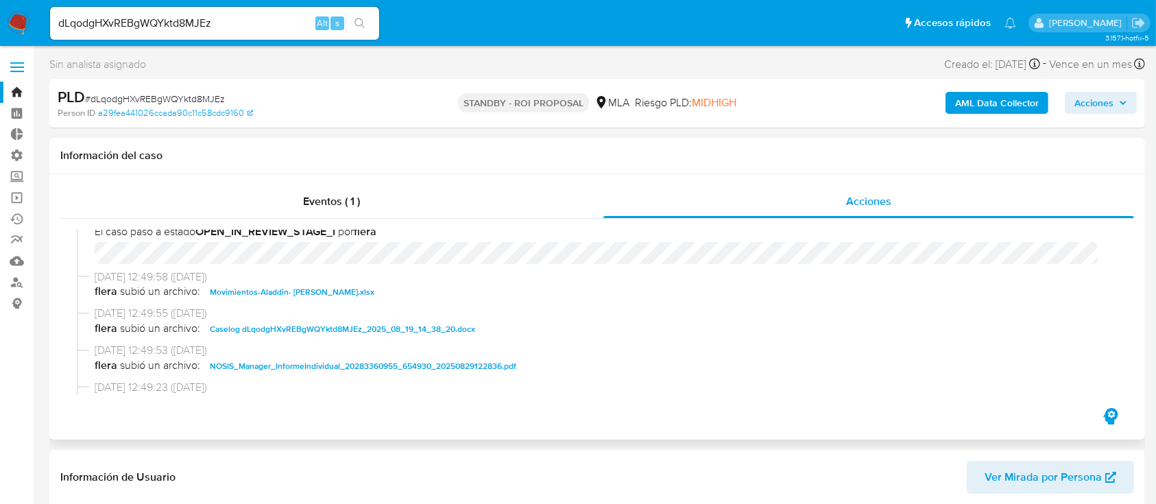
click at [344, 294] on span "Movimientos-Aladdin- [PERSON_NAME].xlsx" at bounding box center [292, 292] width 165 height 16
click at [405, 326] on span "Caselog dLqodgHXvREBgWQYktd8MJEz_2025_08_19_14_38_20.docx" at bounding box center [342, 329] width 265 height 16
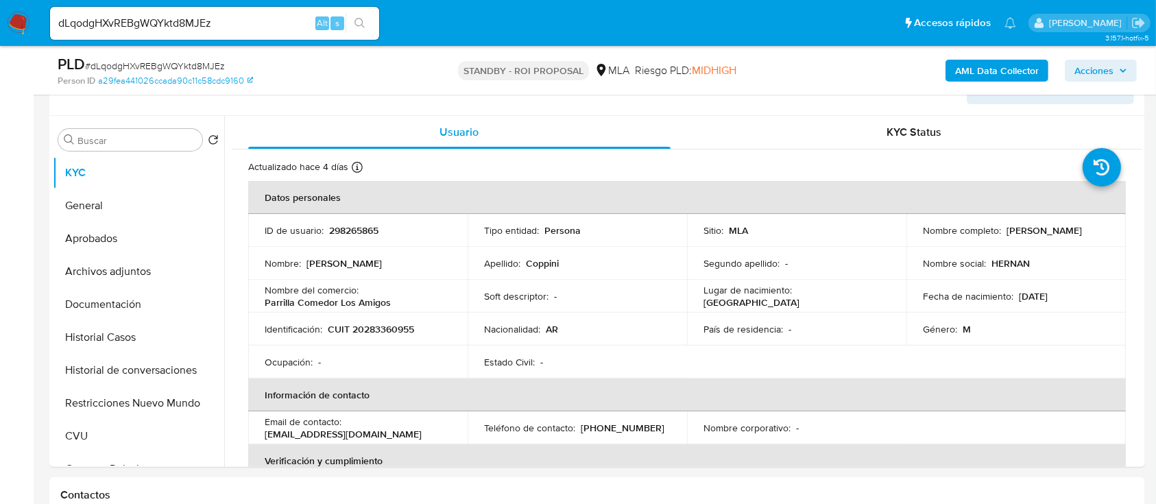
scroll to position [366, 0]
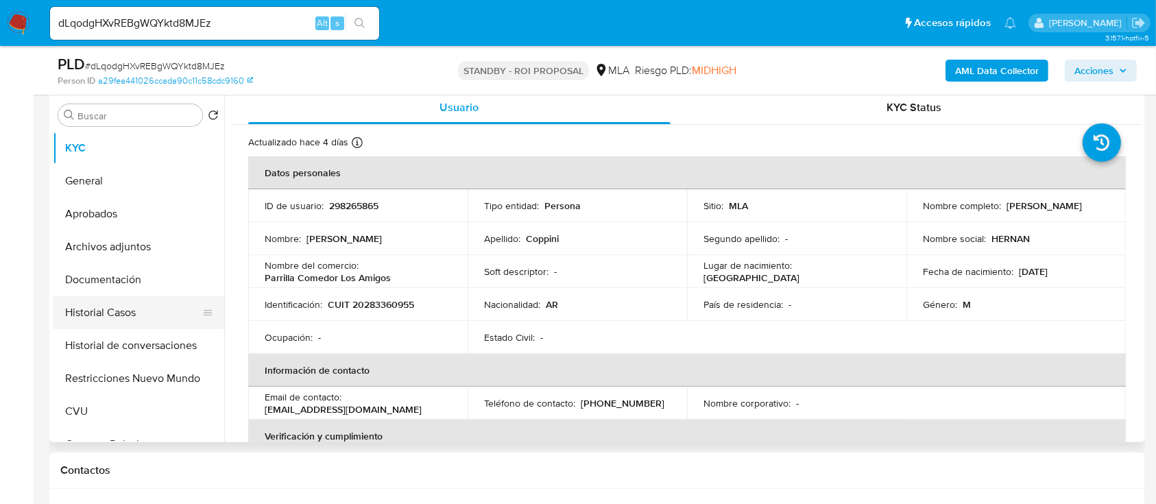
click at [132, 298] on button "Historial Casos" at bounding box center [133, 312] width 160 height 33
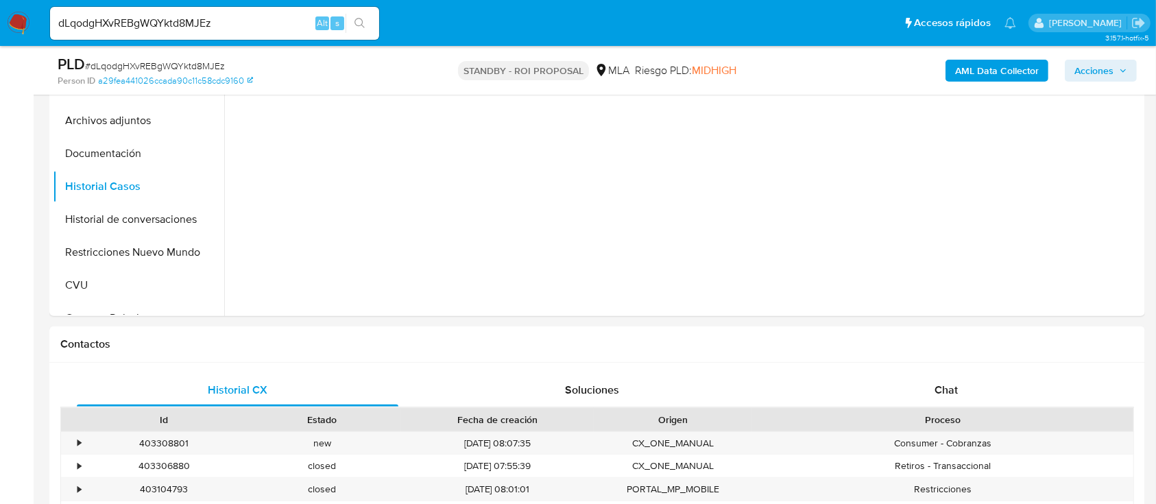
scroll to position [640, 0]
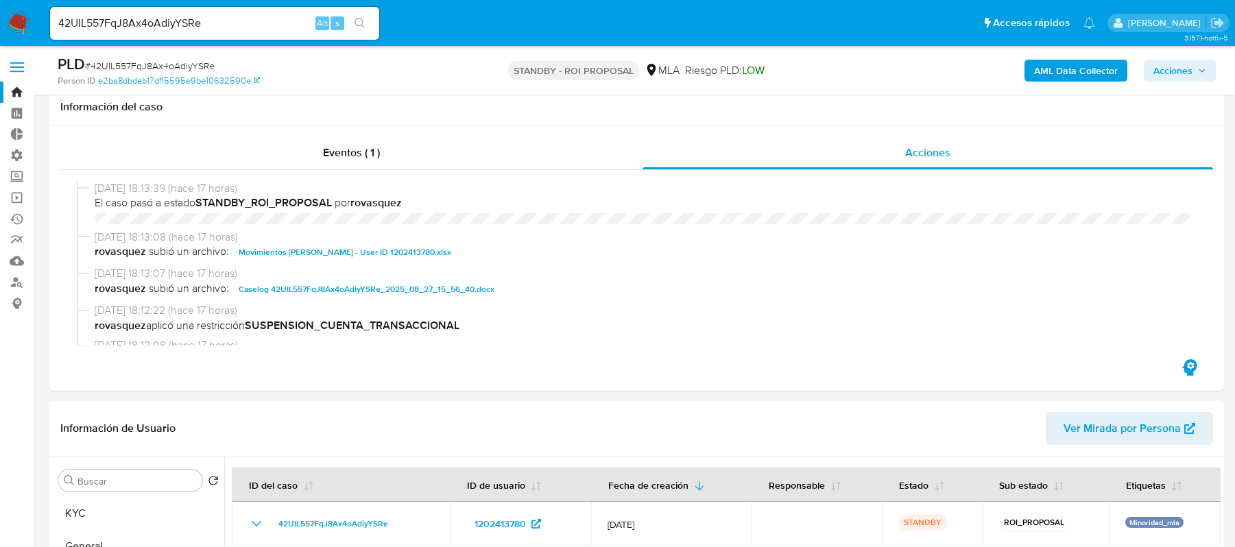
select select "10"
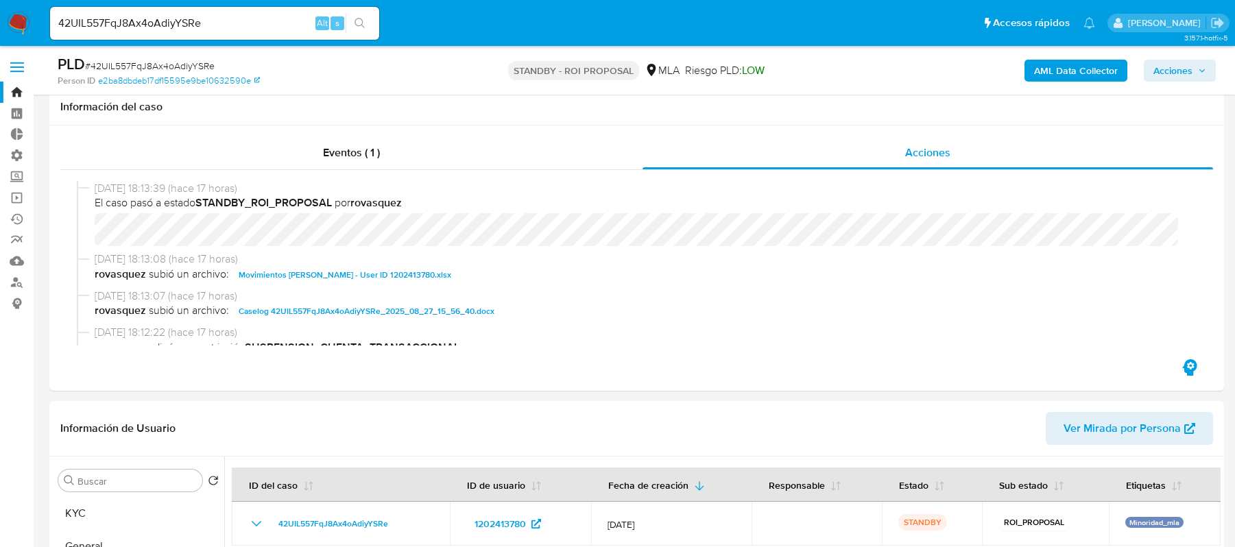
scroll to position [896, 0]
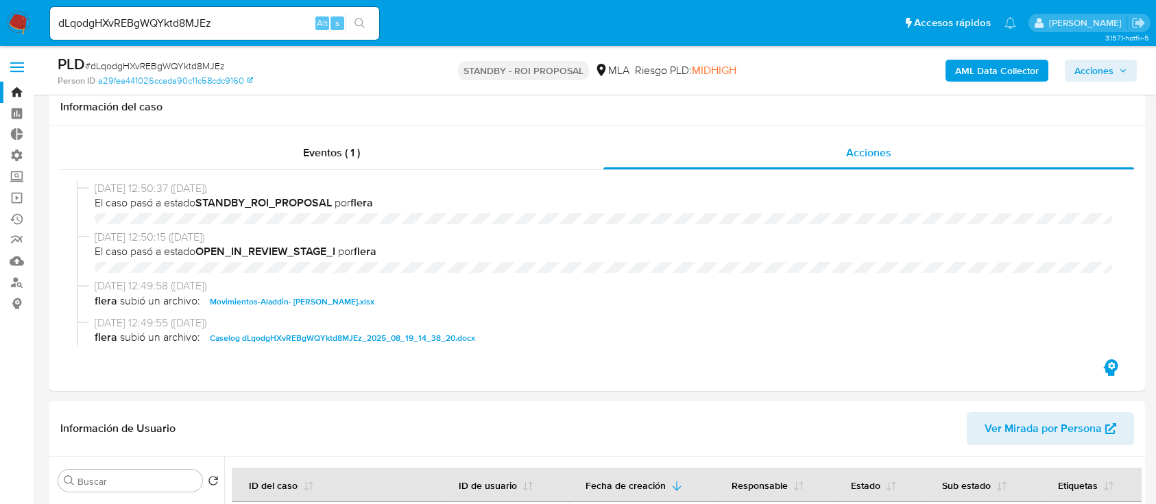
select select "10"
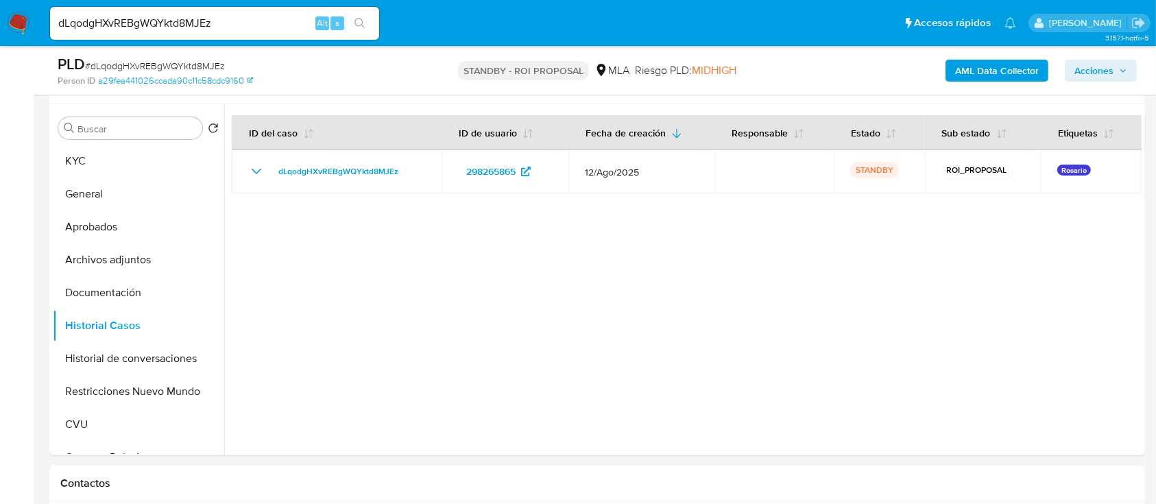
scroll to position [274, 0]
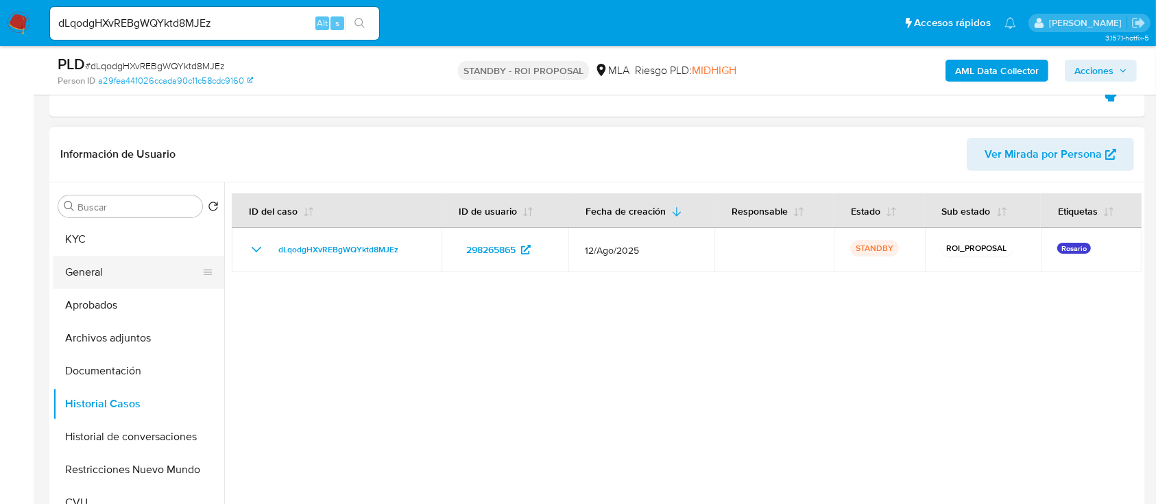
click at [91, 267] on button "General" at bounding box center [133, 272] width 160 height 33
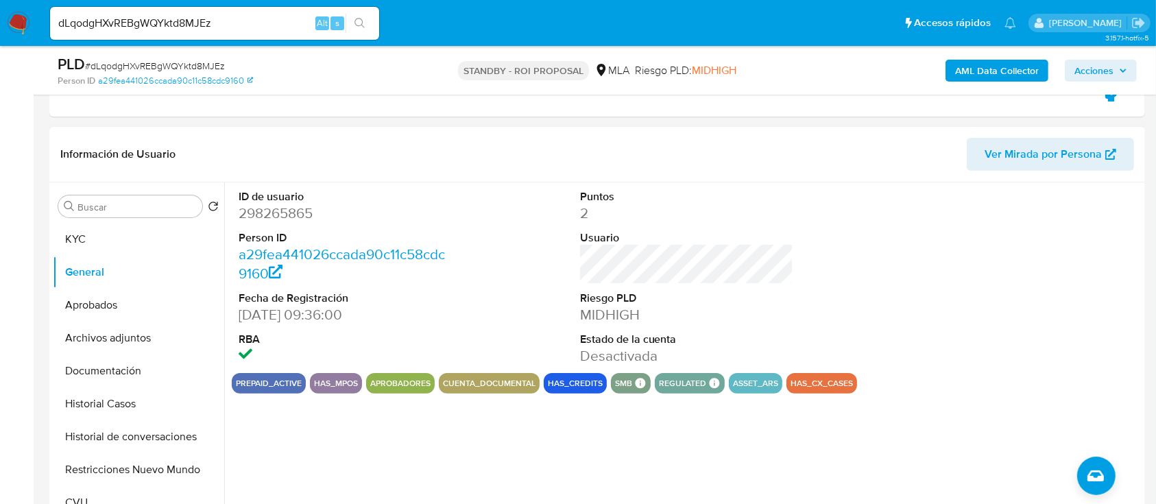
click at [274, 215] on dd "298265865" at bounding box center [346, 213] width 214 height 19
copy dd "298265865"
click at [291, 20] on input "dLqodgHXvREBgWQYktd8MJEz" at bounding box center [214, 23] width 329 height 18
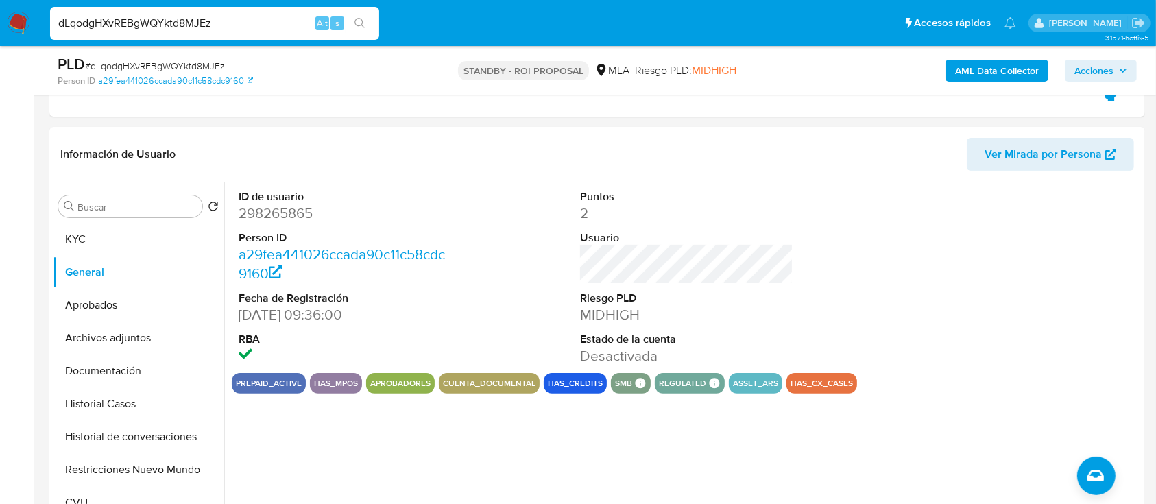
click at [291, 20] on input "dLqodgHXvREBgWQYktd8MJEz" at bounding box center [214, 23] width 329 height 18
paste input "4IW3DcheSoKipMm0vWxBrrsM"
type input "4IW3DcheSoKipMm0vWxBrrsM"
click at [357, 21] on icon "search-icon" at bounding box center [360, 23] width 11 height 11
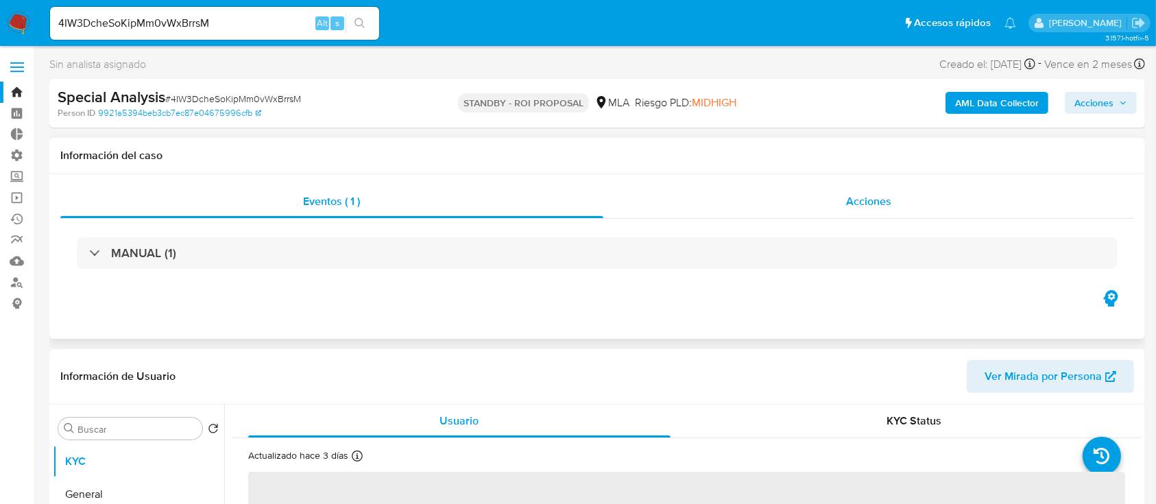
click at [883, 193] on span "Acciones" at bounding box center [868, 201] width 45 height 16
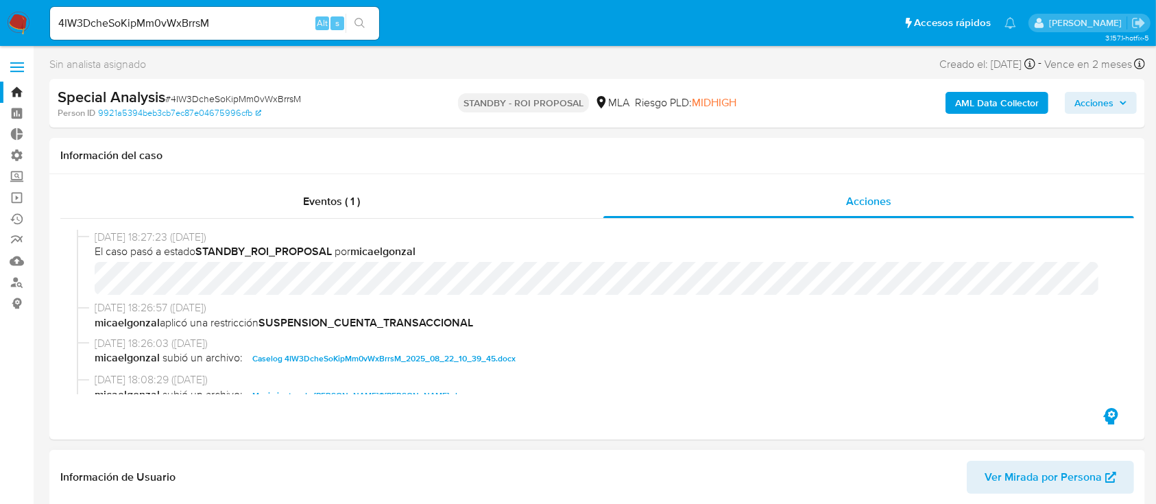
select select "10"
click at [357, 354] on span "Caselog 4IW3DcheSoKipMm0vWxBrrsM_2025_08_22_10_39_45.docx" at bounding box center [383, 358] width 263 height 16
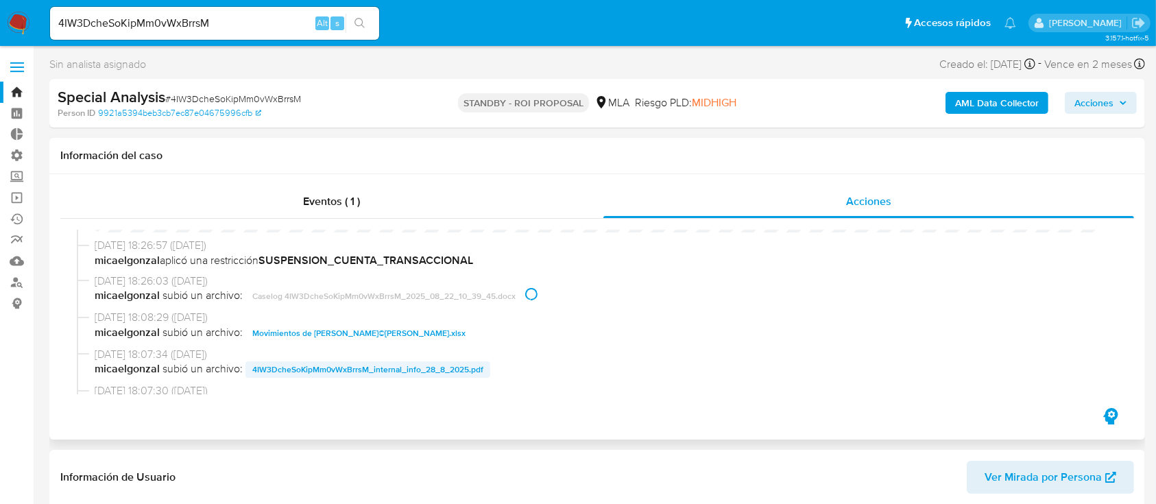
scroll to position [91, 0]
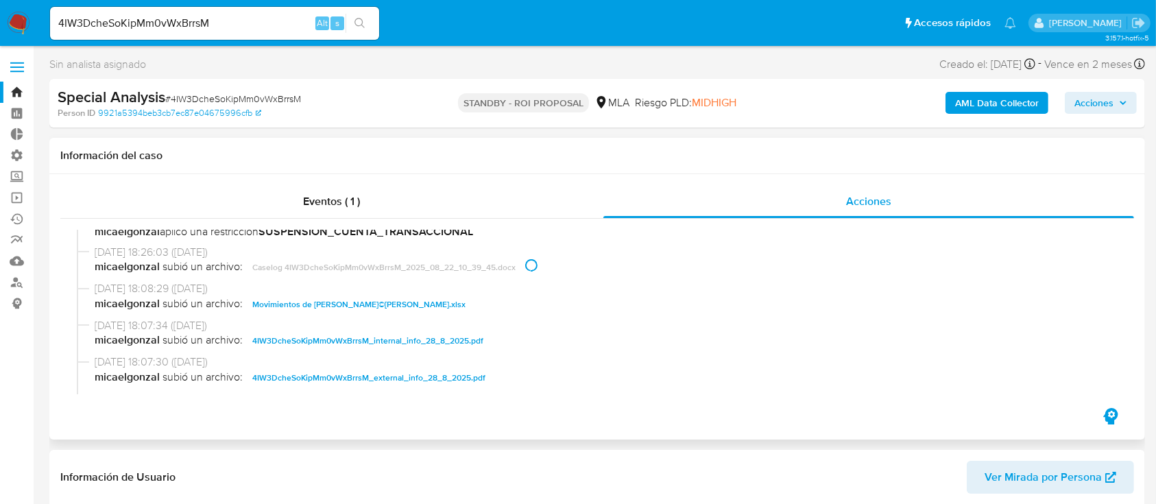
click at [333, 308] on span "Movimientos de Julio CÃ©sar Arce.xlsx" at bounding box center [358, 304] width 213 height 16
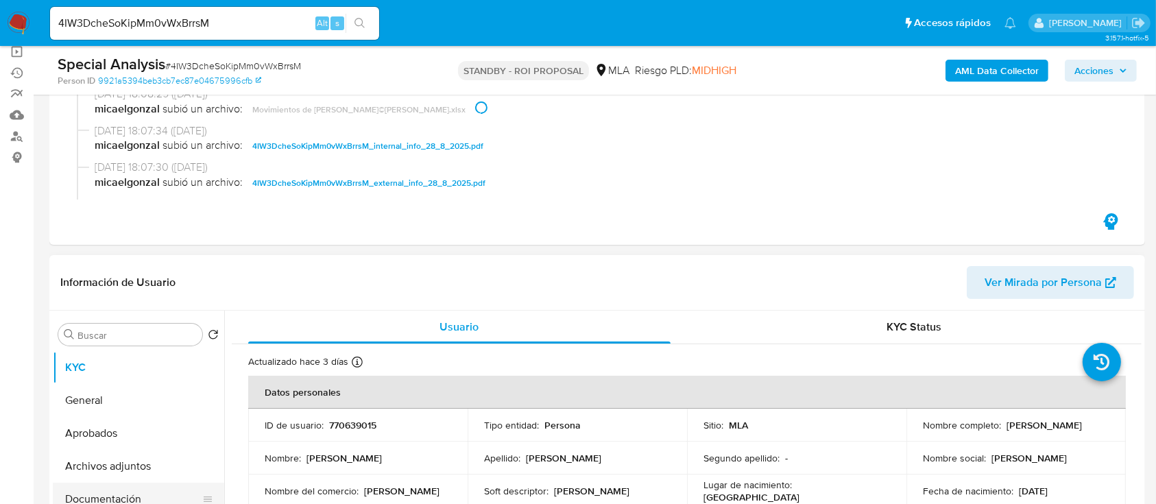
scroll to position [274, 0]
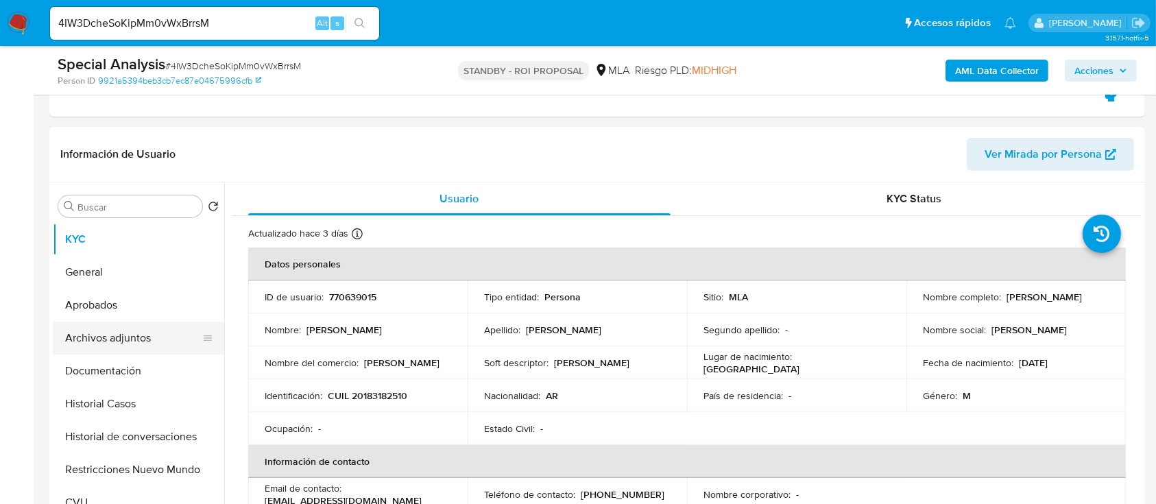
drag, startPoint x: 147, startPoint y: 337, endPoint x: 147, endPoint y: 350, distance: 13.0
click at [147, 337] on button "Archivos adjuntos" at bounding box center [133, 338] width 160 height 33
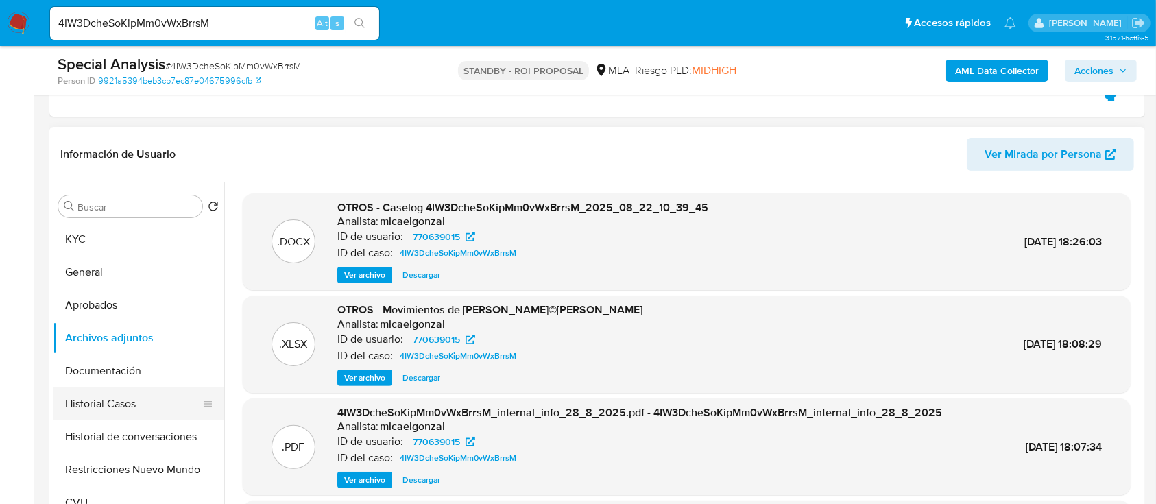
click at [133, 399] on button "Historial Casos" at bounding box center [133, 403] width 160 height 33
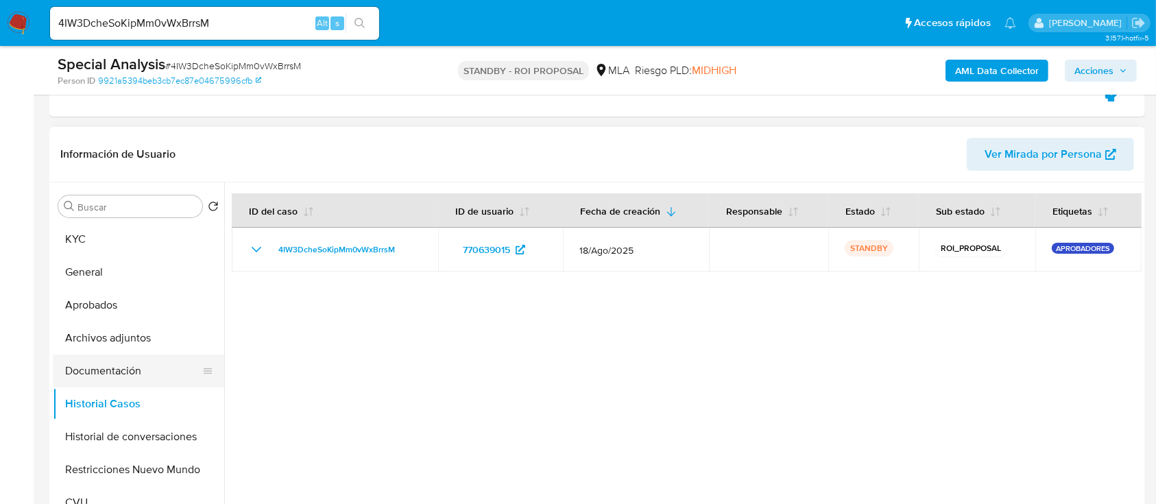
click at [149, 371] on button "Documentación" at bounding box center [133, 371] width 160 height 33
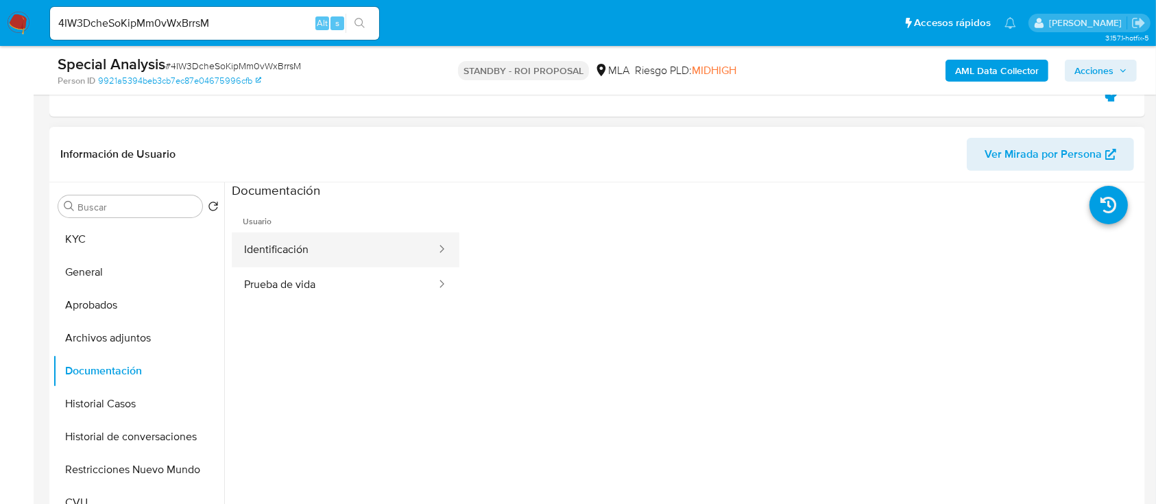
click at [427, 244] on div at bounding box center [438, 250] width 22 height 16
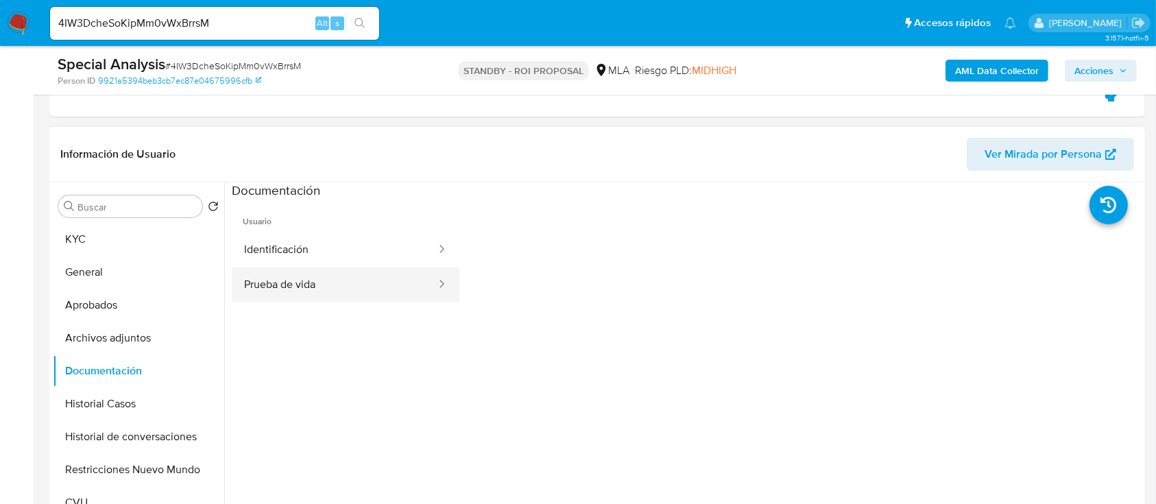
click at [356, 278] on button "Prueba de vida" at bounding box center [335, 284] width 206 height 35
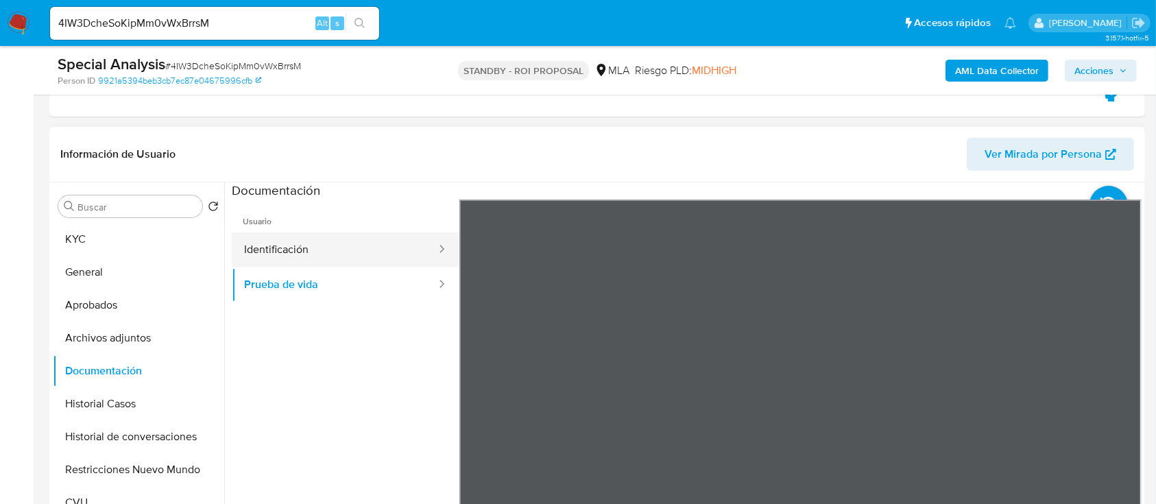
click at [355, 242] on button "Identificación" at bounding box center [335, 249] width 206 height 35
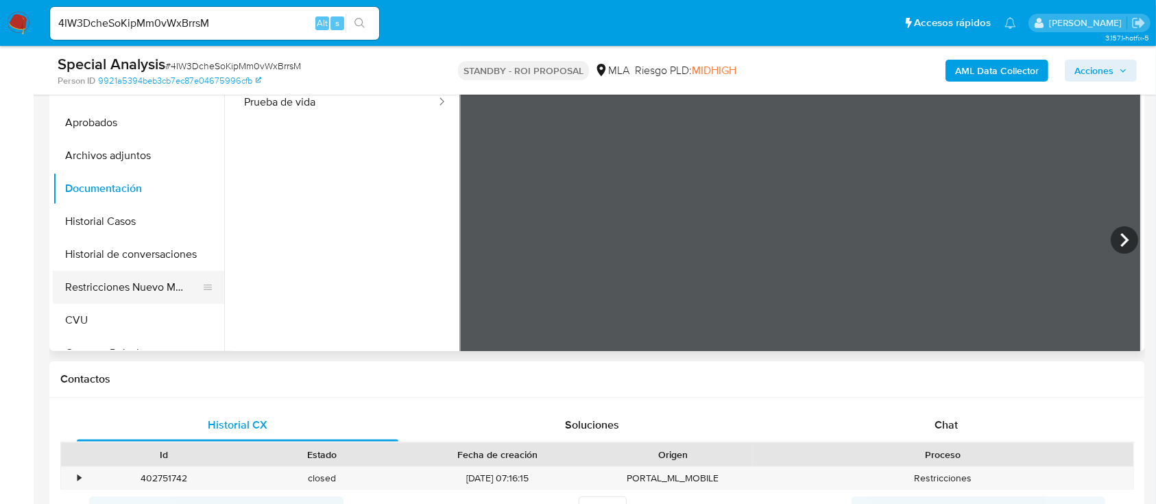
click at [108, 286] on button "Restricciones Nuevo Mundo" at bounding box center [133, 287] width 160 height 33
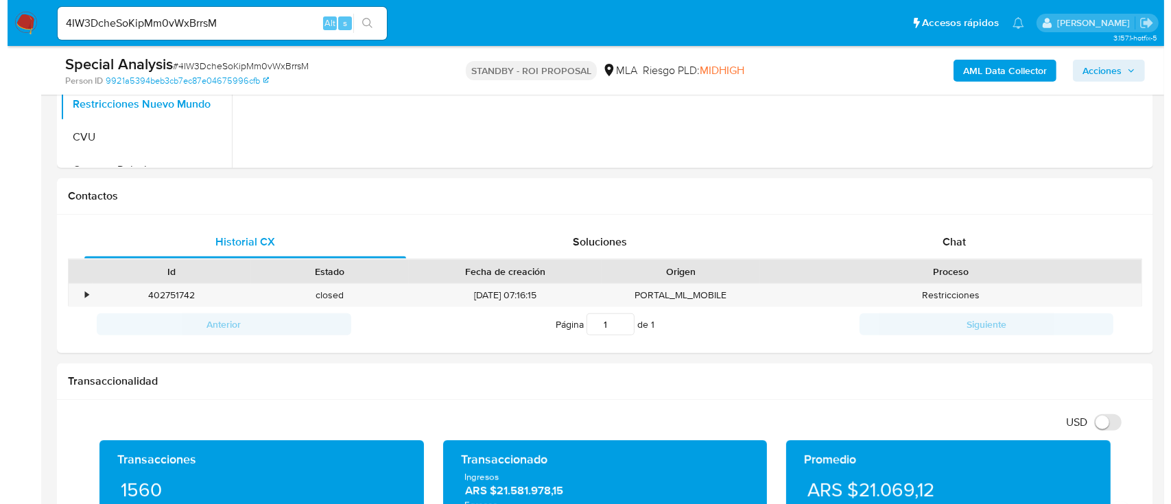
scroll to position [366, 0]
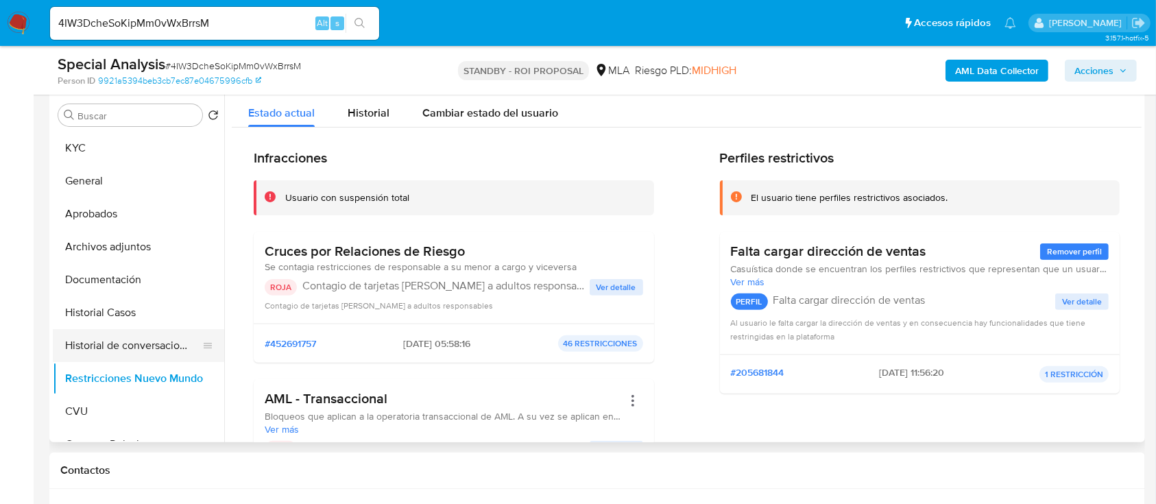
click at [123, 335] on button "Historial de conversaciones" at bounding box center [133, 345] width 160 height 33
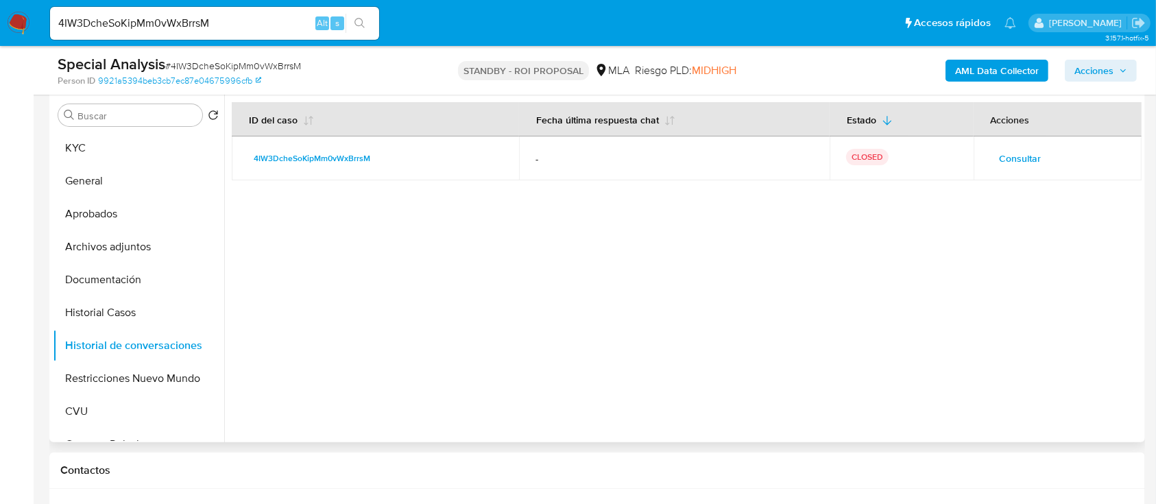
click at [632, 285] on div at bounding box center [683, 266] width 918 height 351
click at [1001, 149] on span "Consultar" at bounding box center [1021, 158] width 42 height 19
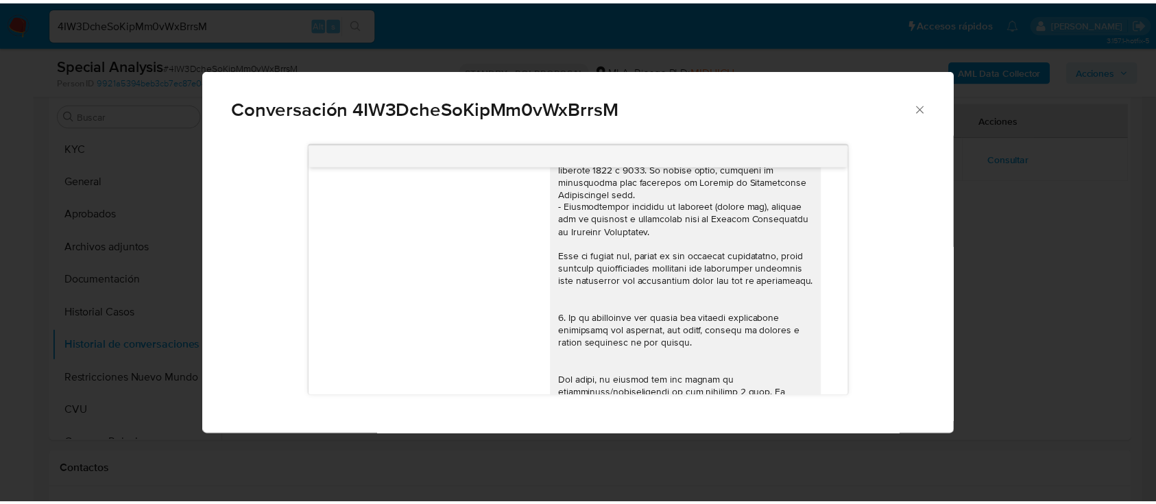
scroll to position [38, 0]
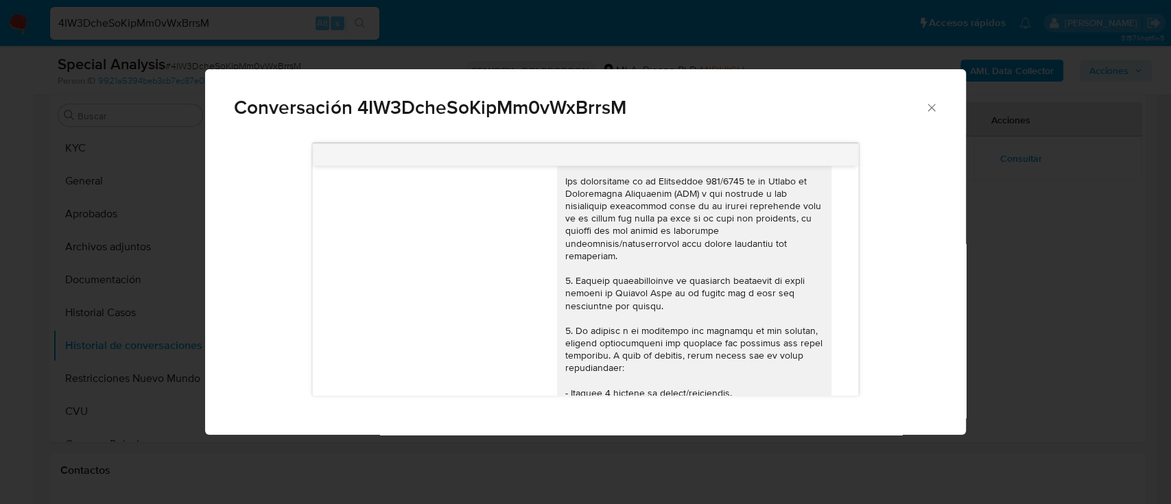
click at [990, 297] on div "Conversación 4IW3DcheSoKipMm0vWxBrrsM 18/08/2025 17:47:52 Hola, Esperamos que t…" at bounding box center [585, 252] width 1171 height 504
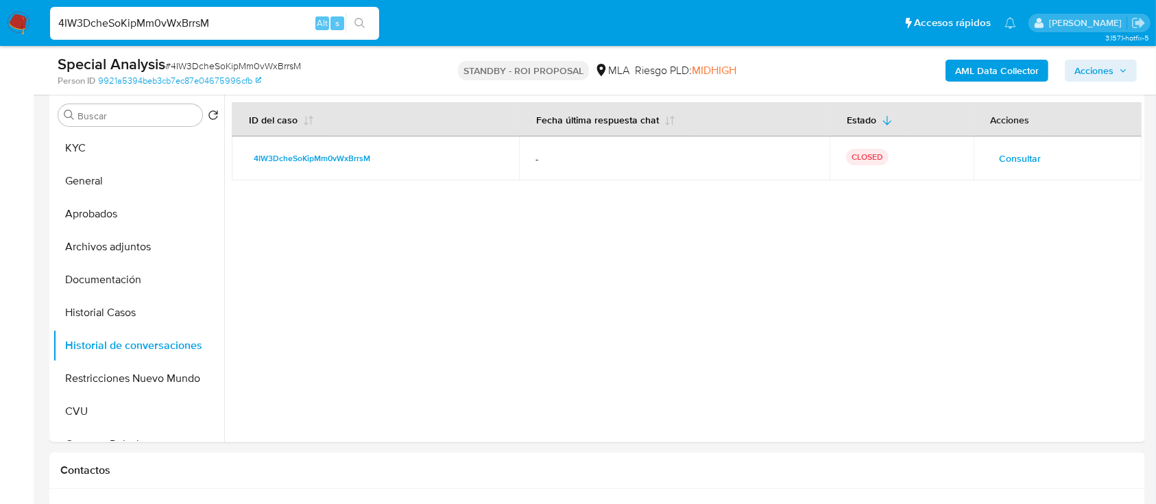
click at [236, 26] on input "4IW3DcheSoKipMm0vWxBrrsM" at bounding box center [214, 23] width 329 height 18
paste input "LgTfKG5QvkpmND7aLLgEYG6n"
type input "LgTfKG5QvkpmND7aLLgEYG6n"
click at [363, 25] on icon "search-icon" at bounding box center [360, 23] width 11 height 11
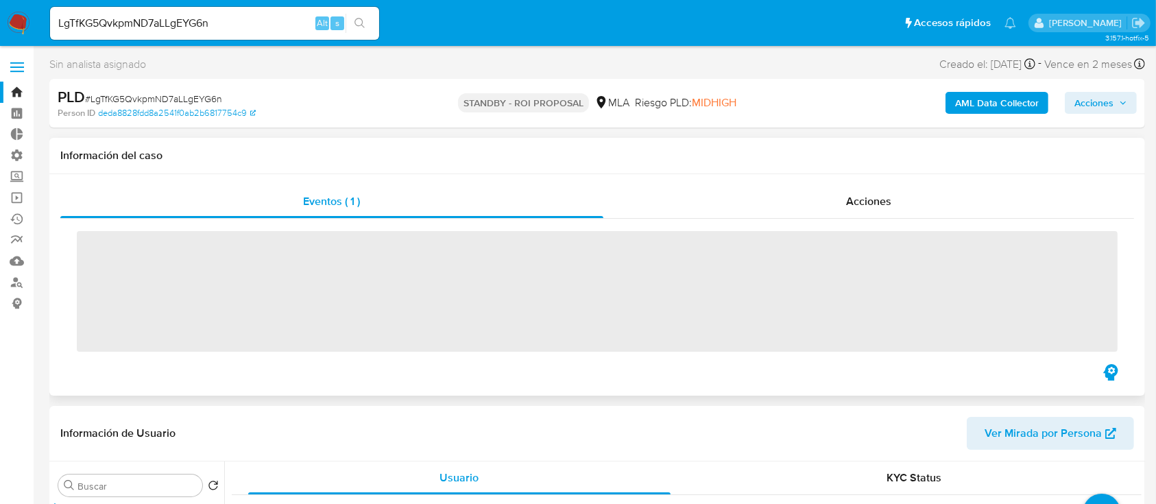
click at [876, 183] on div "Eventos ( 1 ) Acciones ‌" at bounding box center [597, 285] width 1096 height 222
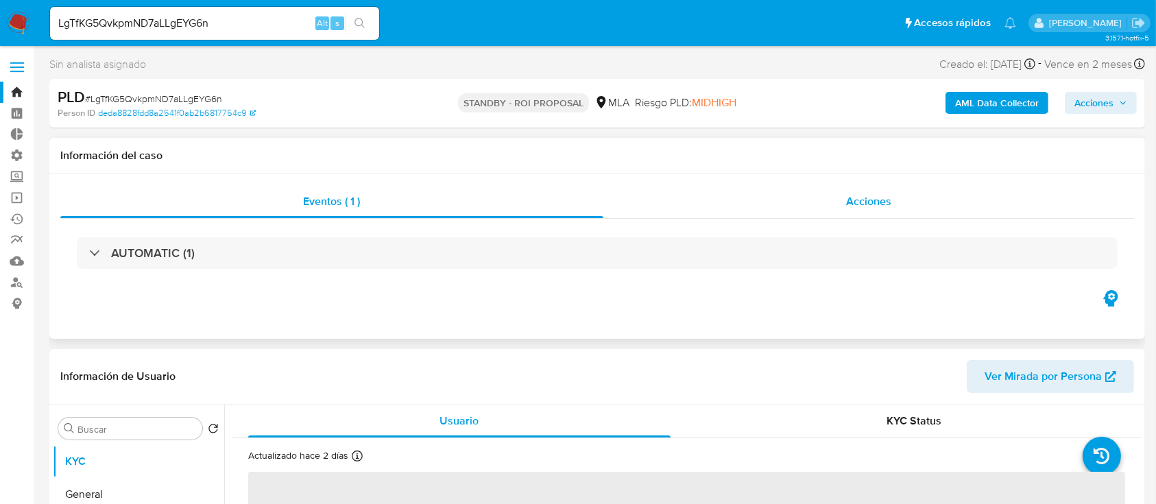
click at [826, 208] on div "Acciones" at bounding box center [868, 201] width 531 height 33
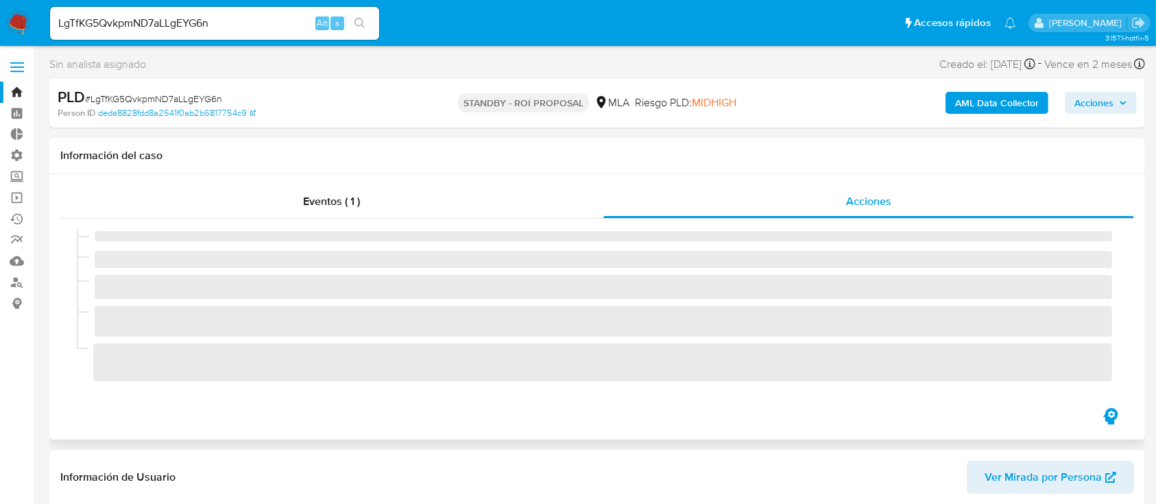
select select "10"
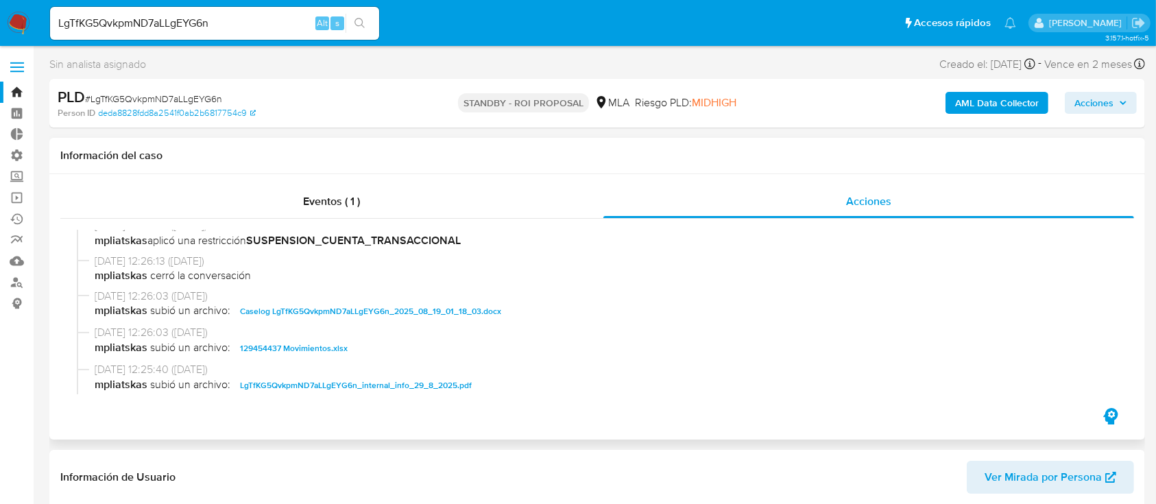
scroll to position [91, 0]
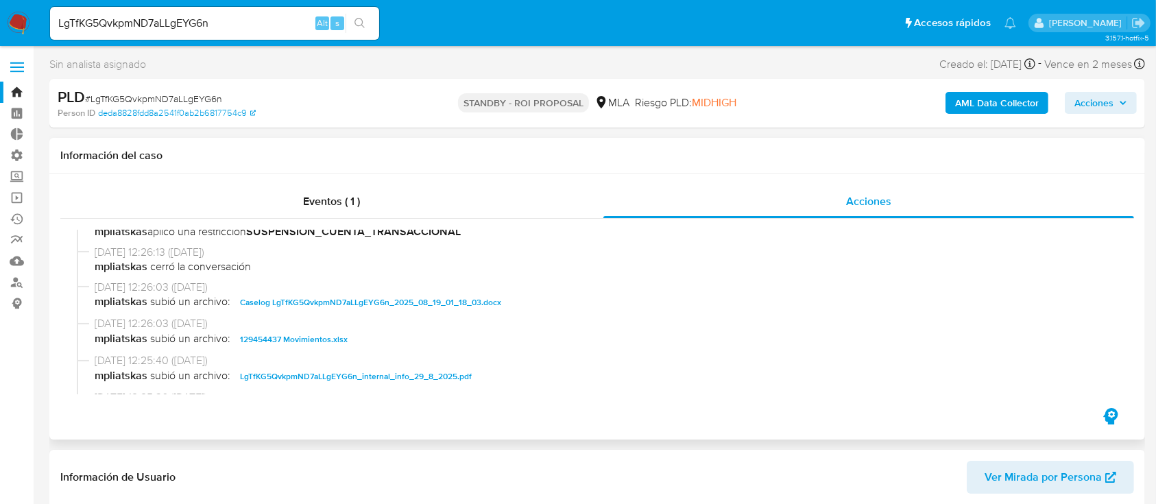
drag, startPoint x: 439, startPoint y: 300, endPoint x: 380, endPoint y: 328, distance: 65.3
click at [439, 300] on span "Caselog LgTfKG5QvkpmND7aLLgEYG6n_2025_08_19_01_18_03.docx" at bounding box center [370, 302] width 261 height 16
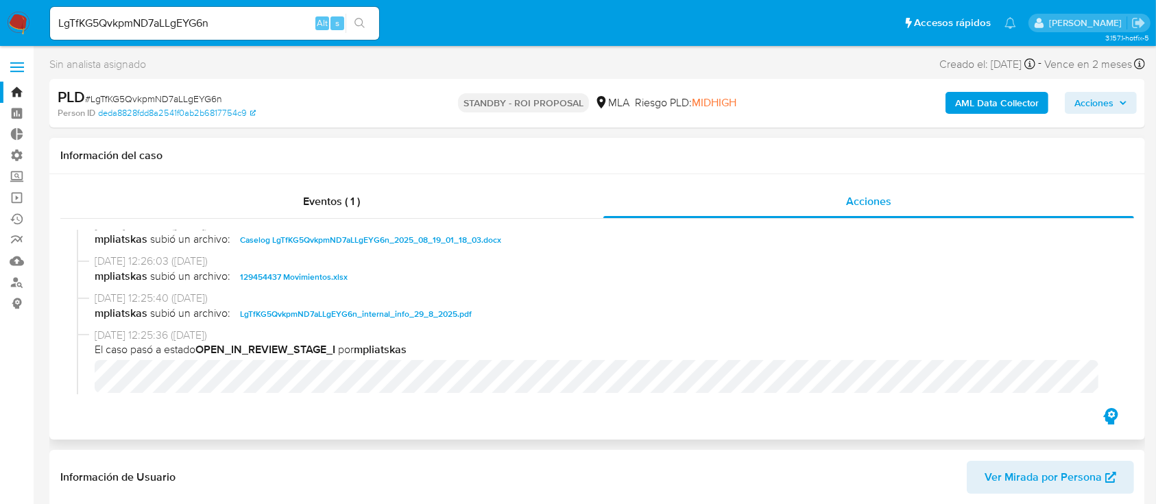
scroll to position [182, 0]
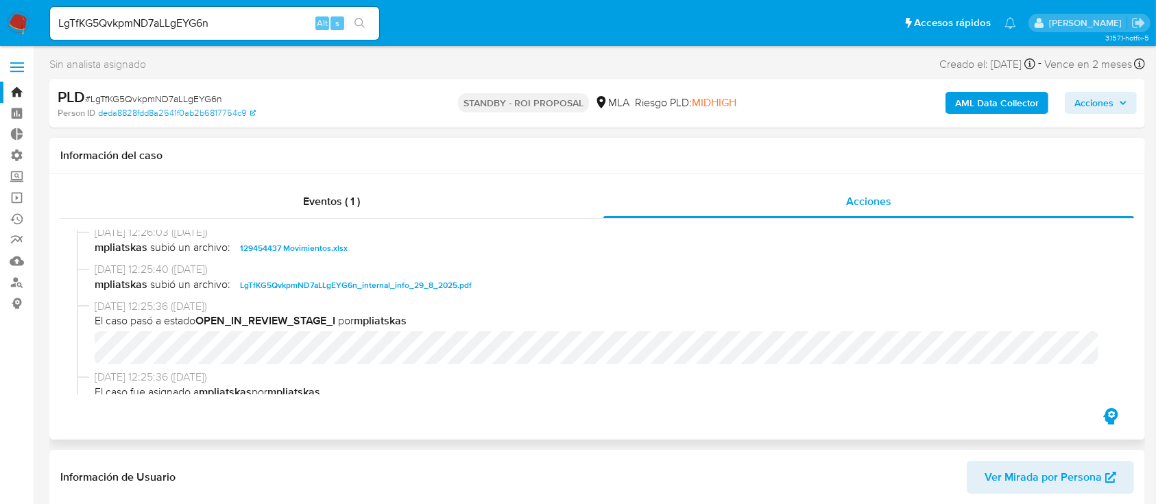
click at [326, 251] on span "129454437 Movimientos.xlsx" at bounding box center [294, 248] width 108 height 16
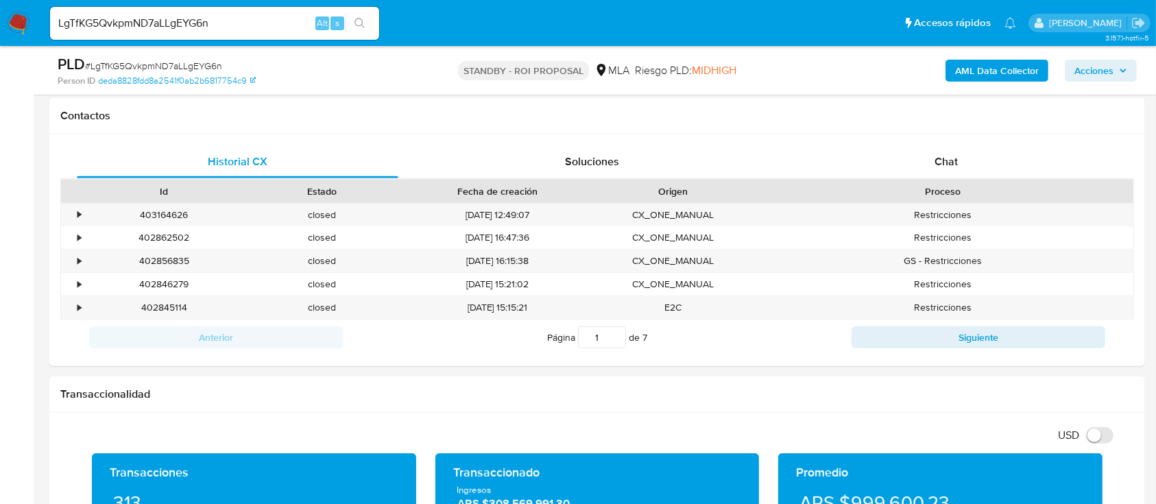
scroll to position [731, 0]
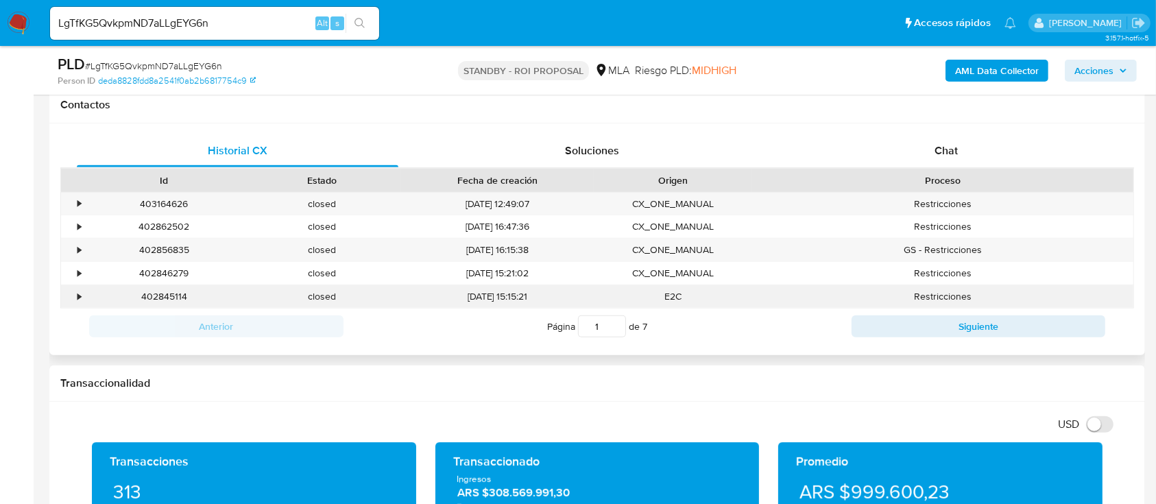
click at [82, 297] on div "•" at bounding box center [73, 296] width 24 height 23
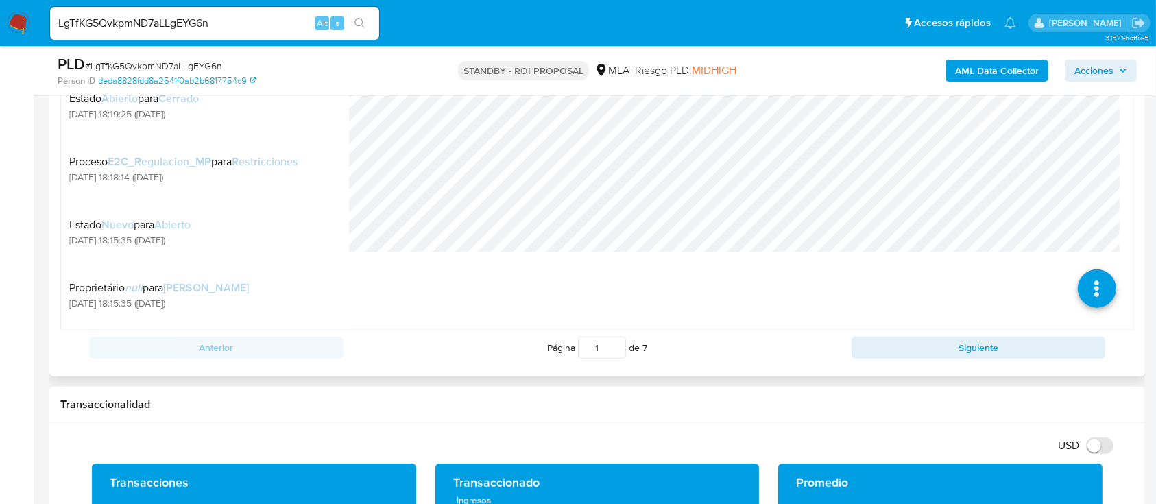
scroll to position [1005, 0]
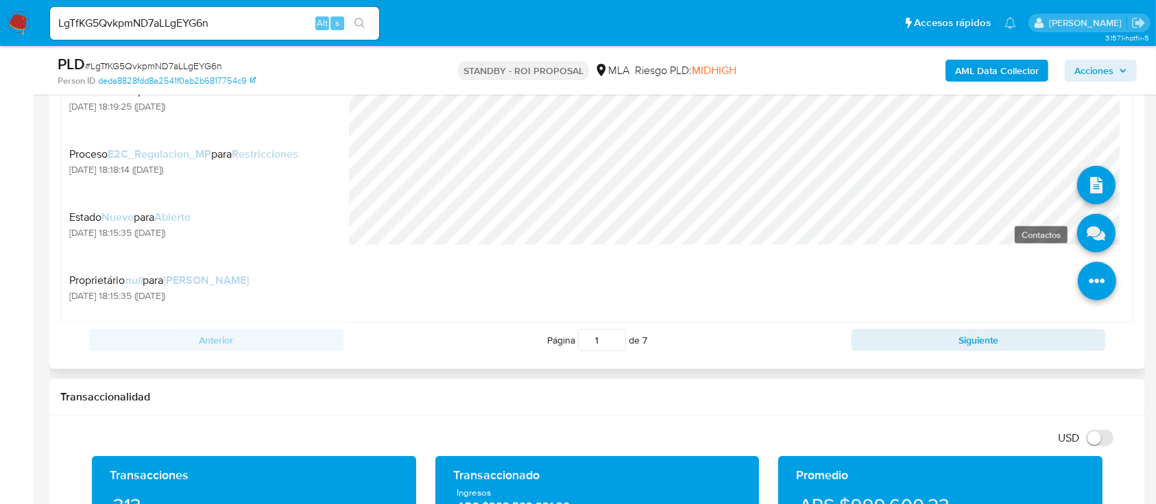
click at [1086, 232] on icon at bounding box center [1096, 233] width 38 height 38
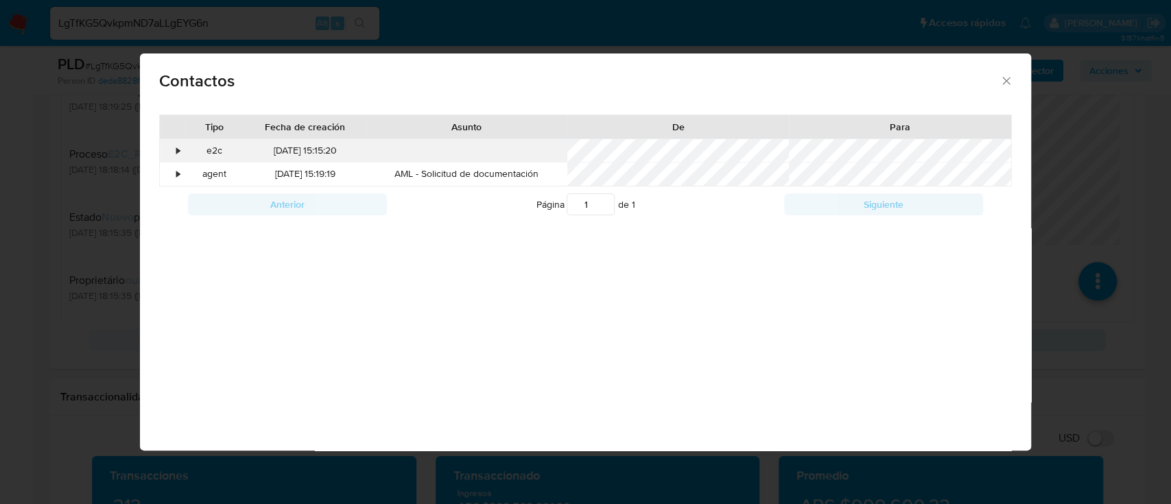
click at [177, 148] on div "•" at bounding box center [177, 151] width 3 height 14
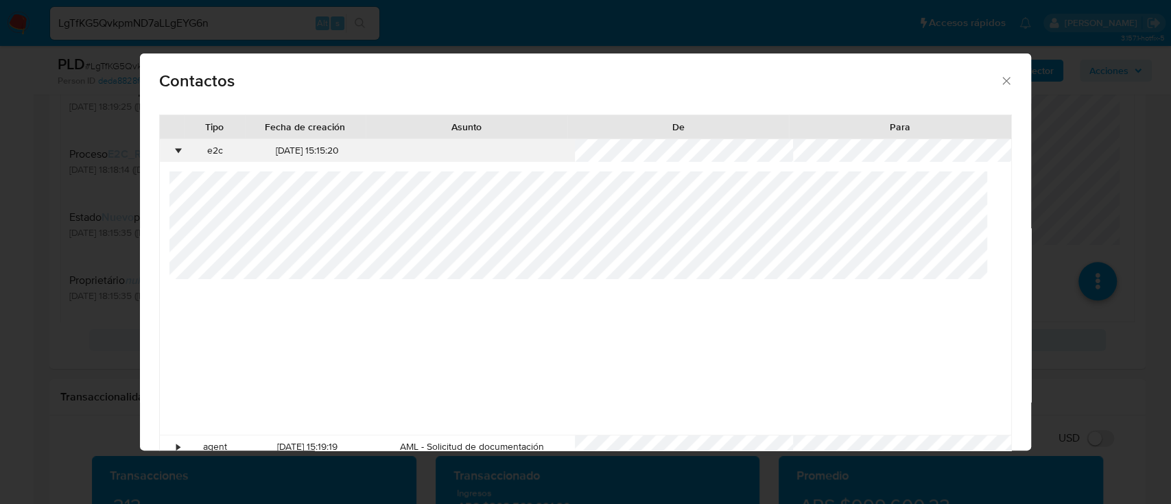
click at [177, 148] on div "•" at bounding box center [177, 151] width 3 height 14
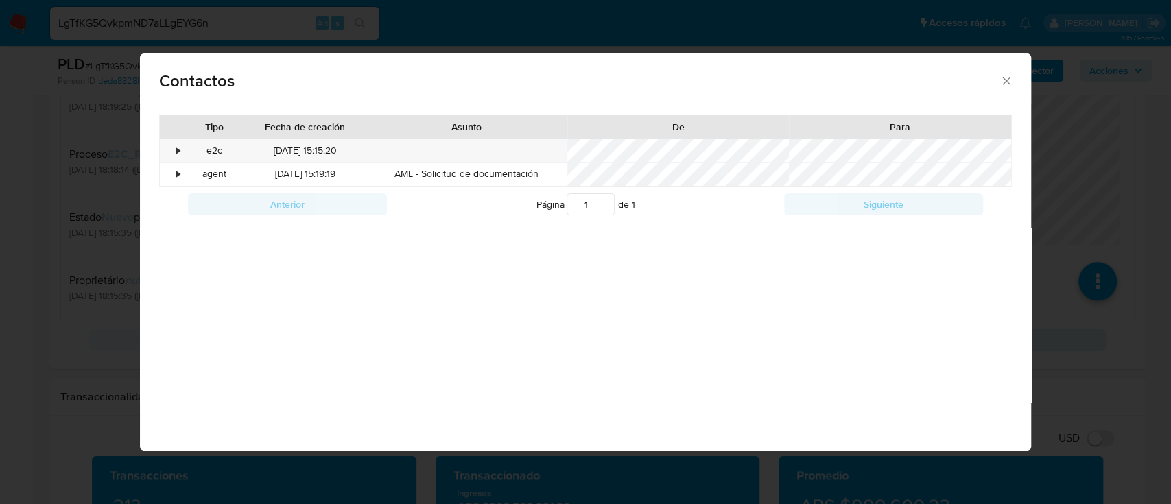
click at [86, 200] on div "Contactos Tipo Fecha de creación Asunto De Para • e2c 29/08/2025 15:15:20 • age…" at bounding box center [585, 252] width 1171 height 504
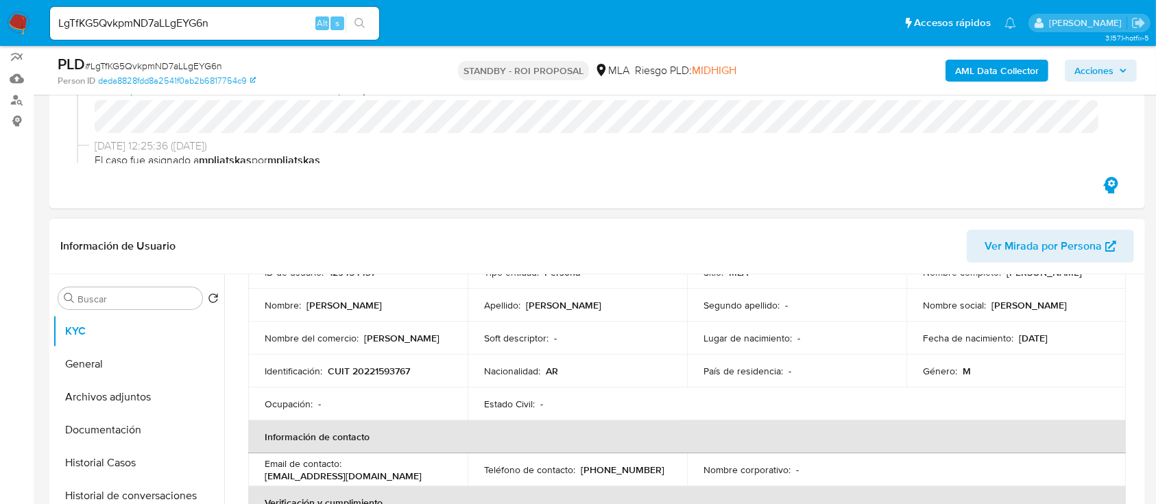
scroll to position [182, 0]
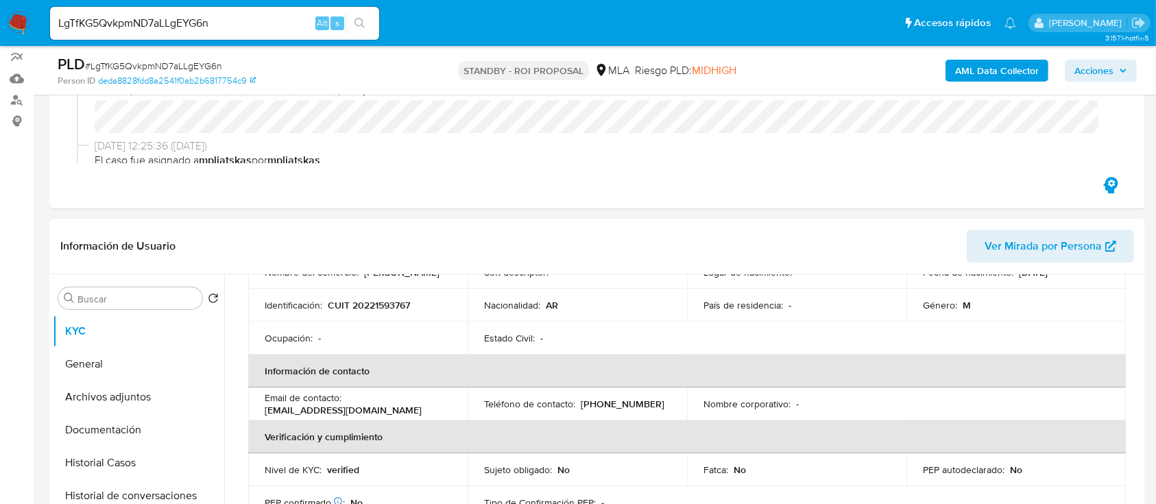
click at [388, 302] on p "CUIT 20221593767" at bounding box center [369, 305] width 82 height 12
copy p "20221593767"
click at [272, 18] on input "LgTfKG5QvkpmND7aLLgEYG6n" at bounding box center [214, 23] width 329 height 18
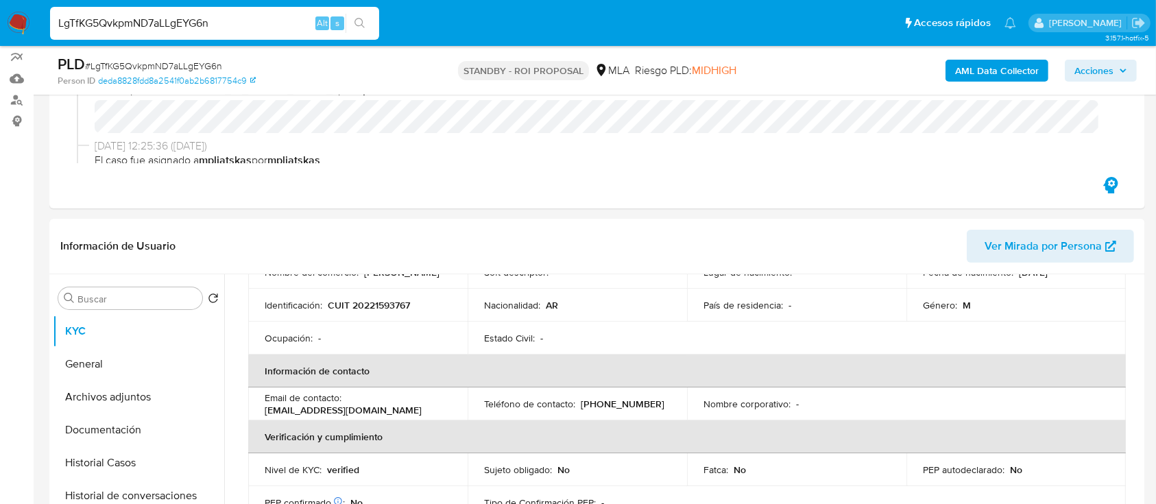
click at [280, 27] on input "LgTfKG5QvkpmND7aLLgEYG6n" at bounding box center [214, 23] width 329 height 18
paste input "tqRLTP6mi7mo4xsVbjkYFQsM"
type input "tqRLTP6mi7mo4xsVbjkYFQsM"
click at [350, 27] on button "search-icon" at bounding box center [360, 23] width 28 height 19
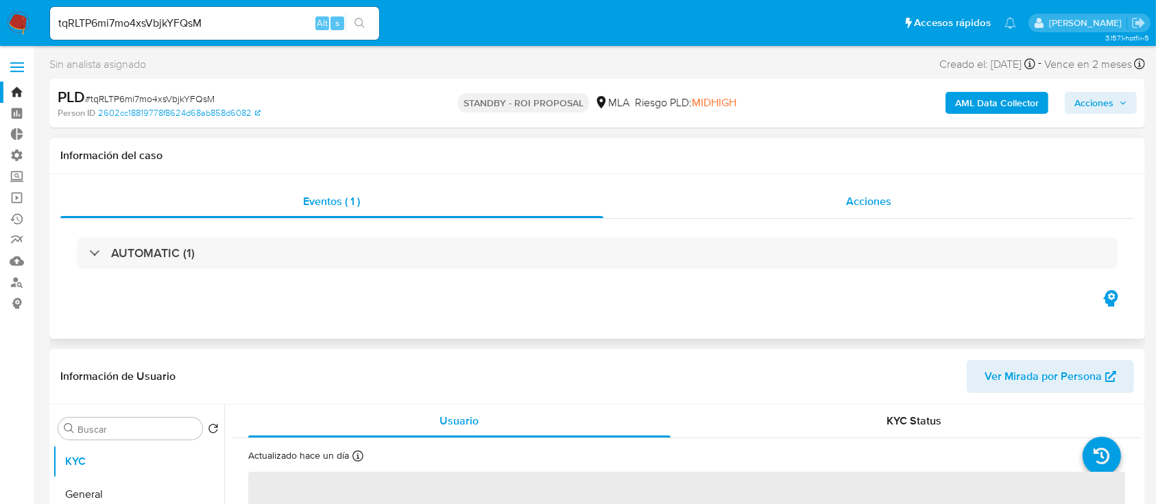
click at [822, 200] on div "Acciones" at bounding box center [868, 201] width 531 height 33
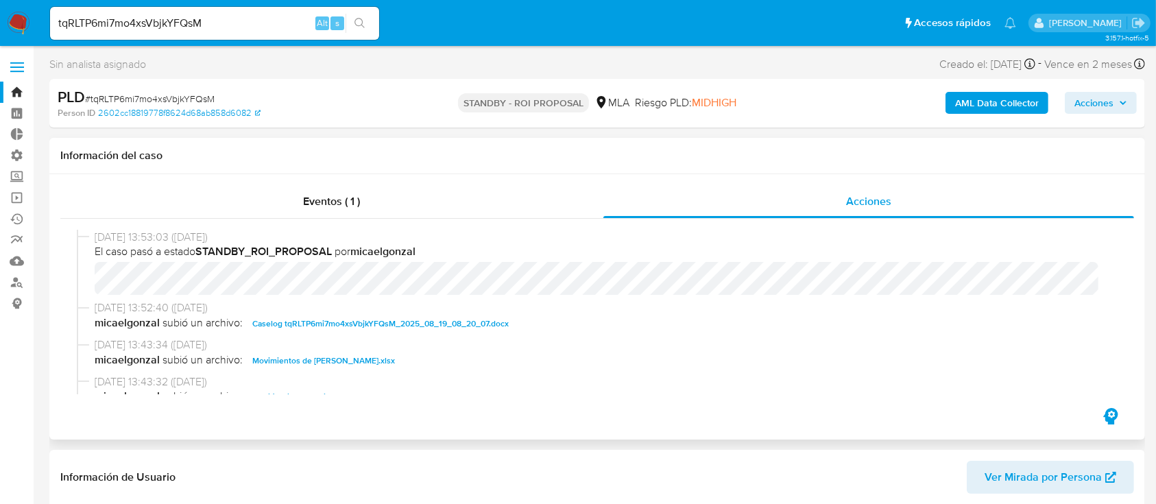
select select "10"
click at [342, 326] on span "Caselog tqRLTP6mi7mo4xsVbjkYFQsM_2025_08_19_08_20_07.docx" at bounding box center [380, 323] width 256 height 16
drag, startPoint x: 331, startPoint y: 353, endPoint x: 400, endPoint y: 359, distance: 69.5
click at [329, 353] on span "Movimientos de Dario Yoel Miranda.xlsx" at bounding box center [323, 360] width 143 height 16
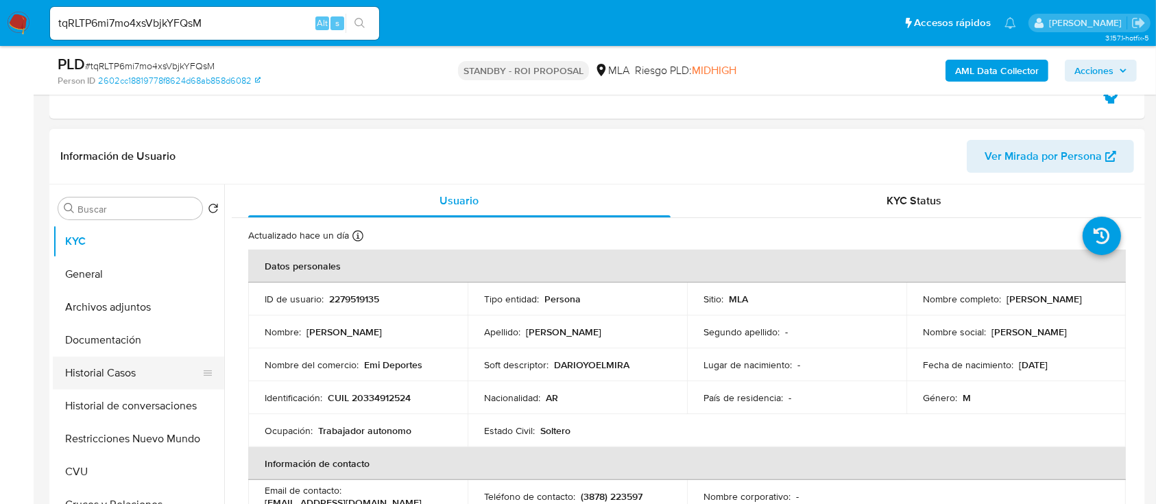
scroll to position [274, 0]
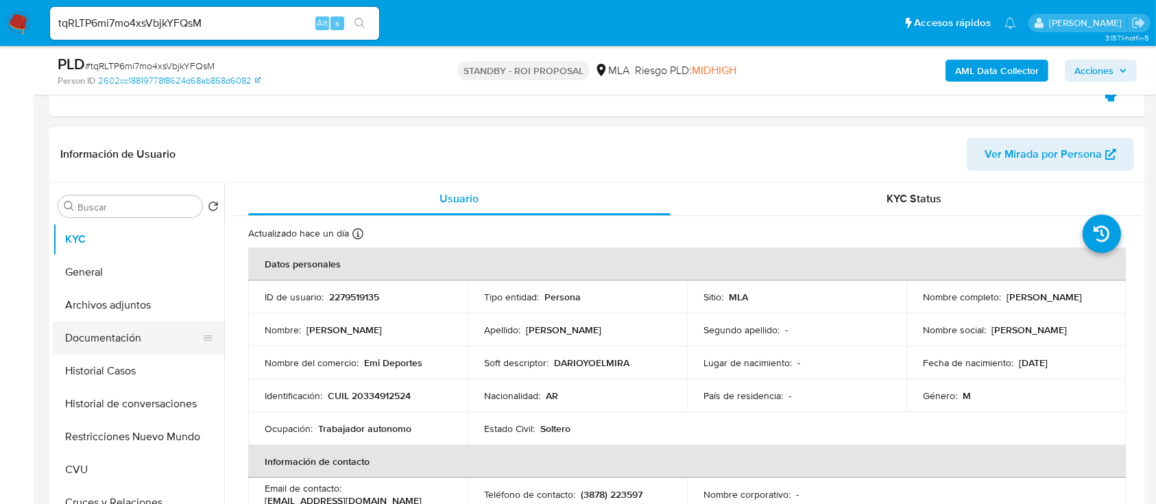
click at [154, 338] on button "Documentación" at bounding box center [133, 338] width 160 height 33
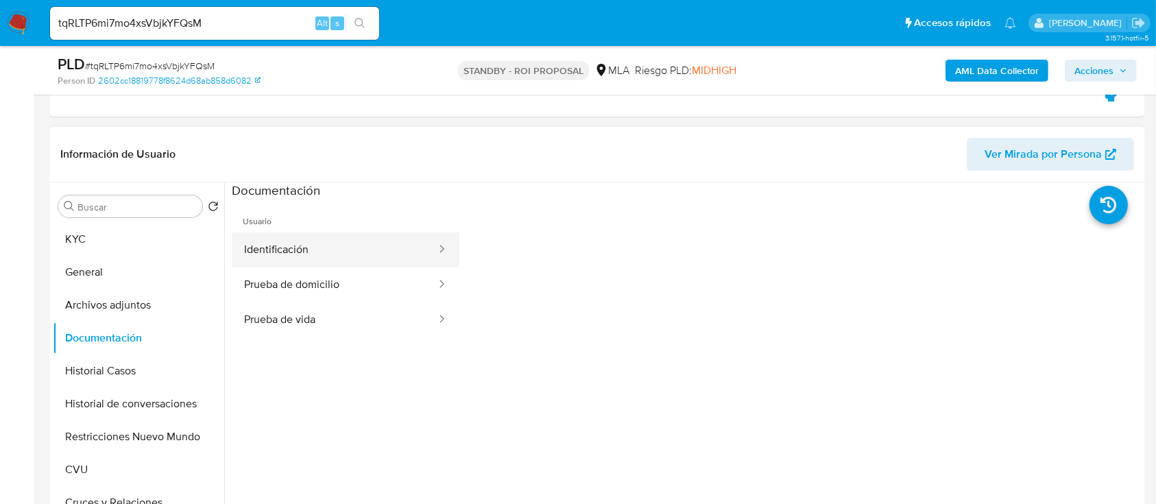
click at [354, 244] on button "Identificación" at bounding box center [335, 249] width 206 height 35
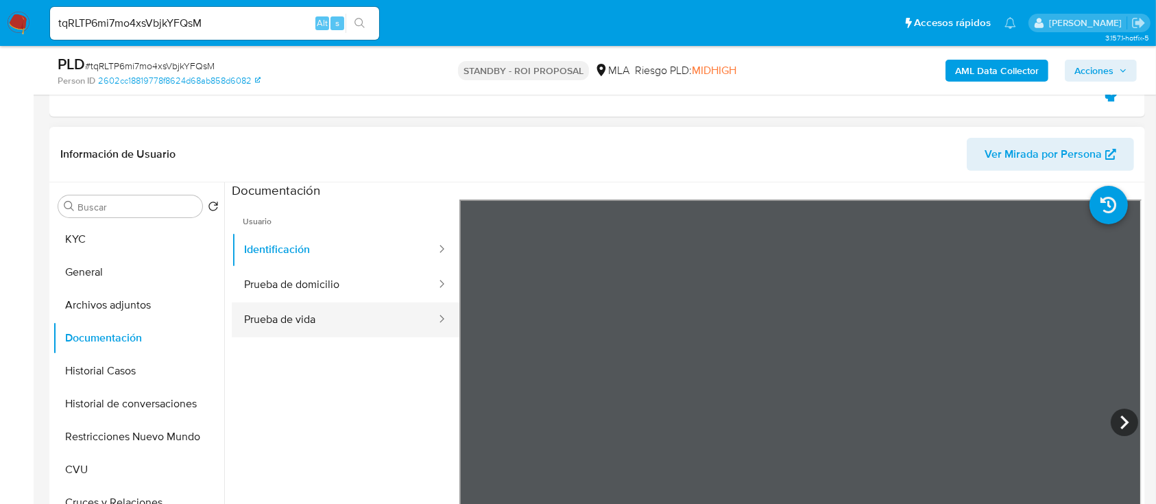
click at [356, 316] on button "Prueba de vida" at bounding box center [335, 319] width 206 height 35
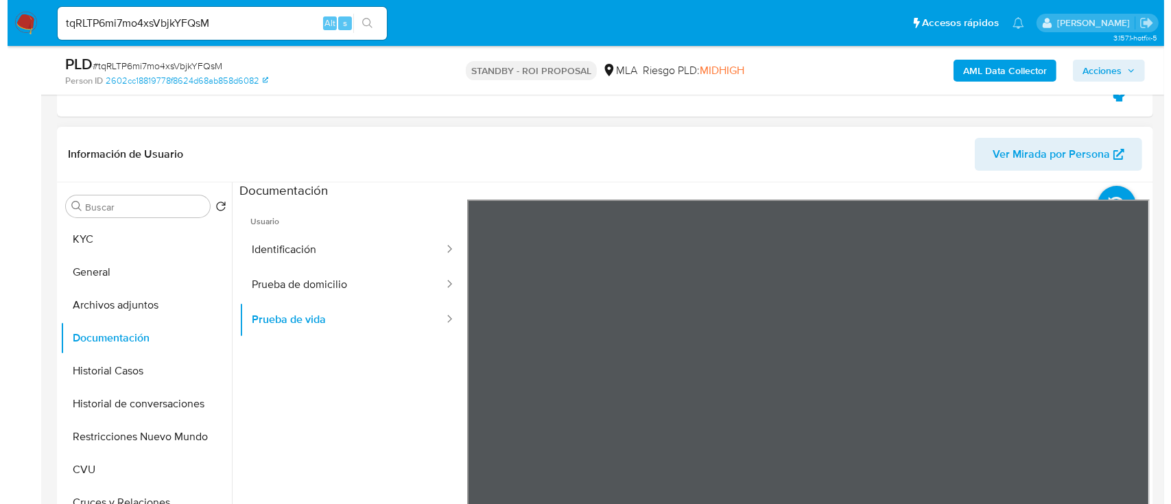
scroll to position [47, 0]
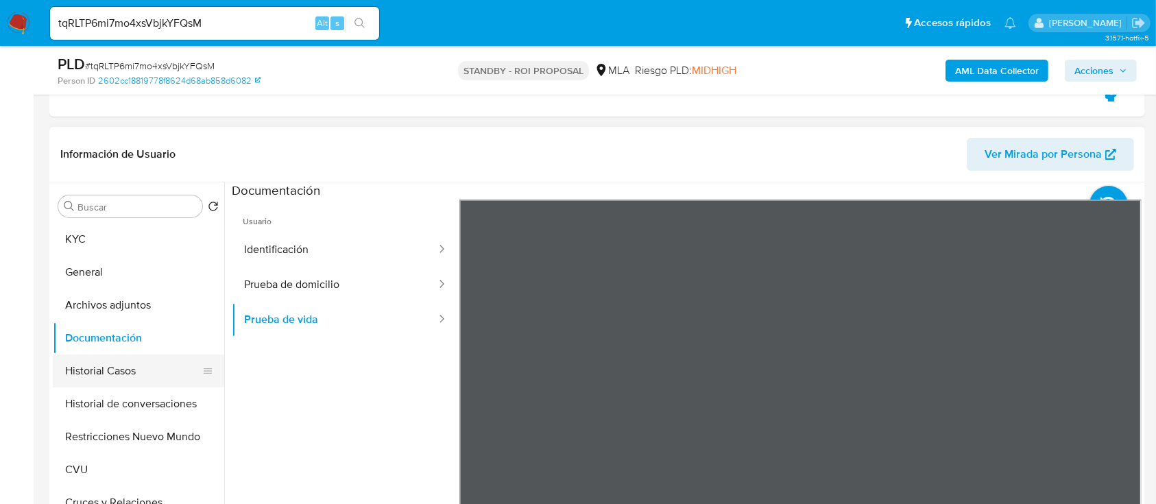
click at [116, 384] on button "Historial Casos" at bounding box center [133, 371] width 160 height 33
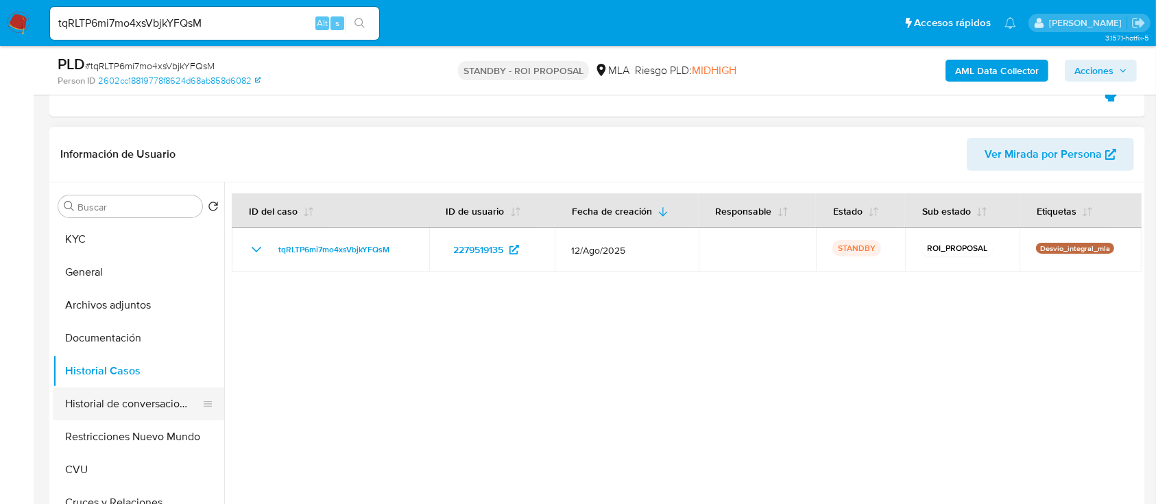
click at [132, 415] on button "Historial de conversaciones" at bounding box center [133, 403] width 160 height 33
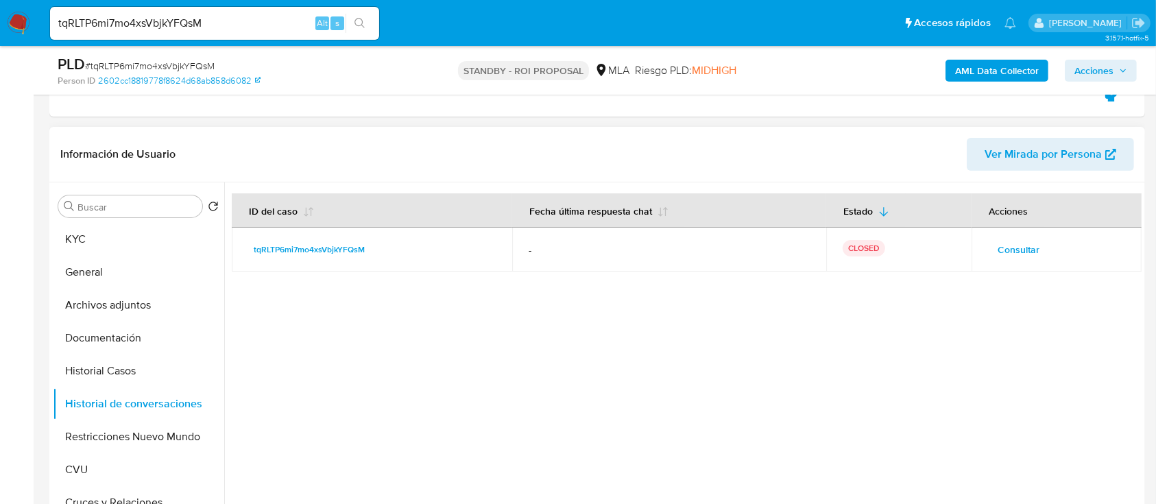
click at [1012, 237] on td "Consultar" at bounding box center [1057, 250] width 170 height 44
click at [1009, 245] on span "Consultar" at bounding box center [1019, 249] width 42 height 19
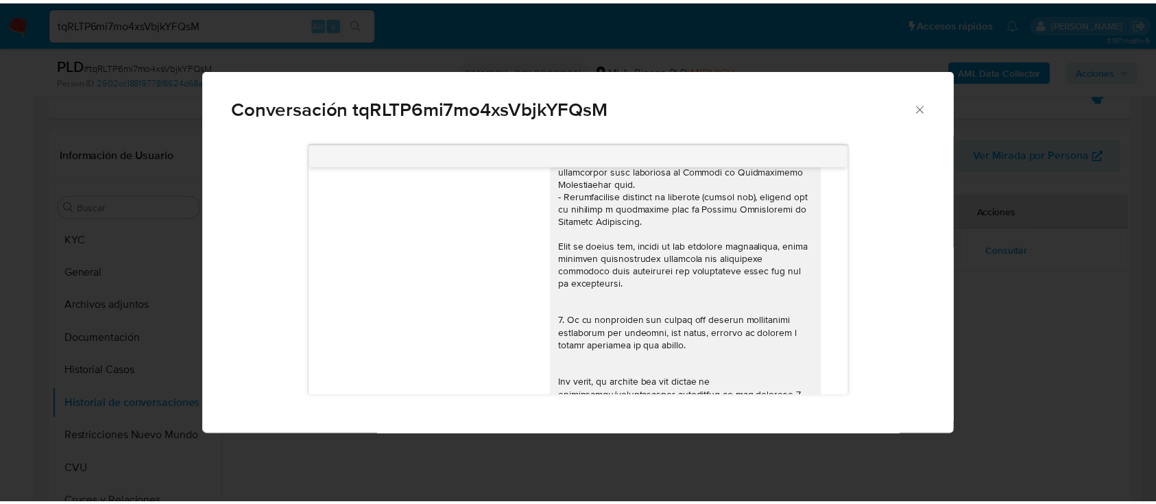
scroll to position [118, 0]
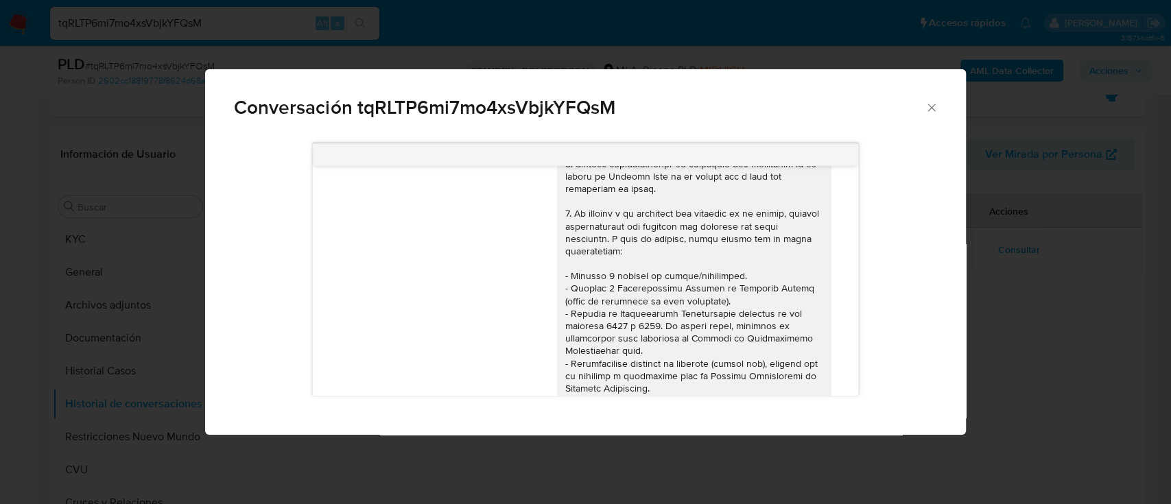
click at [959, 306] on div "18/08/2025 17:42:39 Hola, Esperamos que te encuentres muy bien. Te consultamos …" at bounding box center [585, 284] width 760 height 301
drag, startPoint x: 223, startPoint y: 384, endPoint x: 198, endPoint y: 387, distance: 24.9
click at [217, 384] on div "18/08/2025 17:42:39 Hola, Esperamos que te encuentres muy bien. Te consultamos …" at bounding box center [585, 284] width 760 height 301
click at [124, 426] on div "Conversación tqRLTP6mi7mo4xsVbjkYFQsM 18/08/2025 17:42:39 Hola, Esperamos que t…" at bounding box center [585, 252] width 1171 height 504
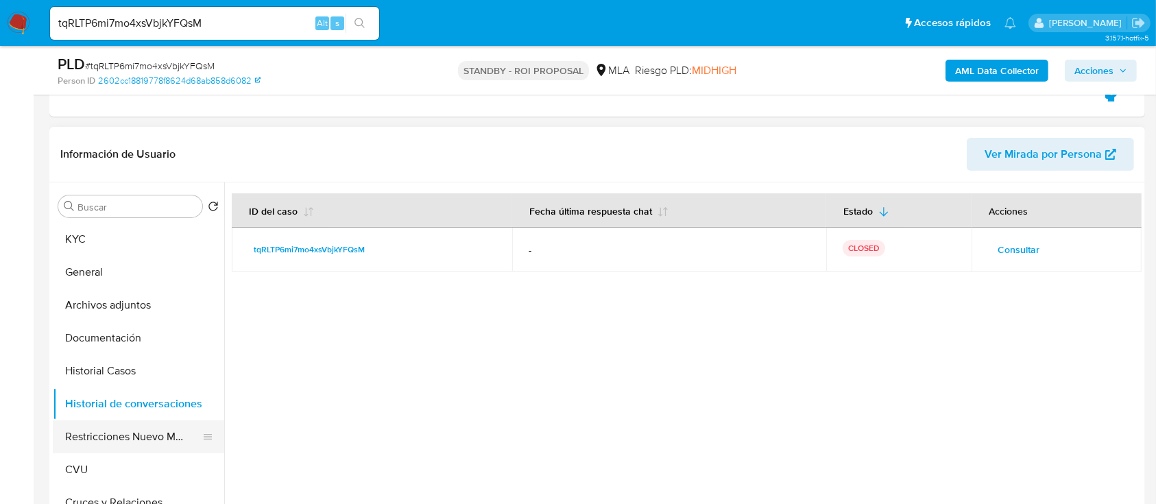
click at [124, 433] on button "Restricciones Nuevo Mundo" at bounding box center [133, 436] width 160 height 33
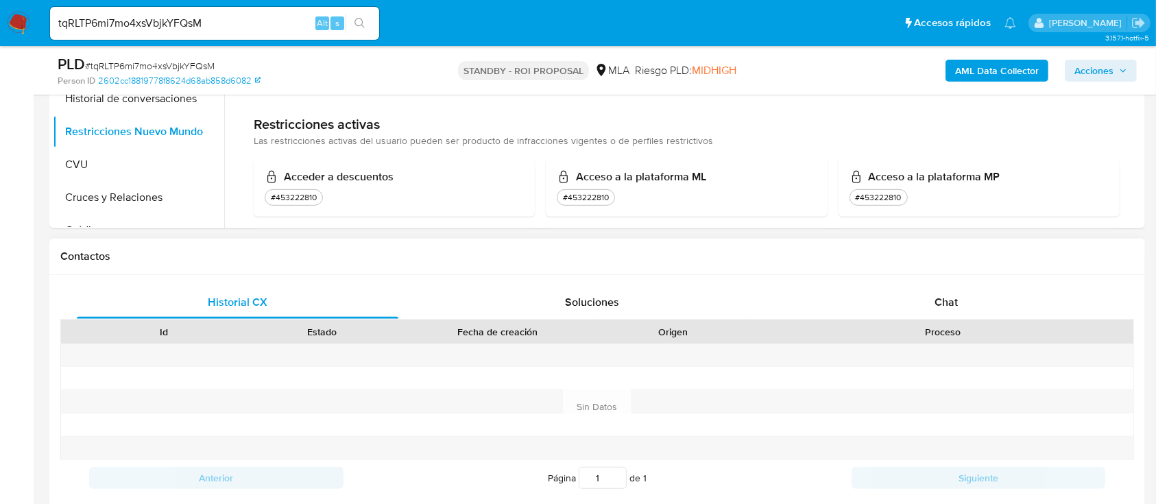
scroll to position [457, 0]
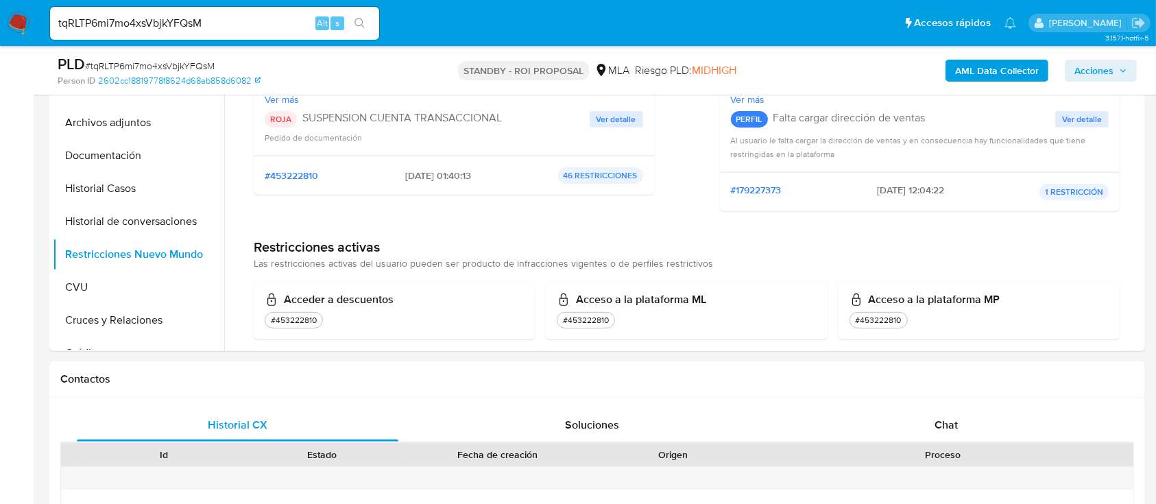
click at [254, 31] on input "tqRLTP6mi7mo4xsVbjkYFQsM" at bounding box center [214, 23] width 329 height 18
click at [250, 30] on input "tqRLTP6mi7mo4xsVbjkYFQsM" at bounding box center [214, 23] width 329 height 18
paste input "IVGBJwPo0I4hslnFrXw5UXr0"
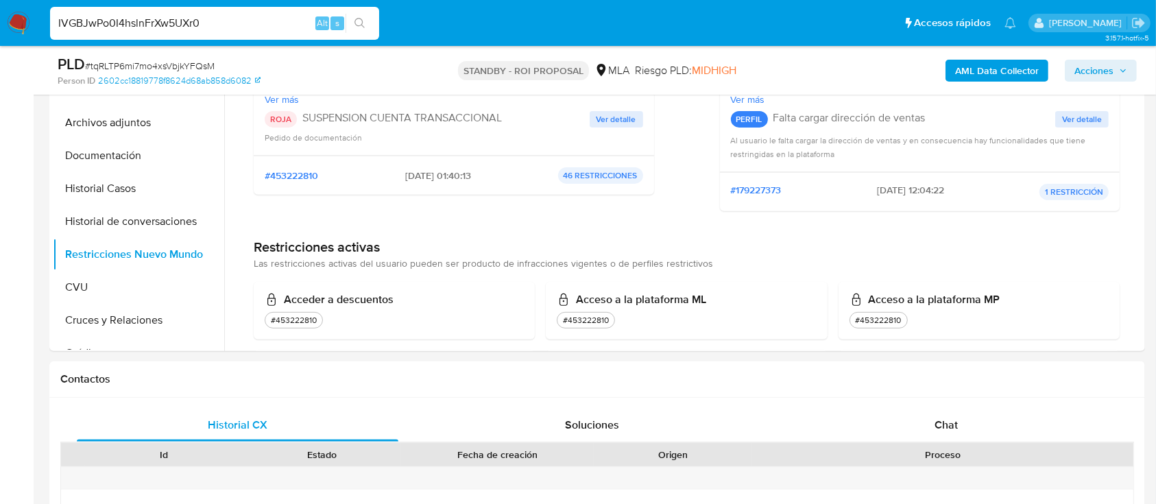
type input "IVGBJwPo0I4hslnFrXw5UXr0"
click at [355, 25] on icon "search-icon" at bounding box center [360, 23] width 11 height 11
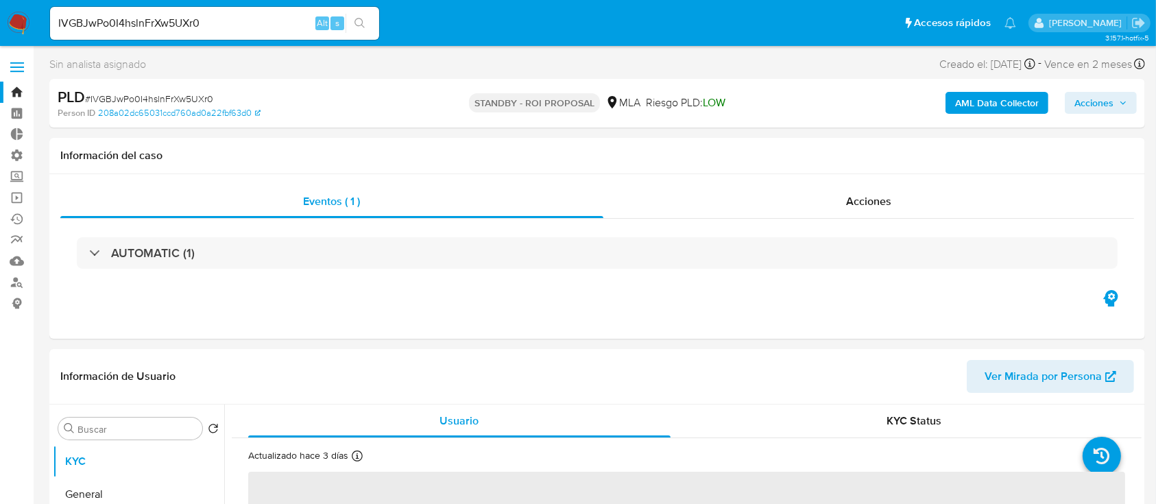
select select "10"
click at [782, 184] on div "Eventos ( 1 ) Acciones AUTOMATIC (1)" at bounding box center [597, 256] width 1096 height 165
click at [779, 193] on div "Acciones" at bounding box center [868, 201] width 531 height 33
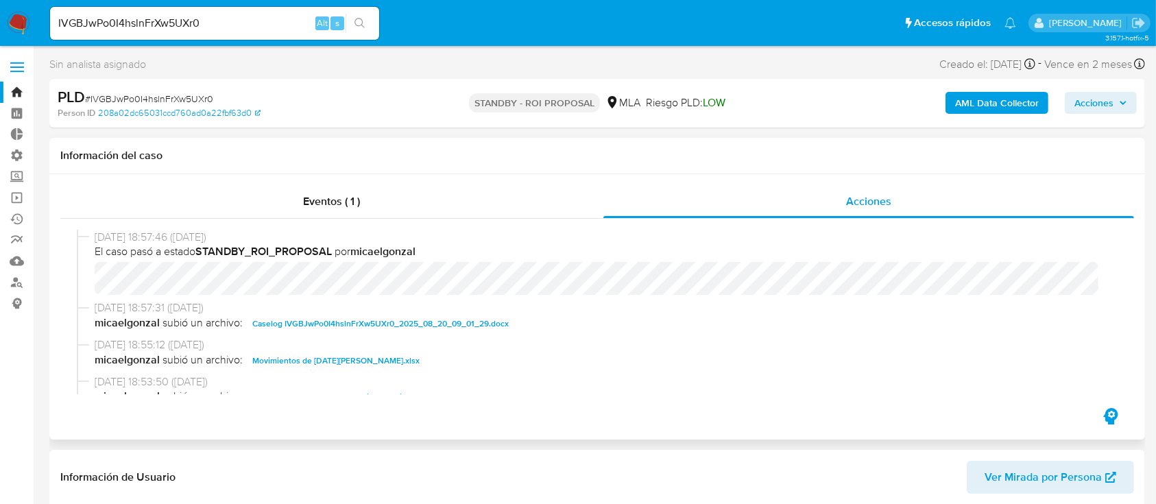
click at [338, 321] on span "Caselog IVGBJwPo0I4hslnFrXw5UXr0_2025_08_20_09_01_29.docx" at bounding box center [380, 323] width 256 height 16
click at [323, 368] on span "Movimientos de Lucia Sol Villena Charco.xlsx" at bounding box center [335, 360] width 167 height 16
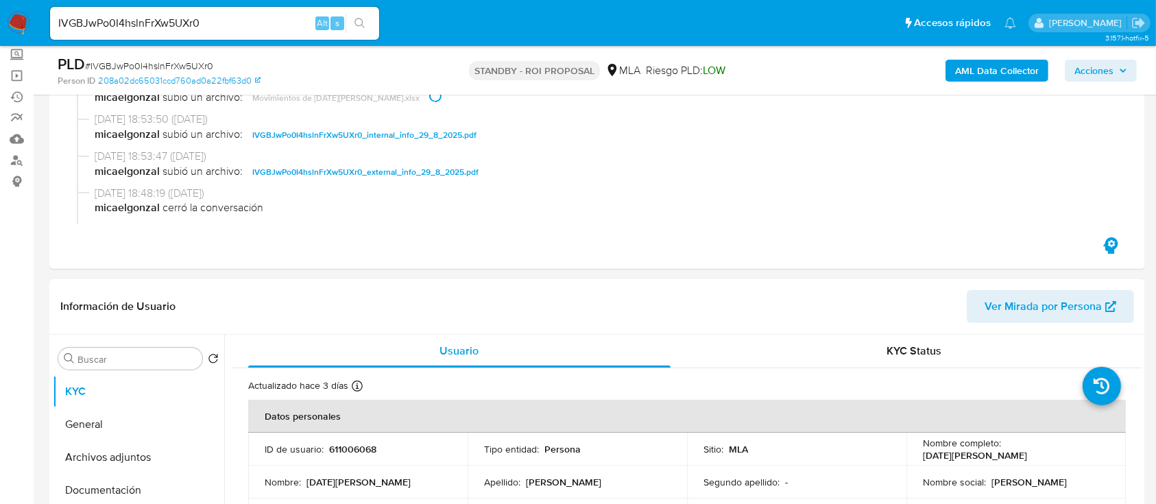
scroll to position [182, 0]
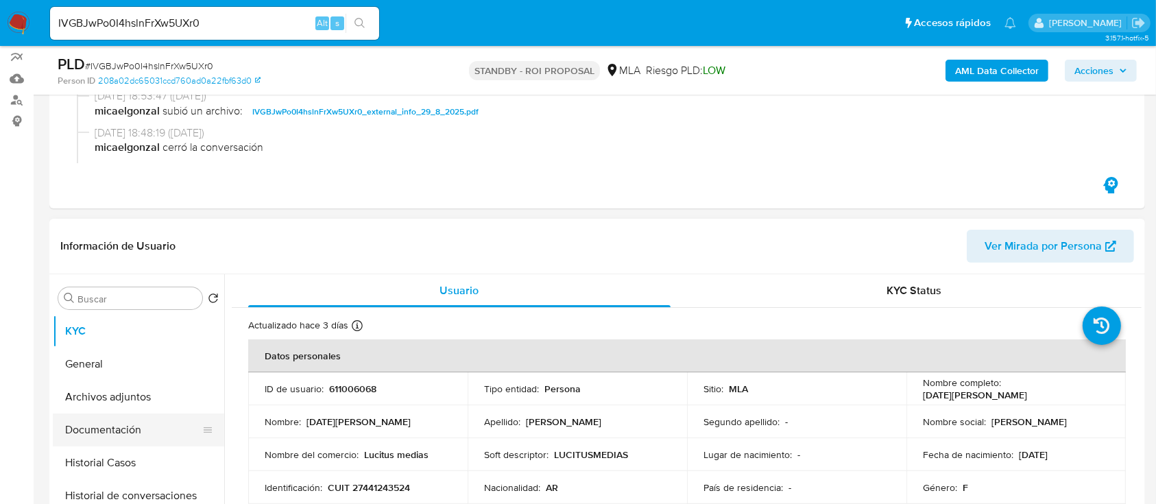
click at [145, 431] on button "Documentación" at bounding box center [133, 430] width 160 height 33
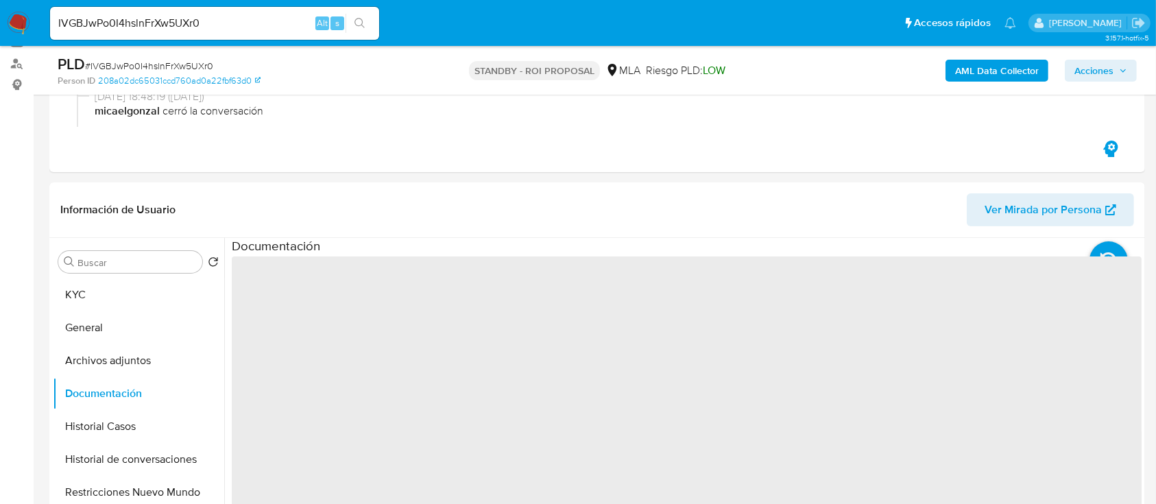
scroll to position [274, 0]
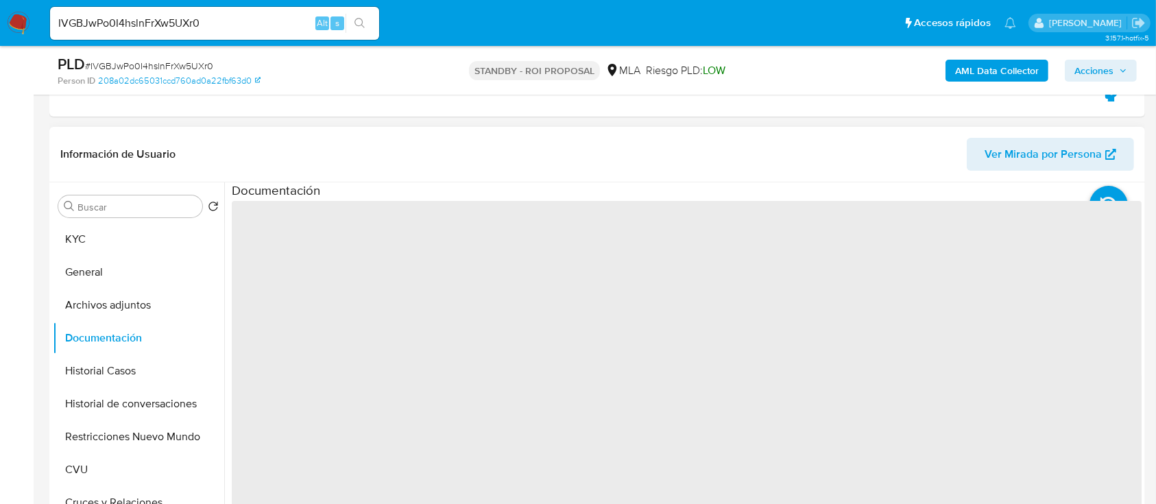
click at [320, 253] on span "‌" at bounding box center [687, 420] width 910 height 439
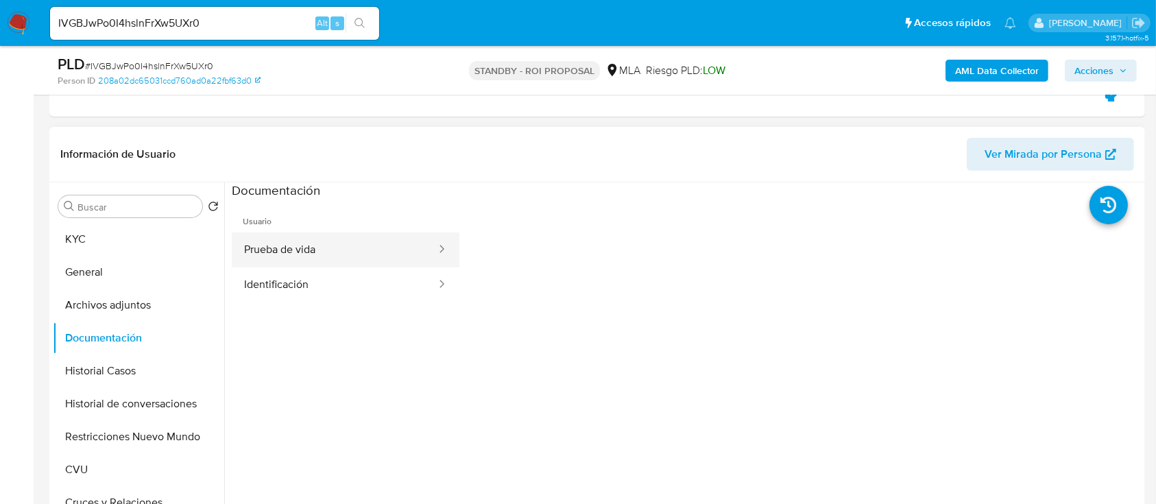
click at [311, 239] on button "Prueba de vida" at bounding box center [335, 249] width 206 height 35
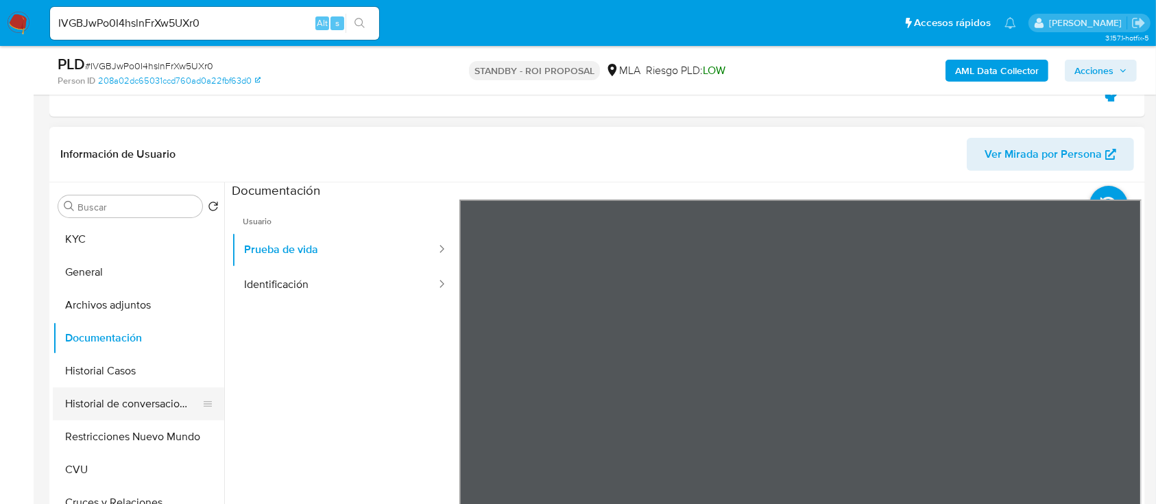
drag, startPoint x: 159, startPoint y: 380, endPoint x: 123, endPoint y: 400, distance: 41.4
click at [158, 379] on button "Historial Casos" at bounding box center [138, 371] width 171 height 33
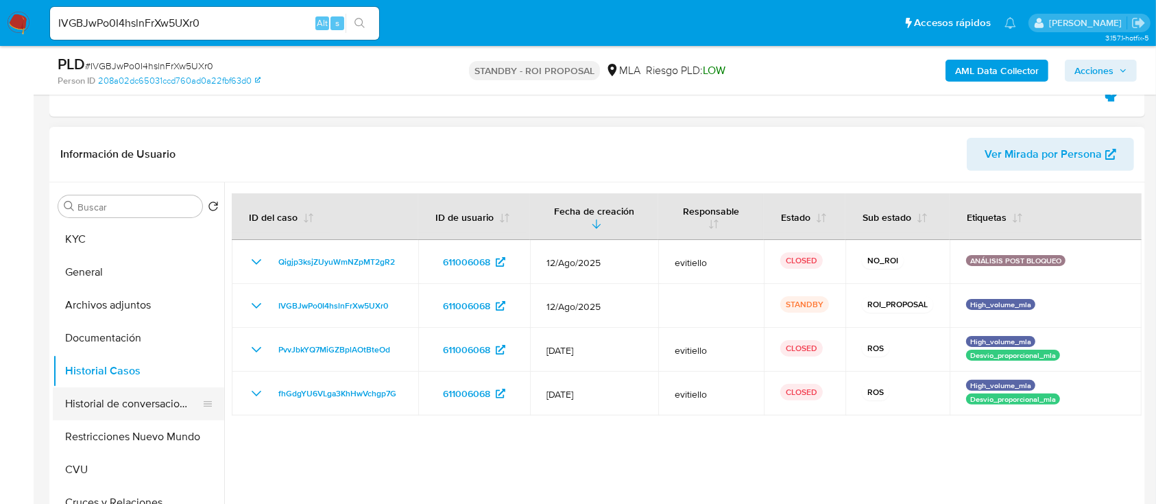
click at [128, 403] on button "Historial de conversaciones" at bounding box center [133, 403] width 160 height 33
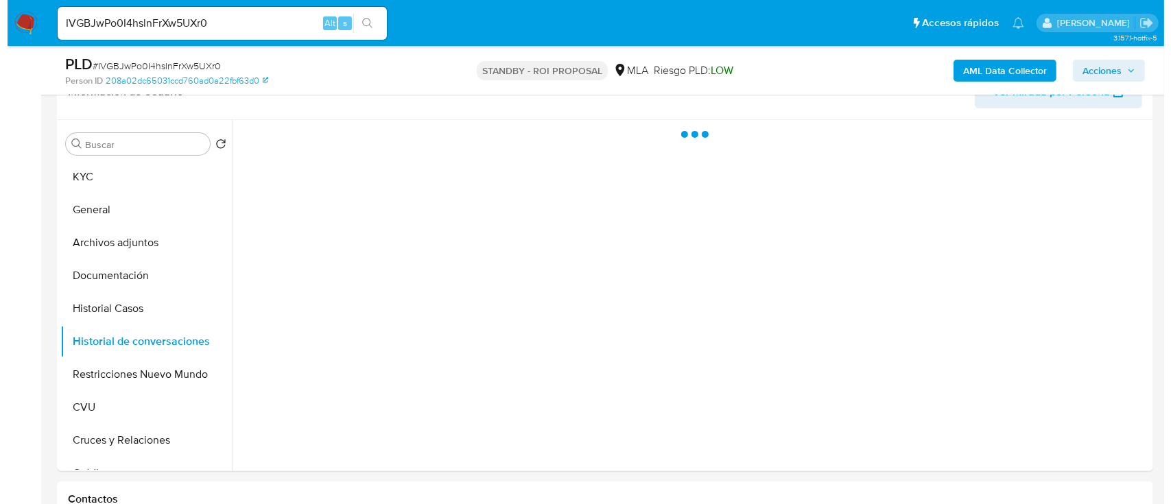
scroll to position [366, 0]
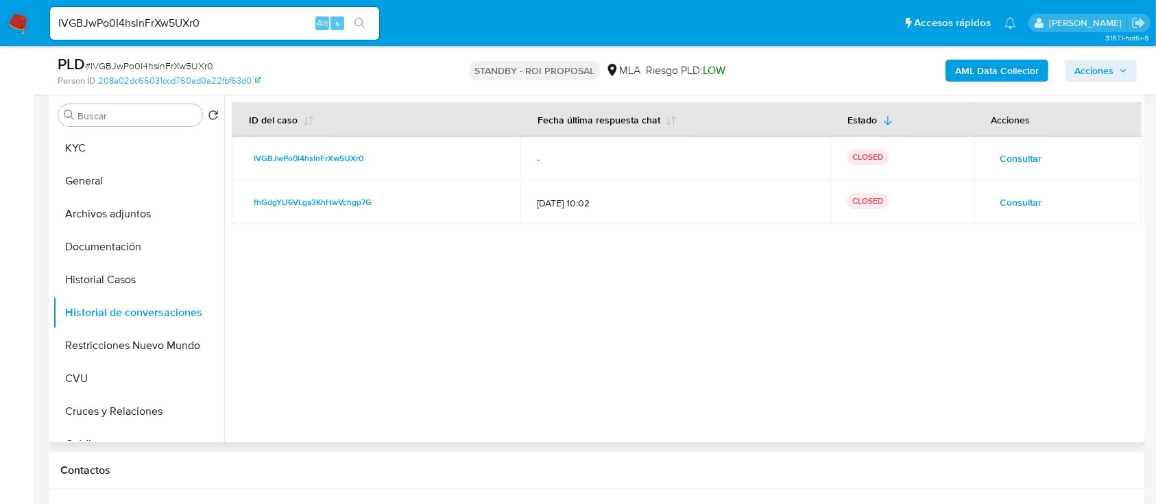
click at [1000, 160] on span "Consultar" at bounding box center [1021, 158] width 42 height 19
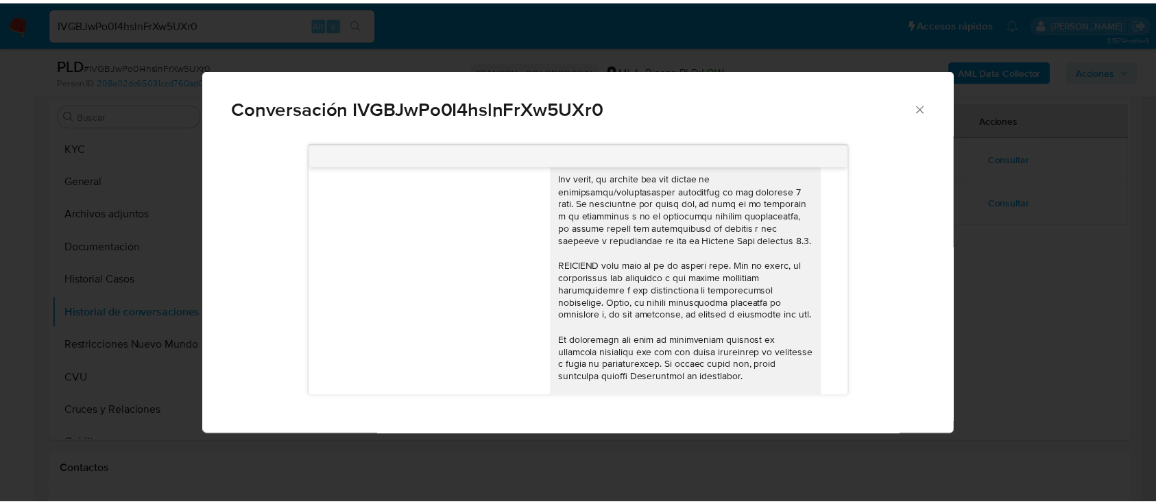
scroll to position [301, 0]
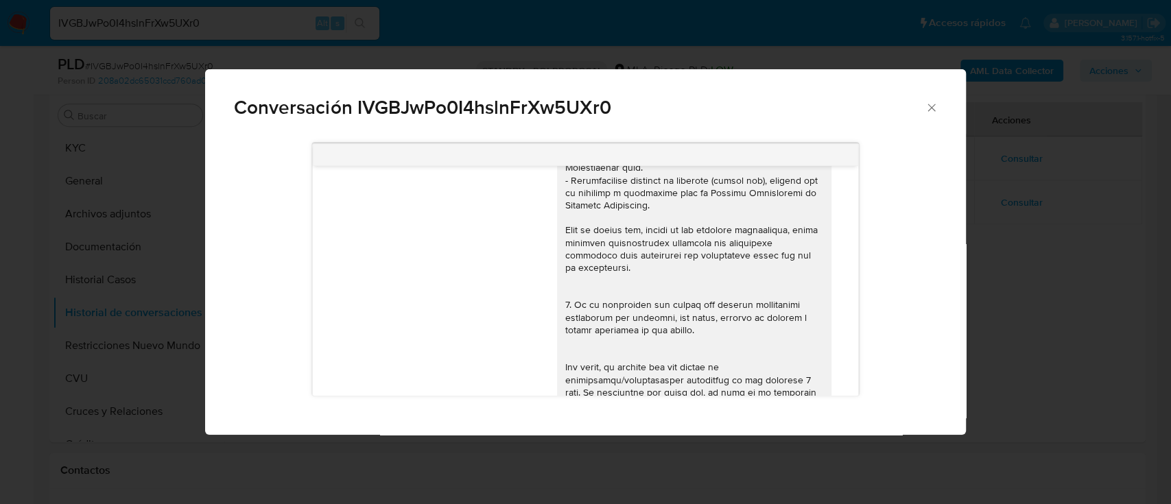
click at [1005, 262] on div "Conversación IVGBJwPo0I4hslnFrXw5UXr0 18/08/2025 17:21:02 Hola, Esperamos que t…" at bounding box center [585, 252] width 1171 height 504
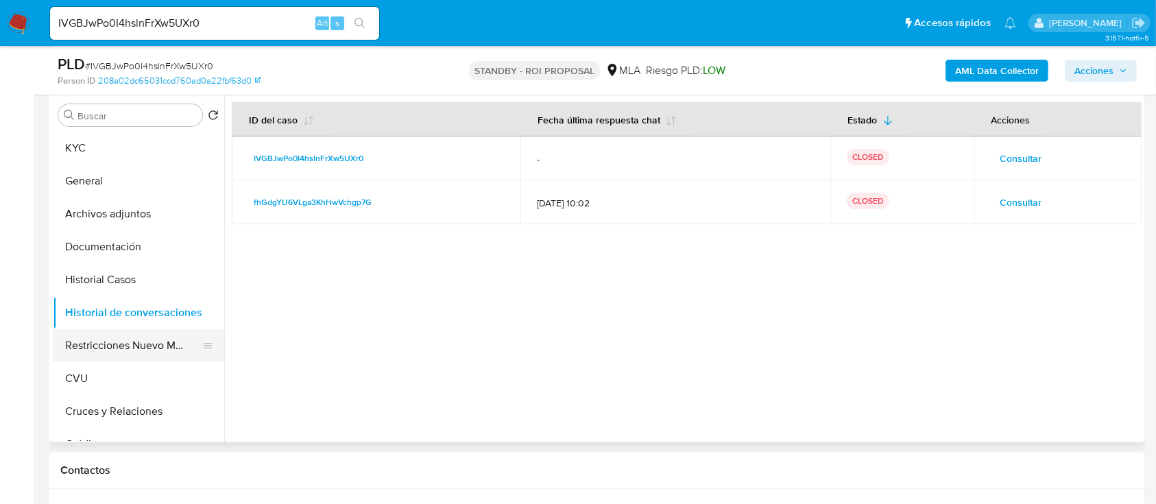
click at [136, 344] on button "Restricciones Nuevo Mundo" at bounding box center [133, 345] width 160 height 33
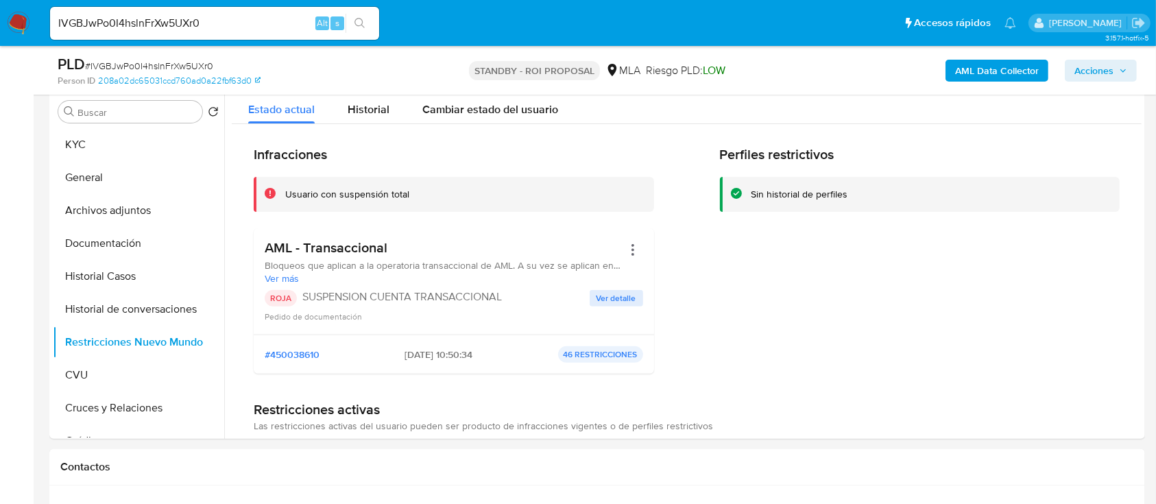
scroll to position [366, 0]
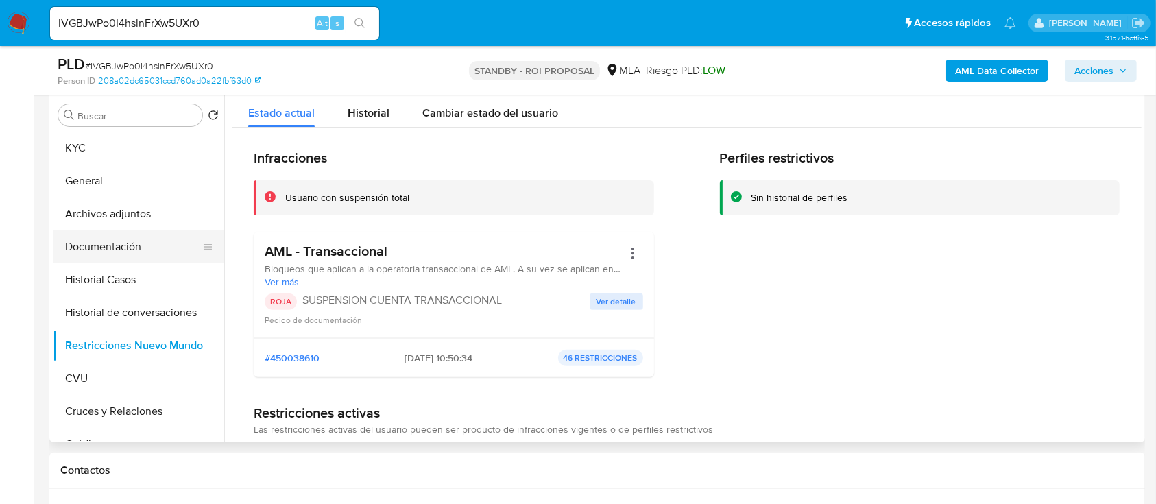
click at [121, 248] on button "Documentación" at bounding box center [133, 246] width 160 height 33
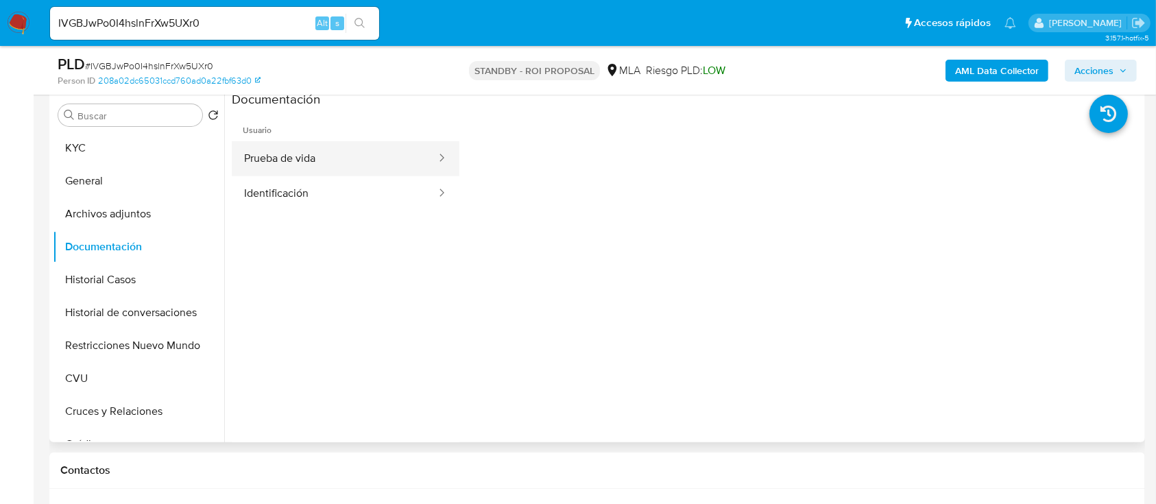
click at [326, 156] on button "Prueba de vida" at bounding box center [335, 158] width 206 height 35
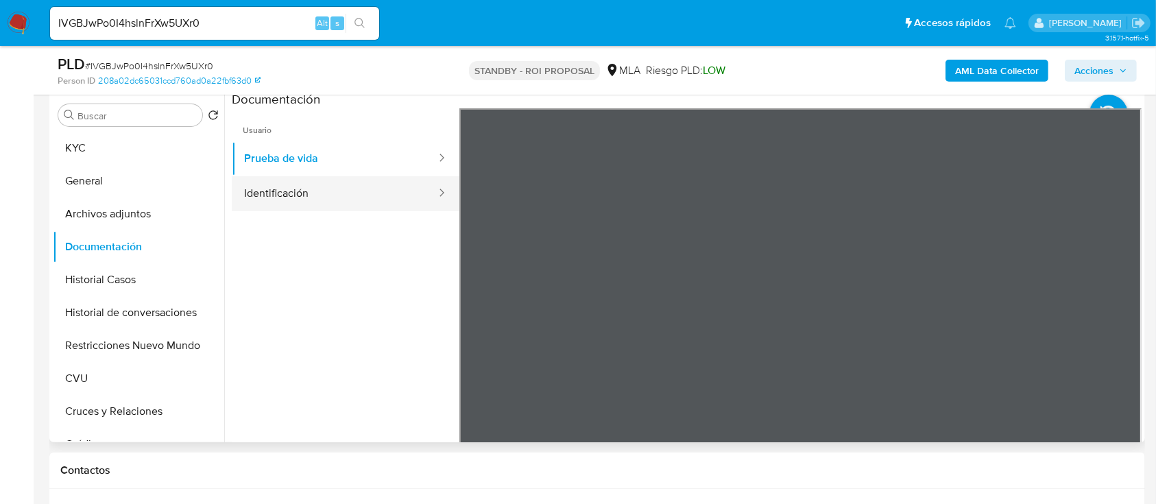
click at [315, 195] on button "Identificación" at bounding box center [335, 193] width 206 height 35
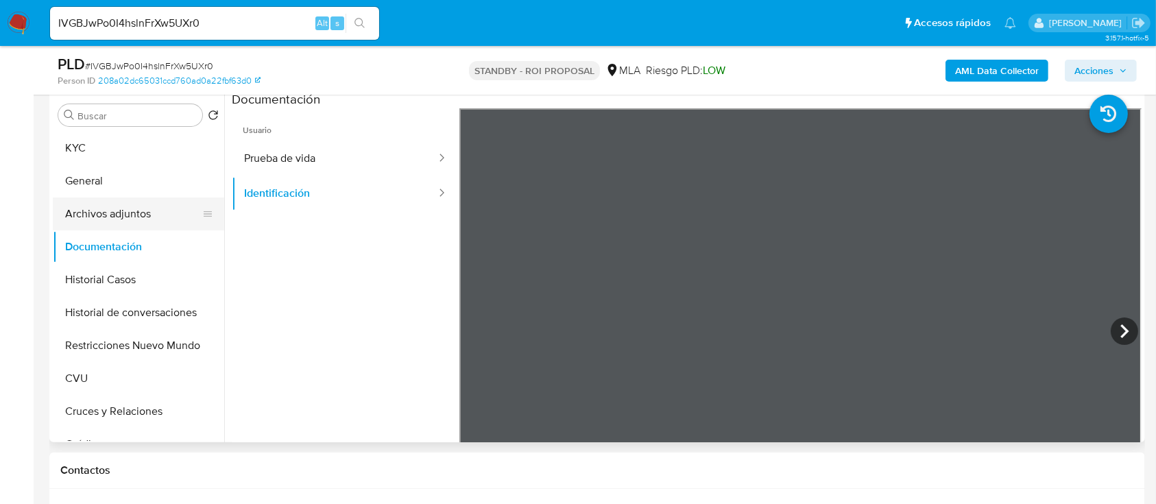
click at [121, 213] on button "Archivos adjuntos" at bounding box center [133, 214] width 160 height 33
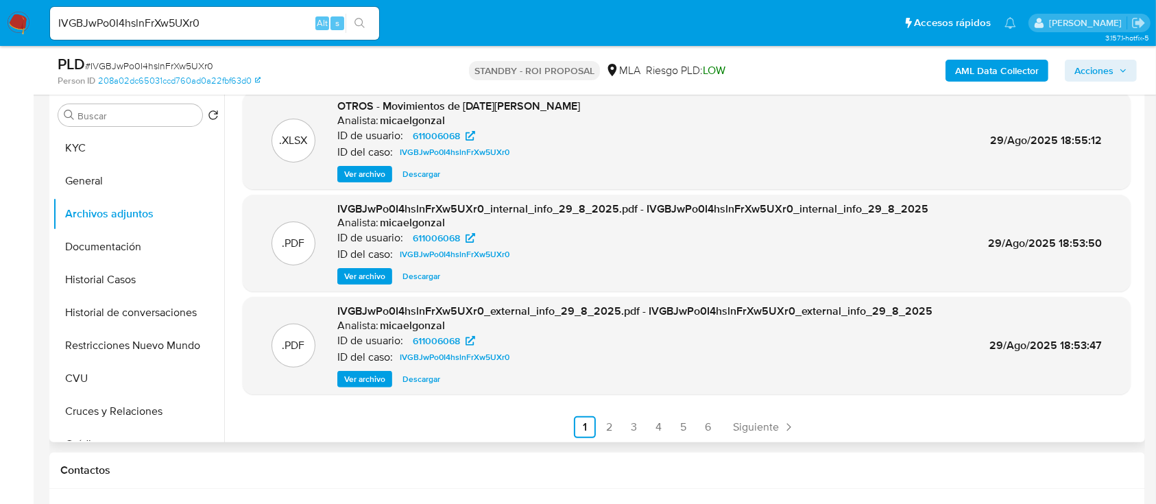
scroll to position [115, 0]
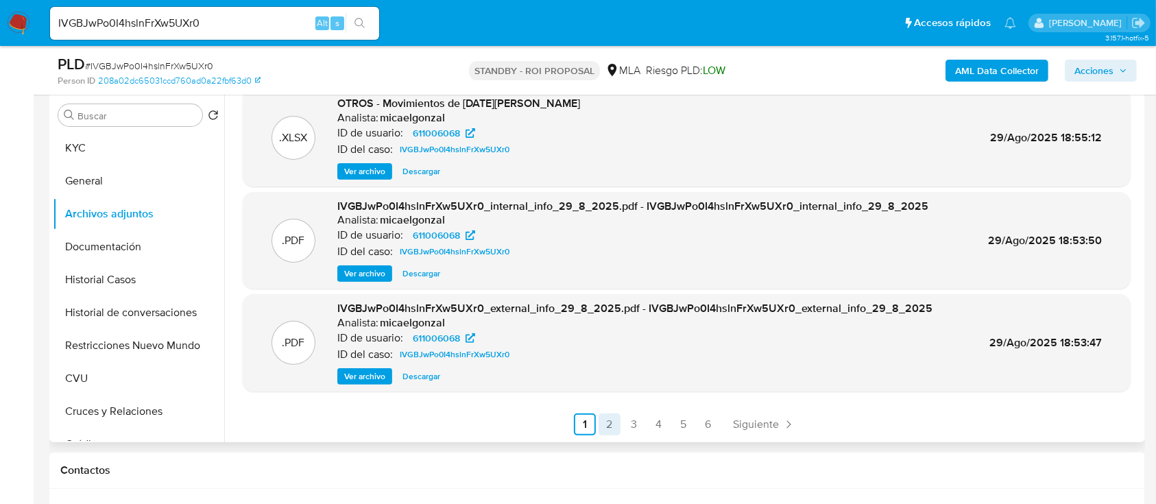
click at [611, 431] on link "2" at bounding box center [610, 425] width 22 height 22
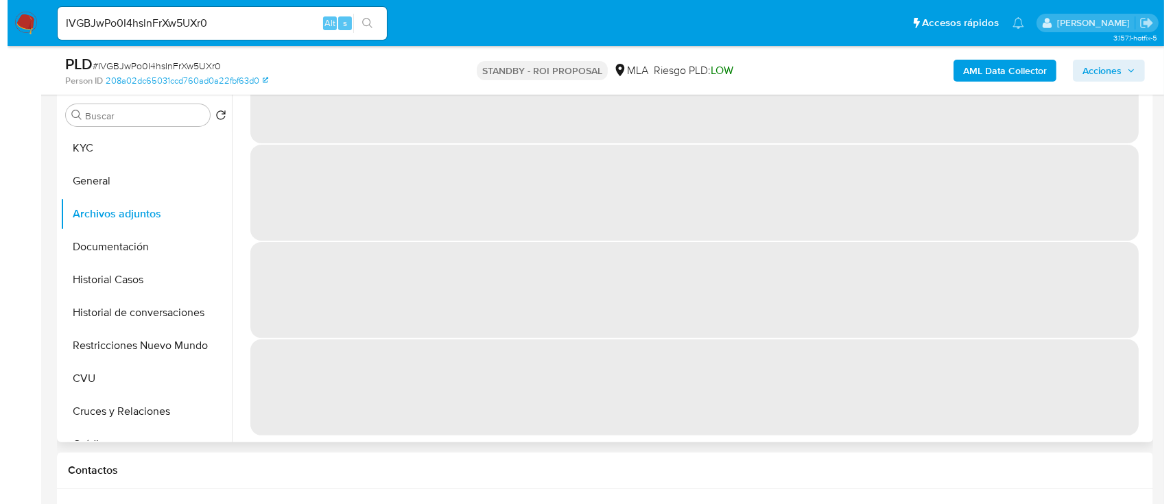
scroll to position [0, 0]
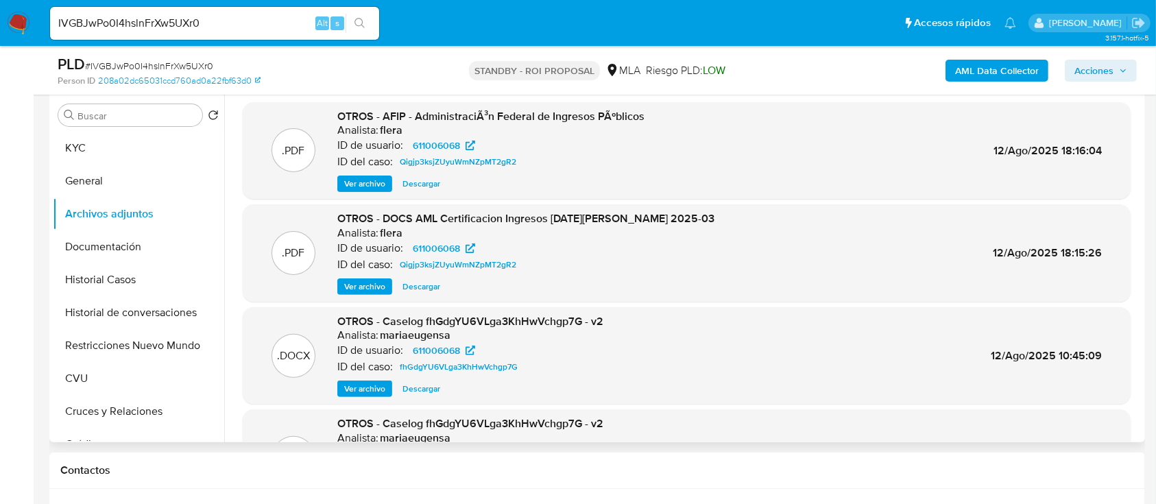
click at [351, 392] on span "Ver archivo" at bounding box center [364, 389] width 41 height 14
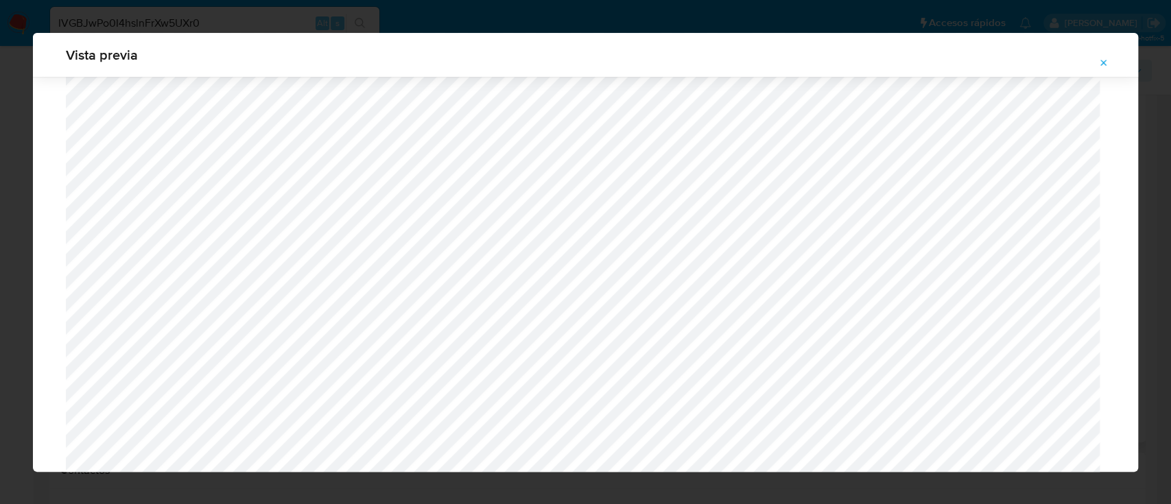
scroll to position [1344, 0]
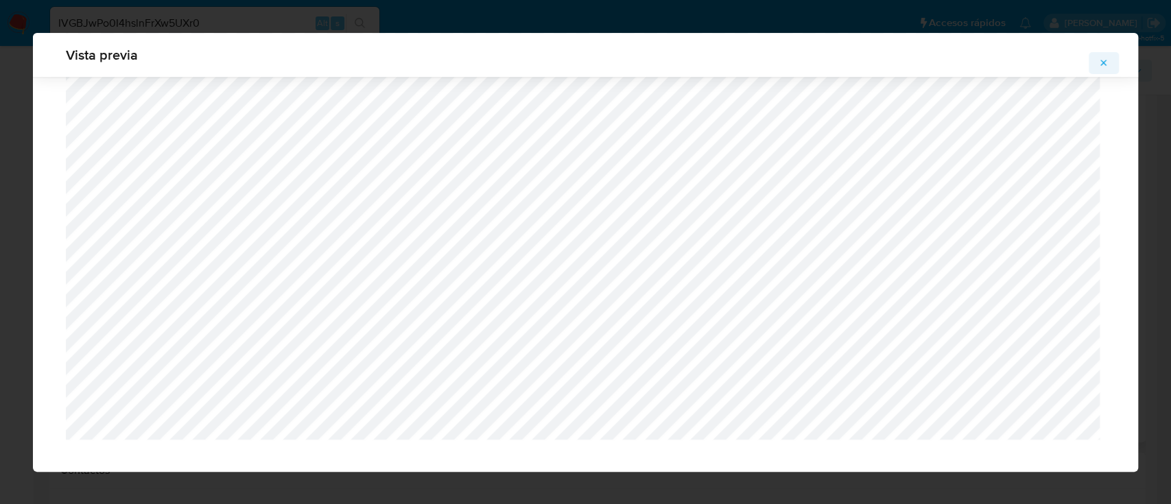
click at [1098, 62] on icon "Attachment preview" at bounding box center [1103, 63] width 11 height 11
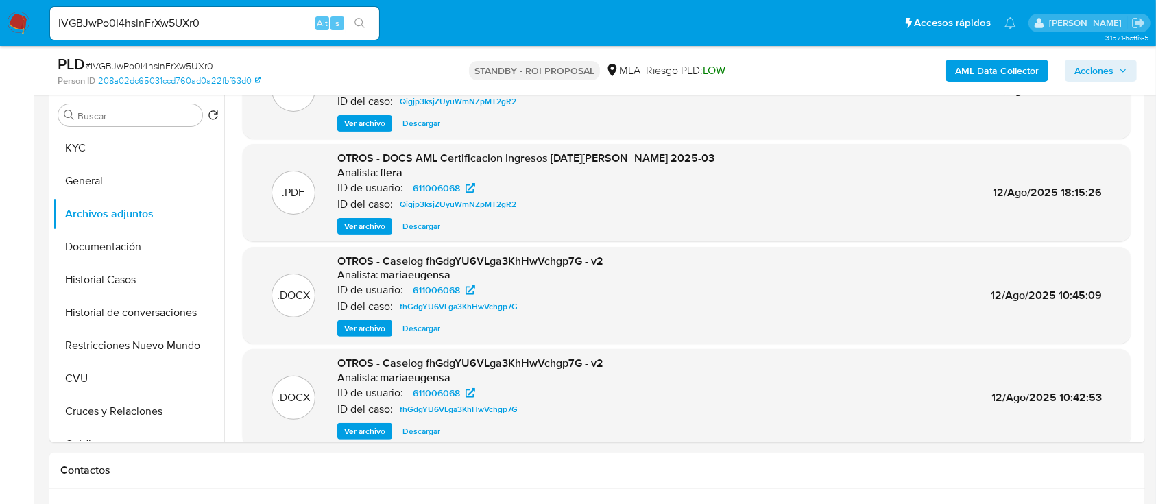
scroll to position [115, 0]
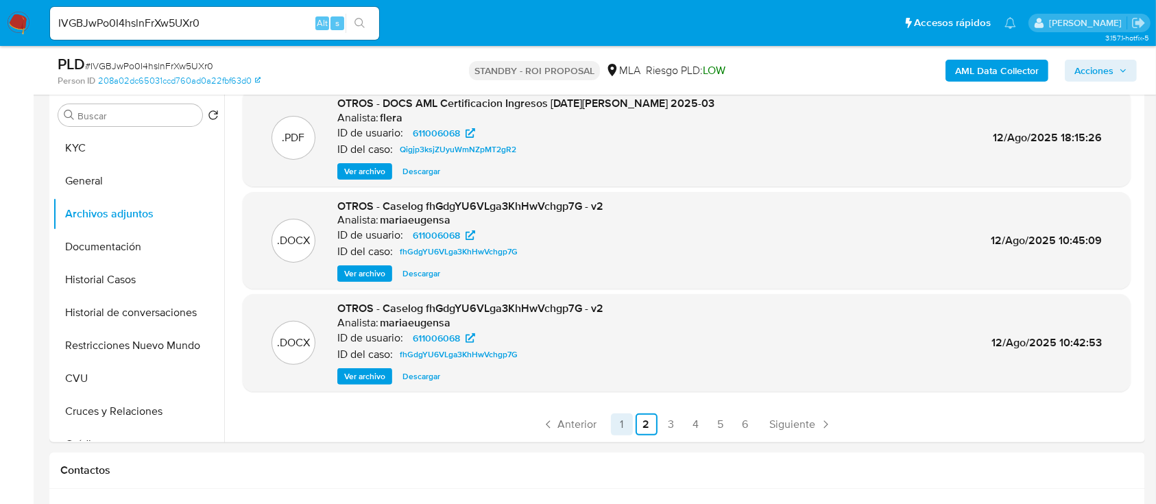
click at [623, 422] on link "1" at bounding box center [622, 425] width 22 height 22
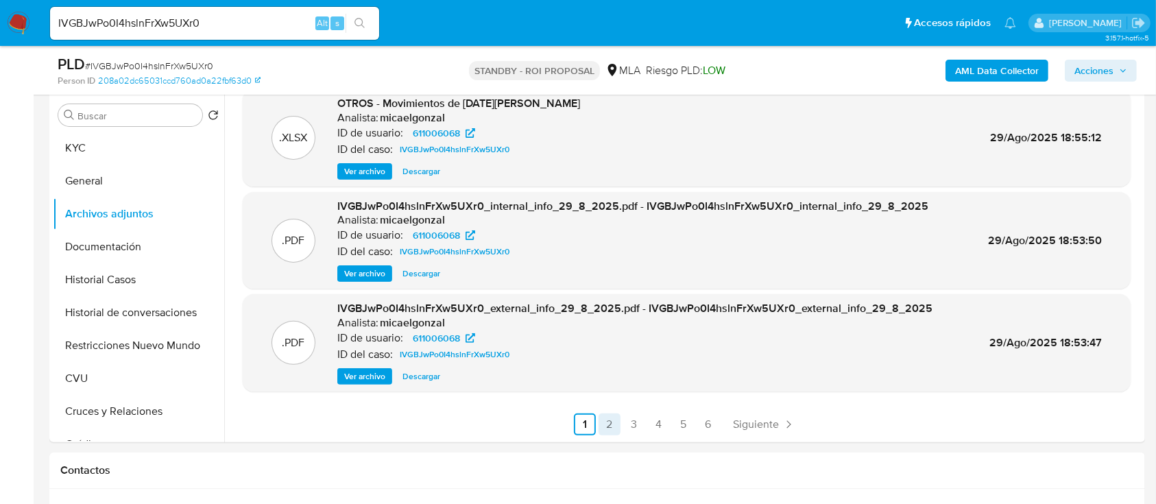
click at [604, 425] on link "2" at bounding box center [610, 425] width 22 height 22
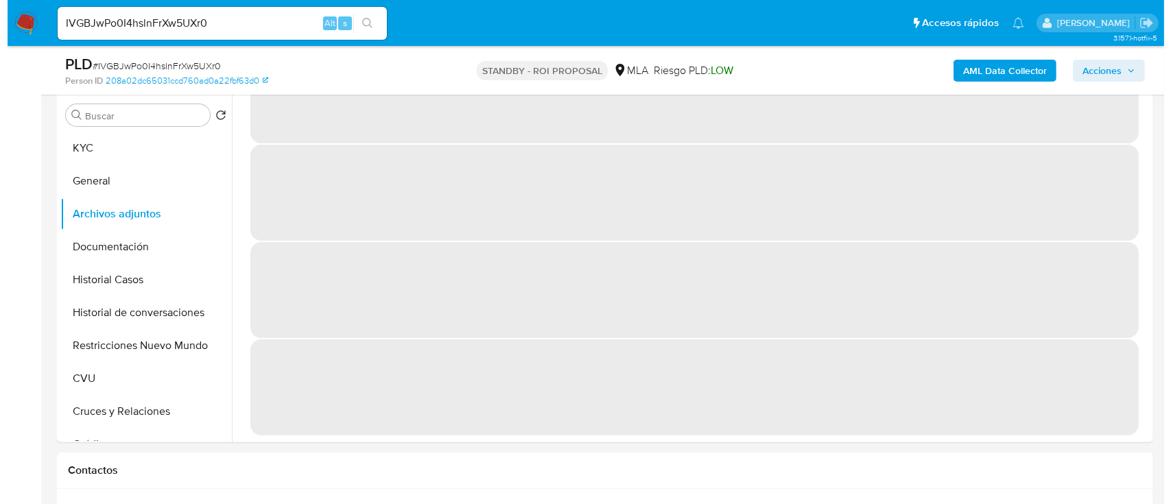
scroll to position [0, 0]
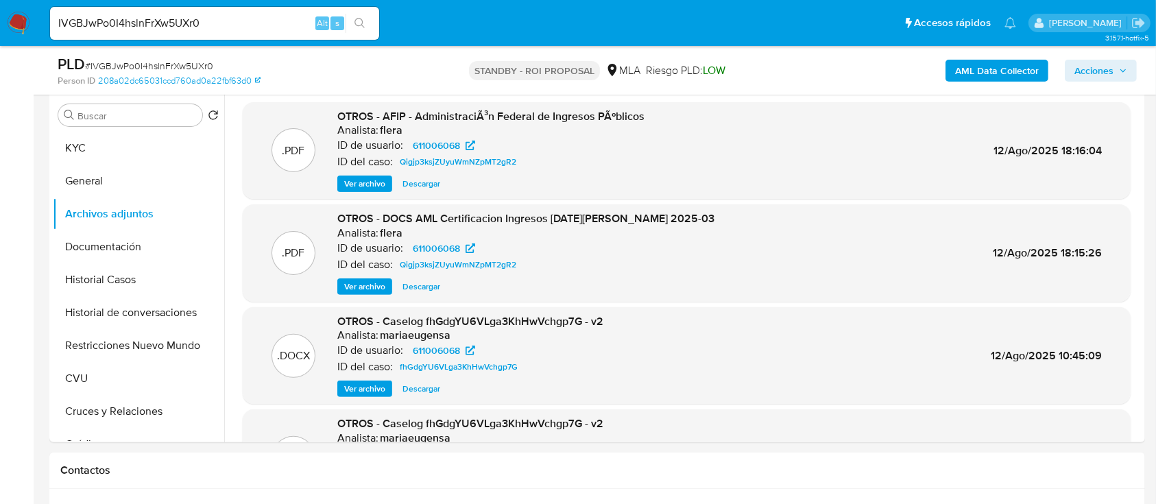
click at [363, 294] on span "Ver archivo" at bounding box center [364, 287] width 41 height 14
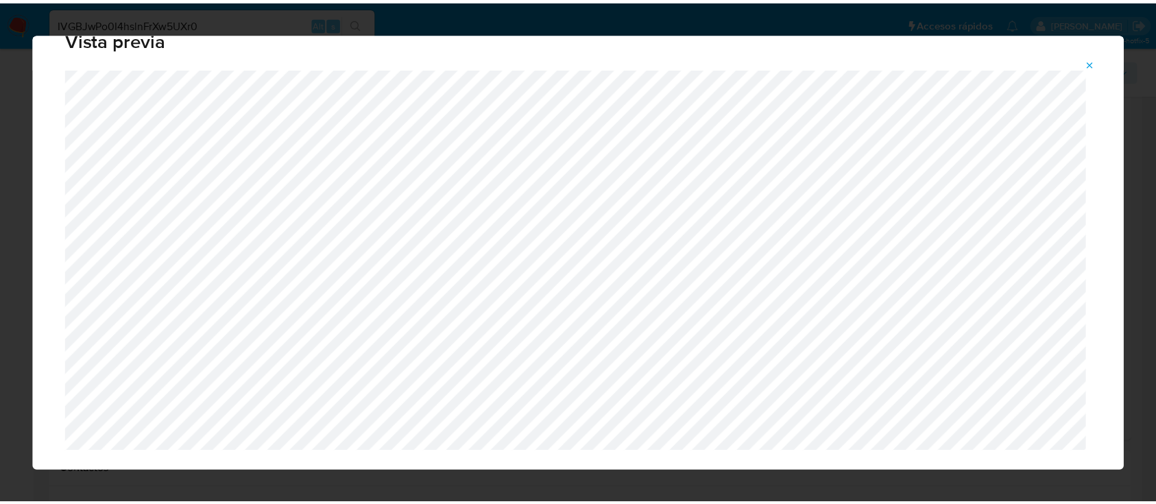
scroll to position [44, 0]
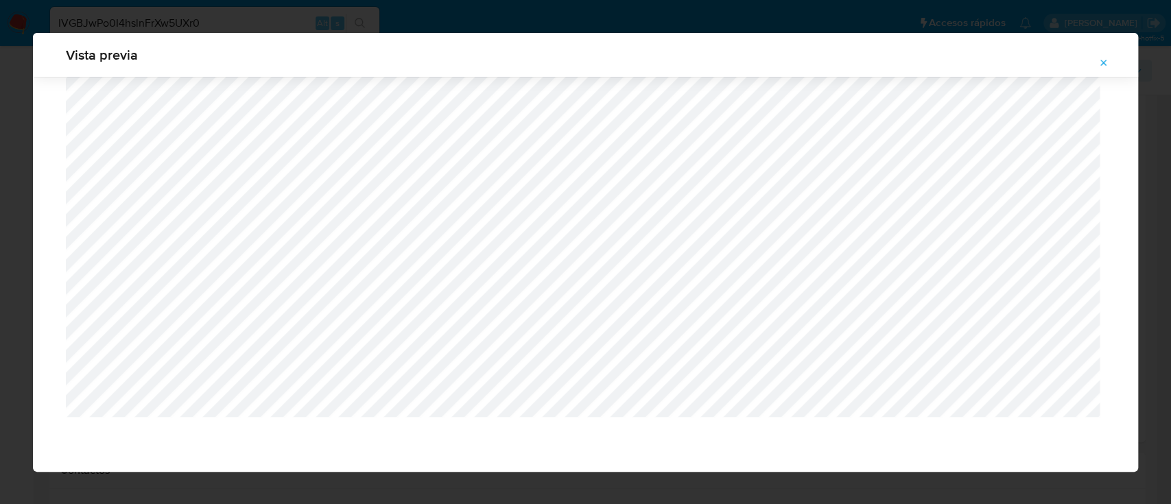
click at [1110, 65] on button "Attachment preview" at bounding box center [1103, 63] width 30 height 22
